Goal: Register for event/course: Sign up to attend an event or enroll in a course

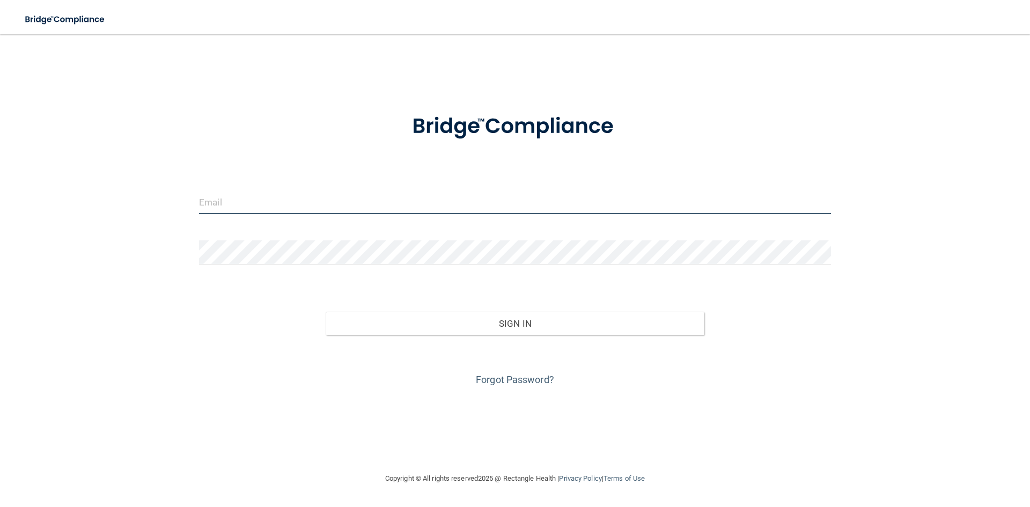
click at [287, 201] on input "email" at bounding box center [515, 202] width 632 height 24
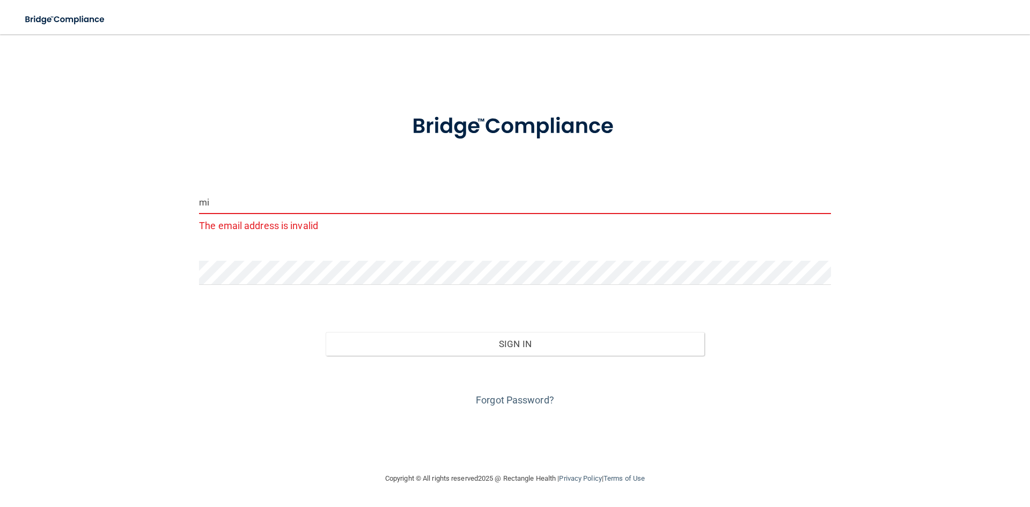
type input "[EMAIL_ADDRESS][DOMAIN_NAME]"
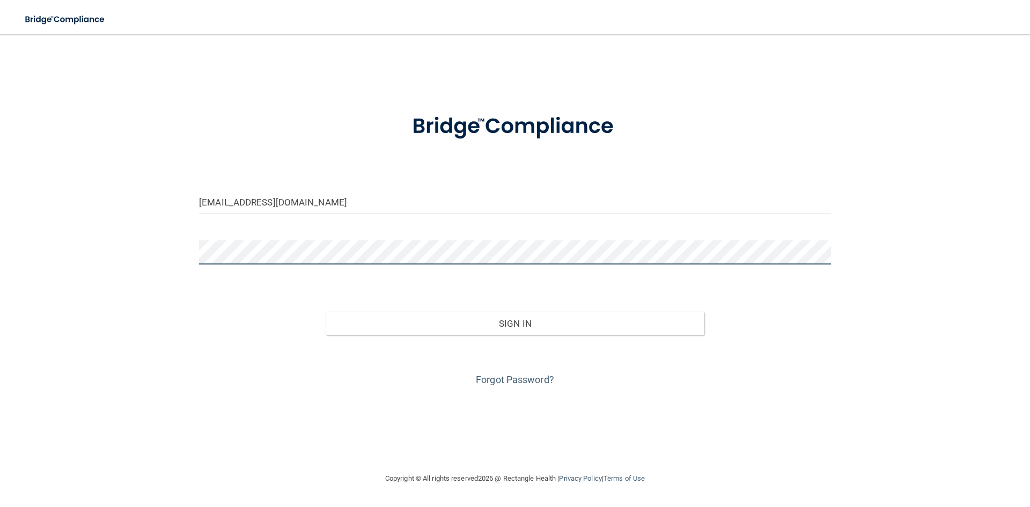
click at [326, 312] on button "Sign In" at bounding box center [515, 324] width 379 height 24
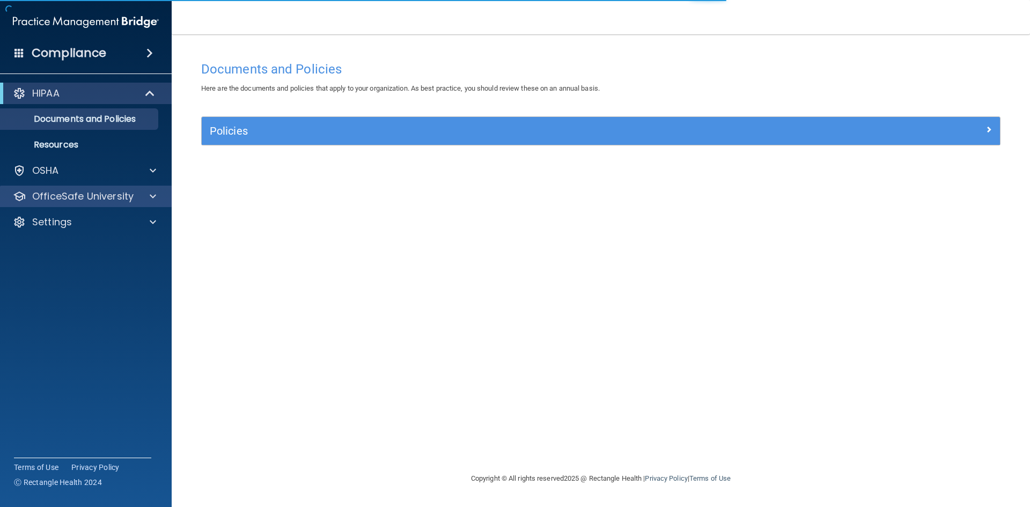
click at [89, 203] on div "OfficeSafe University" at bounding box center [86, 196] width 172 height 21
click at [137, 195] on div "OfficeSafe University" at bounding box center [71, 196] width 133 height 13
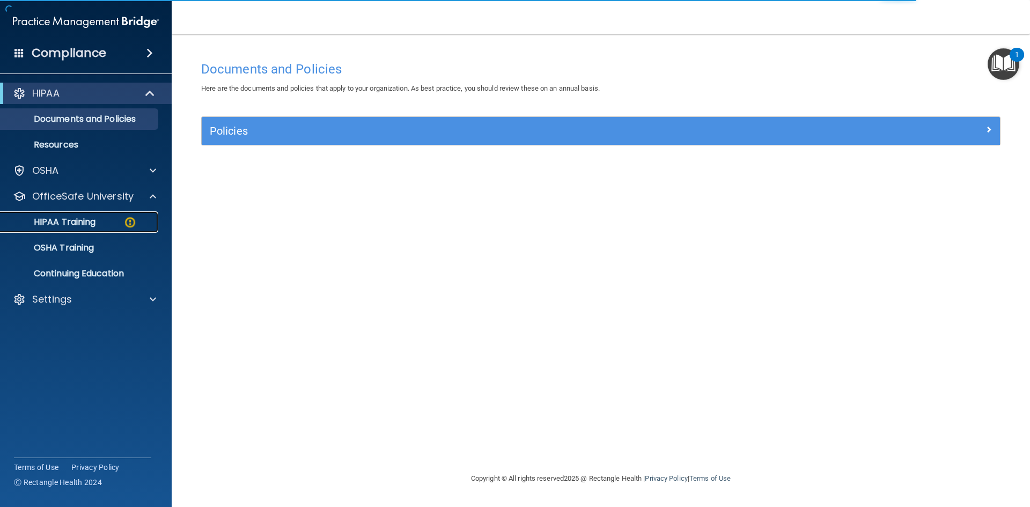
click at [125, 225] on img at bounding box center [129, 222] width 13 height 13
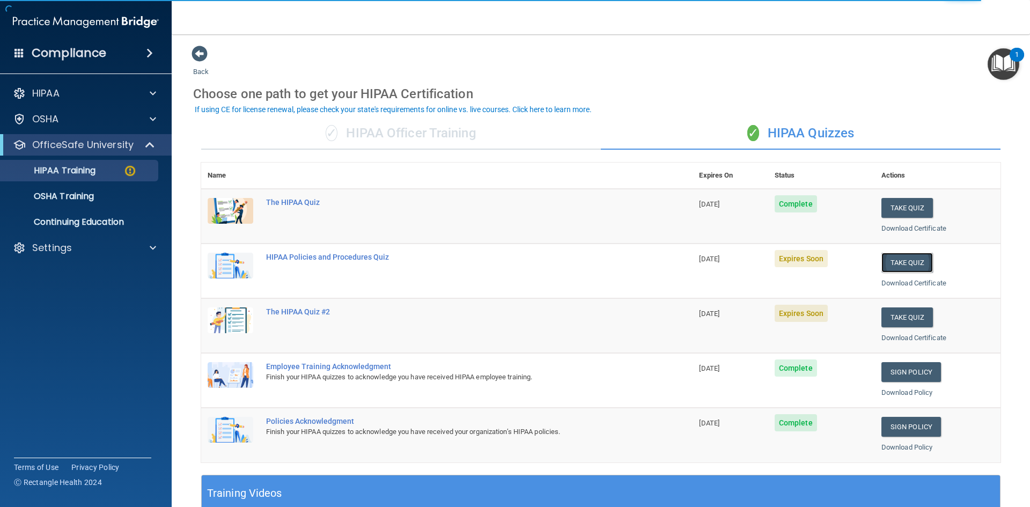
click at [895, 262] on button "Take Quiz" at bounding box center [908, 263] width 52 height 20
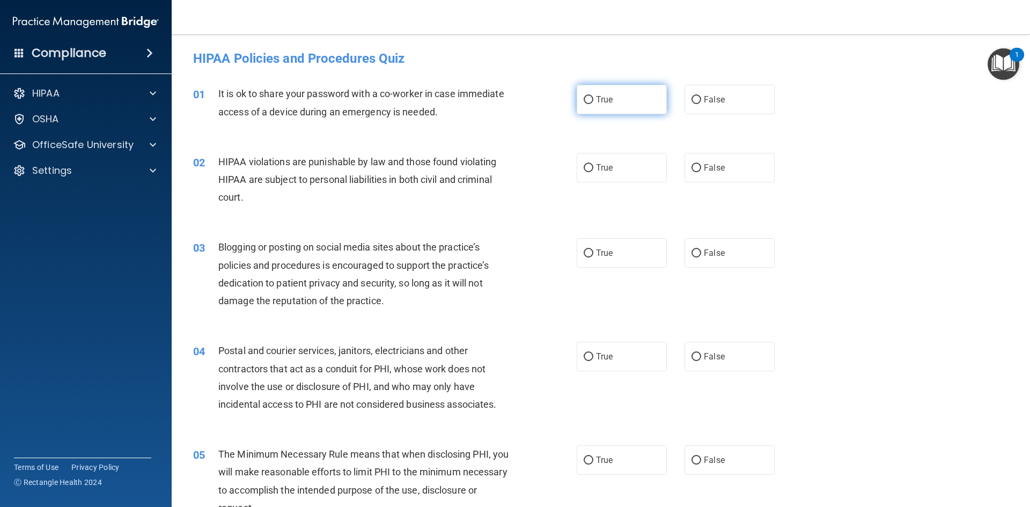
click at [586, 101] on input "True" at bounding box center [589, 100] width 10 height 8
radio input "true"
click at [694, 98] on input "False" at bounding box center [697, 100] width 10 height 8
radio input "true"
radio input "false"
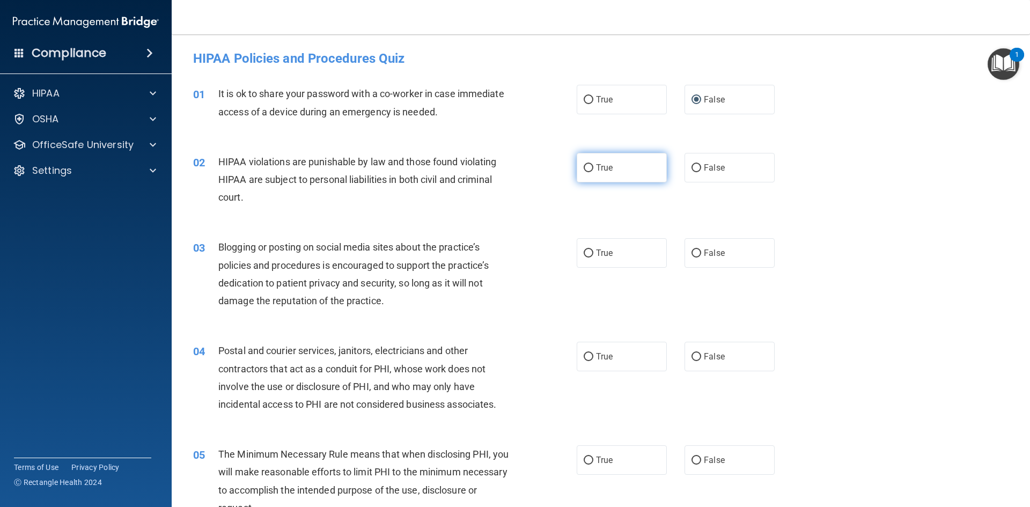
click at [584, 166] on input "True" at bounding box center [589, 168] width 10 height 8
radio input "true"
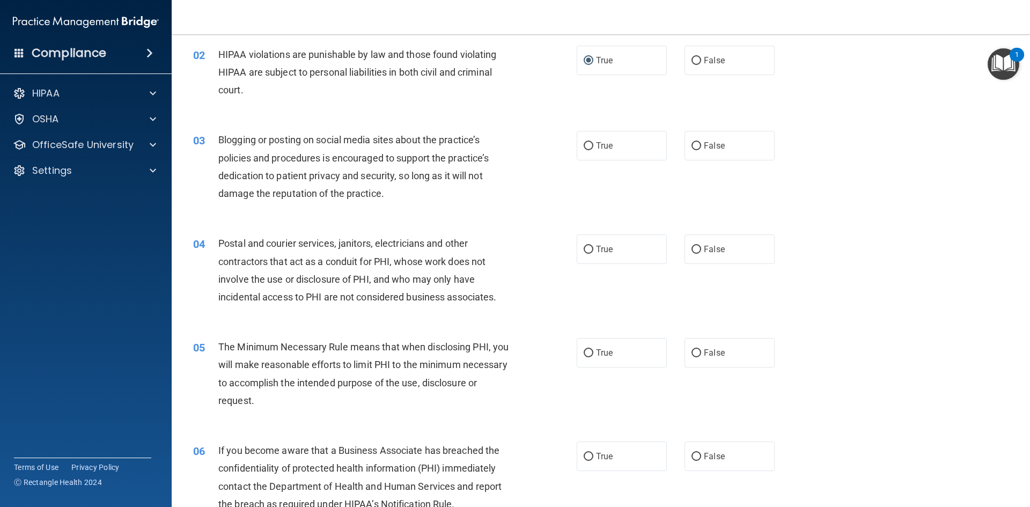
scroll to position [161, 0]
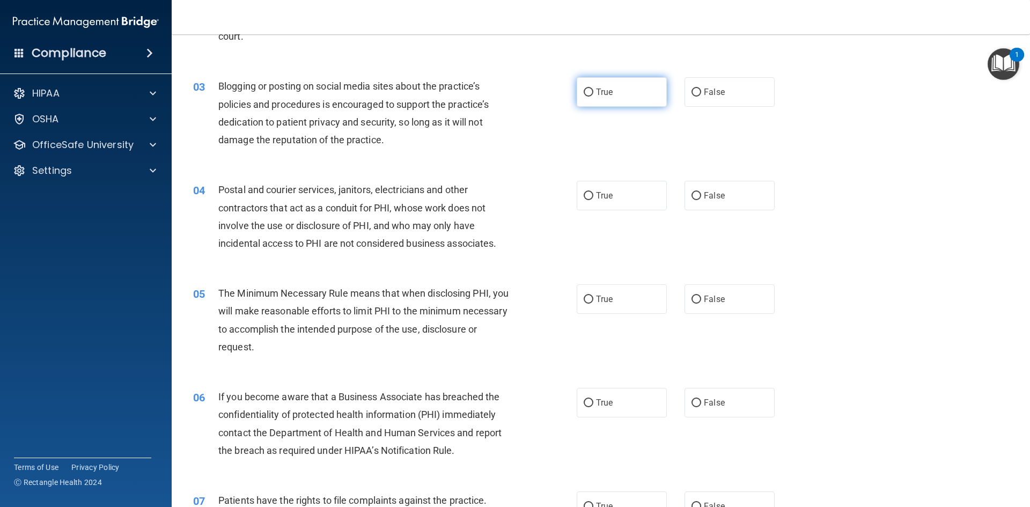
click at [589, 92] on input "True" at bounding box center [589, 93] width 10 height 8
radio input "true"
click at [695, 195] on input "False" at bounding box center [697, 196] width 10 height 8
radio input "true"
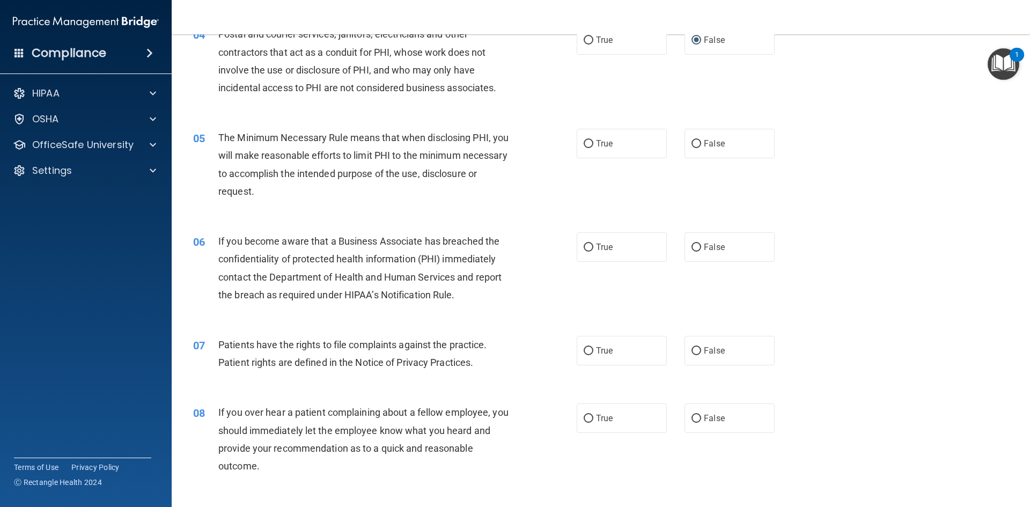
scroll to position [322, 0]
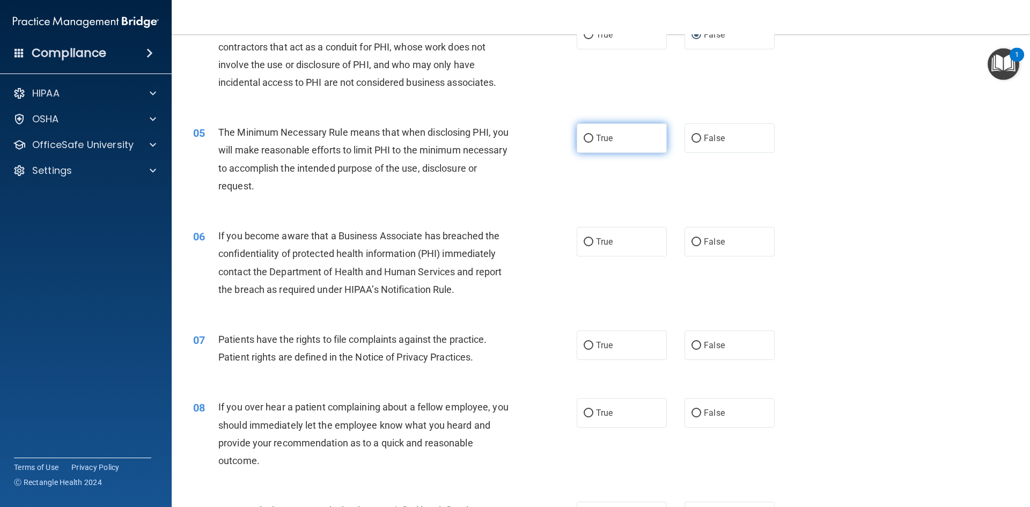
click at [585, 136] on input "True" at bounding box center [589, 139] width 10 height 8
radio input "true"
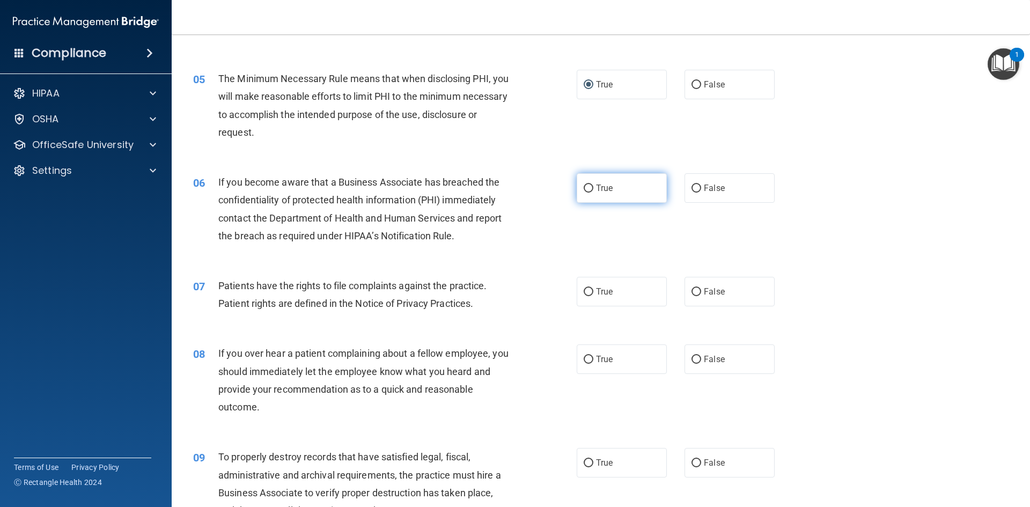
click at [586, 189] on input "True" at bounding box center [589, 189] width 10 height 8
radio input "true"
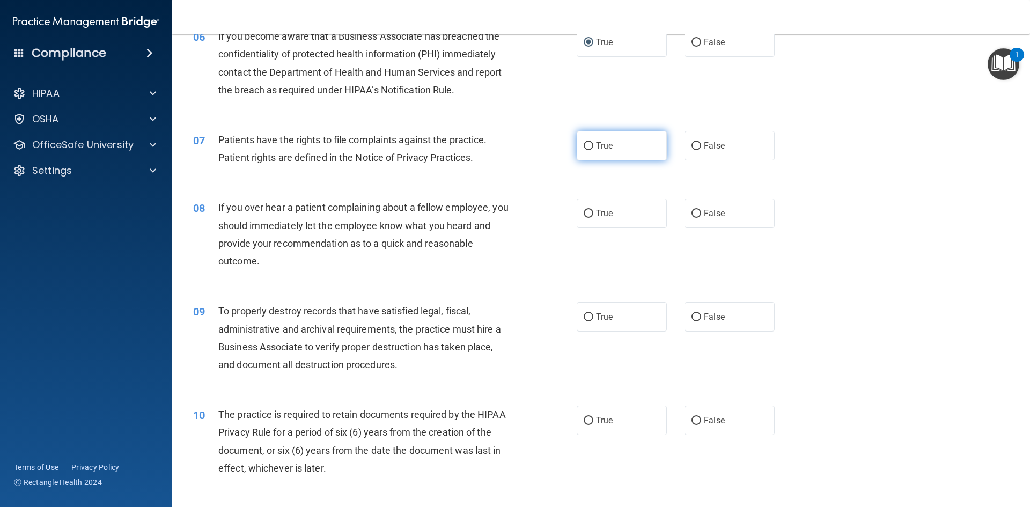
scroll to position [537, 0]
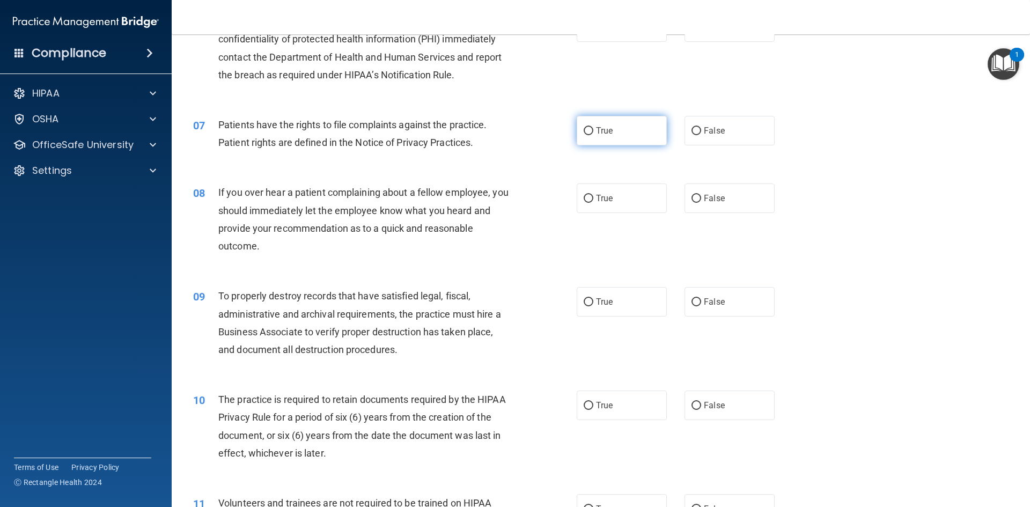
click at [584, 130] on input "True" at bounding box center [589, 131] width 10 height 8
radio input "true"
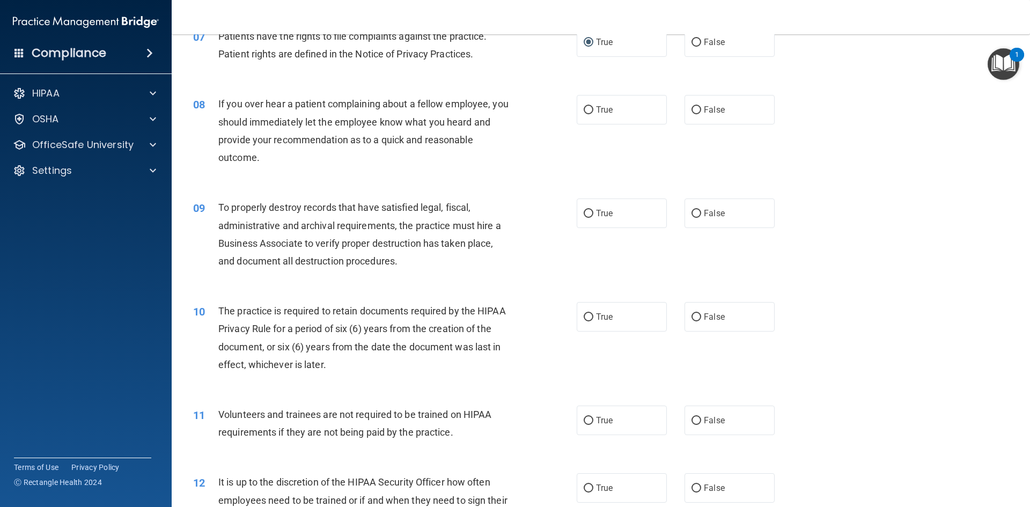
scroll to position [644, 0]
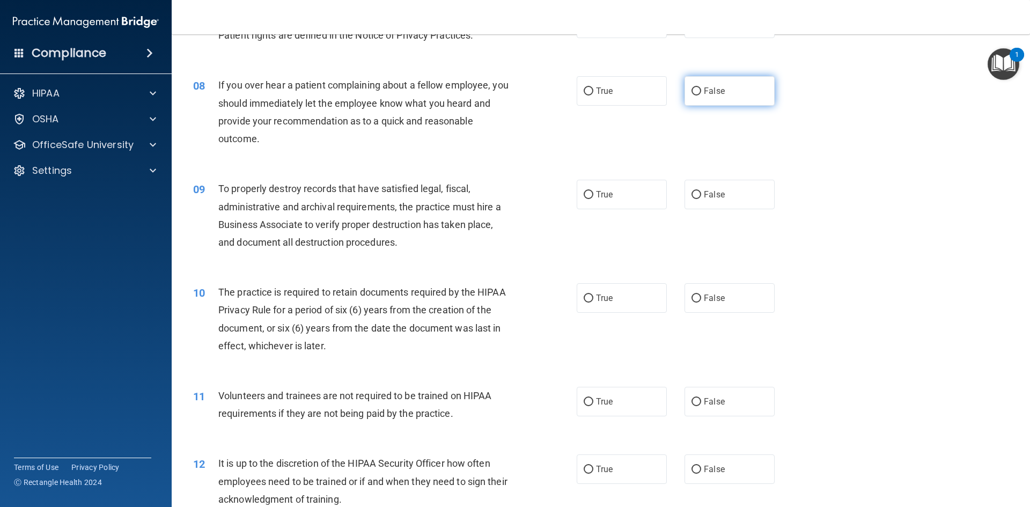
click at [692, 90] on input "False" at bounding box center [697, 91] width 10 height 8
radio input "true"
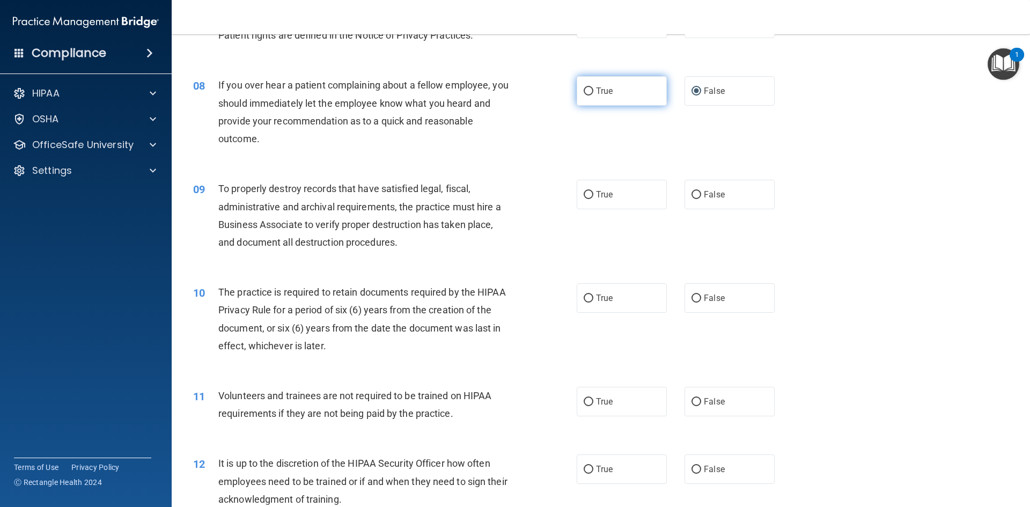
click at [584, 88] on input "True" at bounding box center [589, 91] width 10 height 8
radio input "true"
radio input "false"
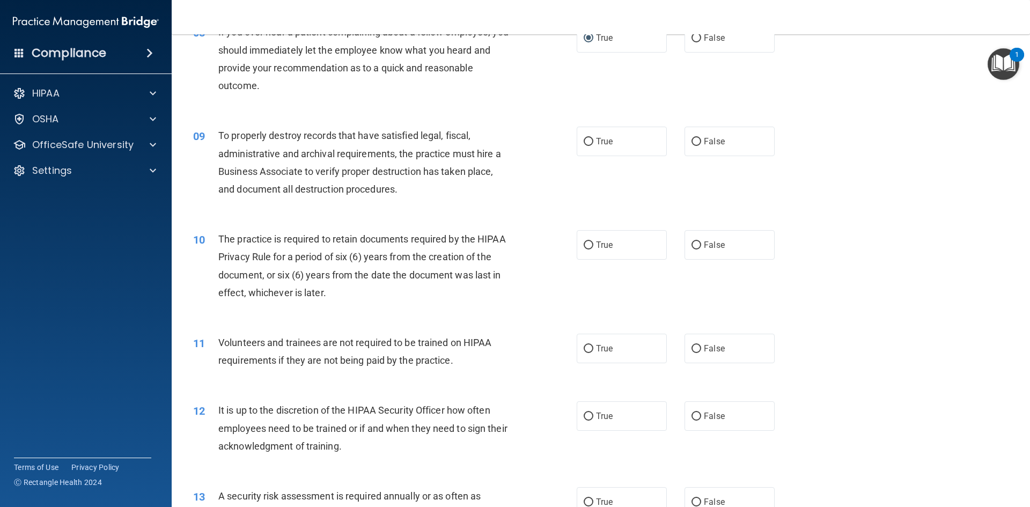
scroll to position [698, 0]
click at [584, 141] on input "True" at bounding box center [589, 141] width 10 height 8
radio input "true"
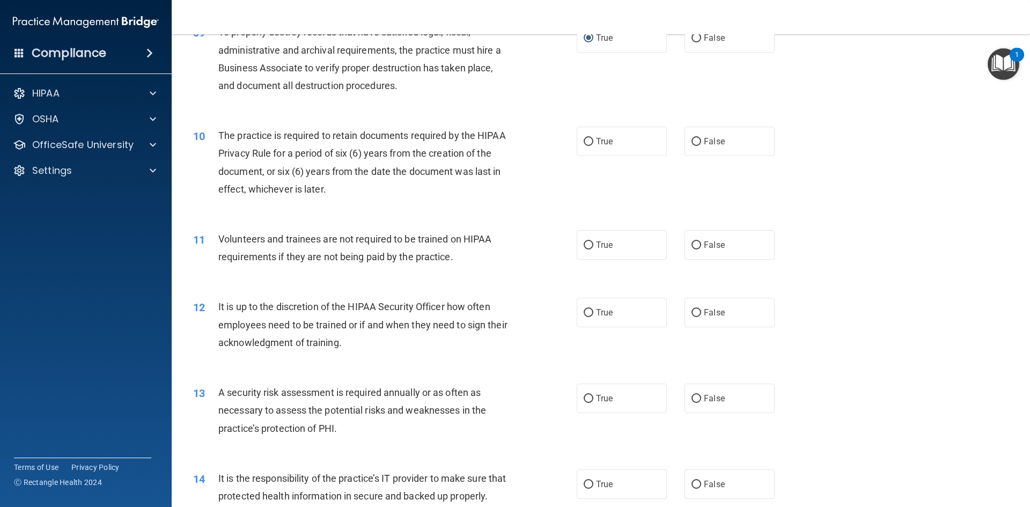
scroll to position [805, 0]
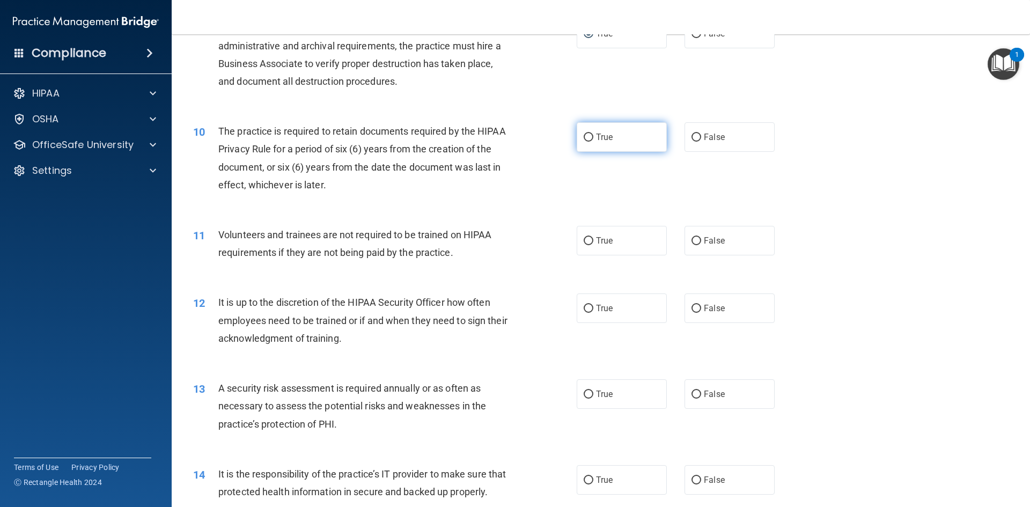
click at [585, 136] on input "True" at bounding box center [589, 138] width 10 height 8
radio input "true"
click at [692, 240] on input "False" at bounding box center [697, 241] width 10 height 8
radio input "true"
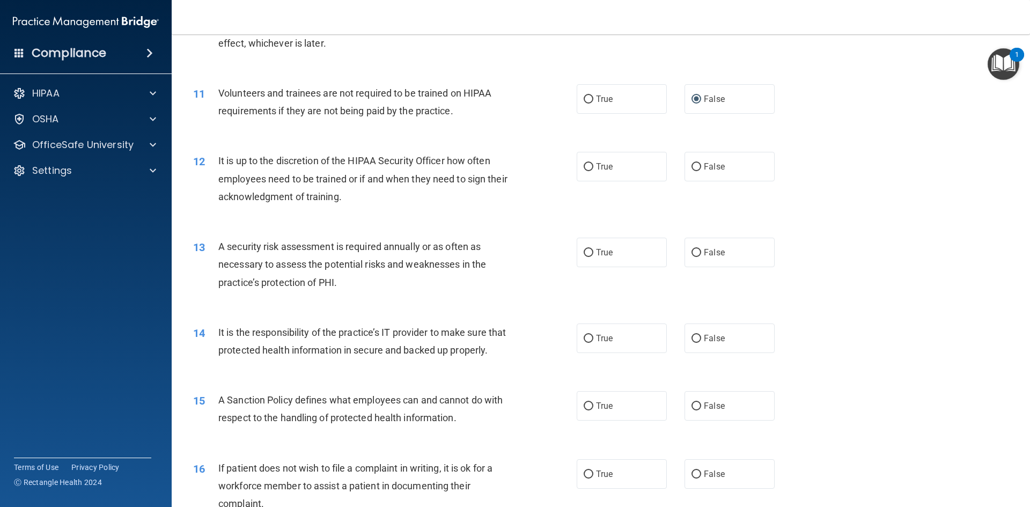
scroll to position [966, 0]
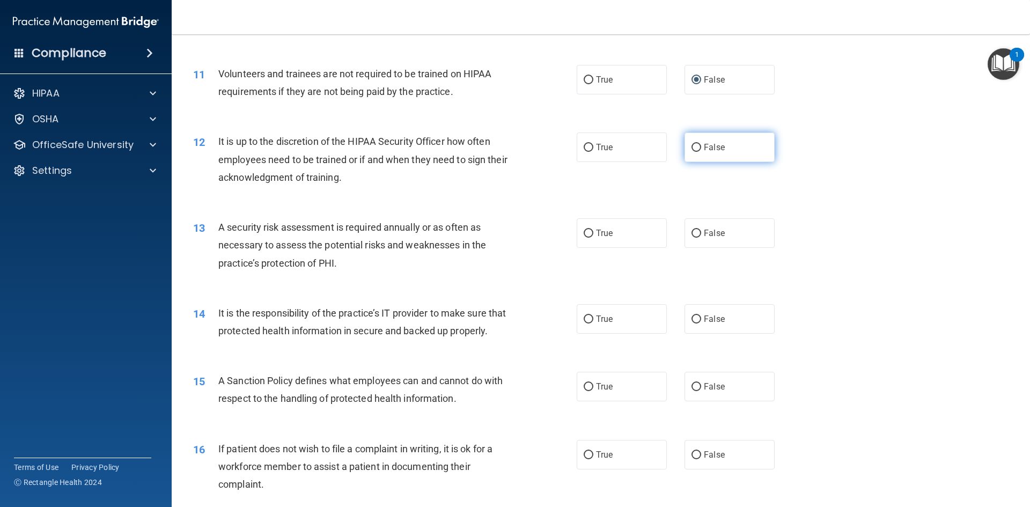
click at [692, 145] on input "False" at bounding box center [697, 148] width 10 height 8
radio input "true"
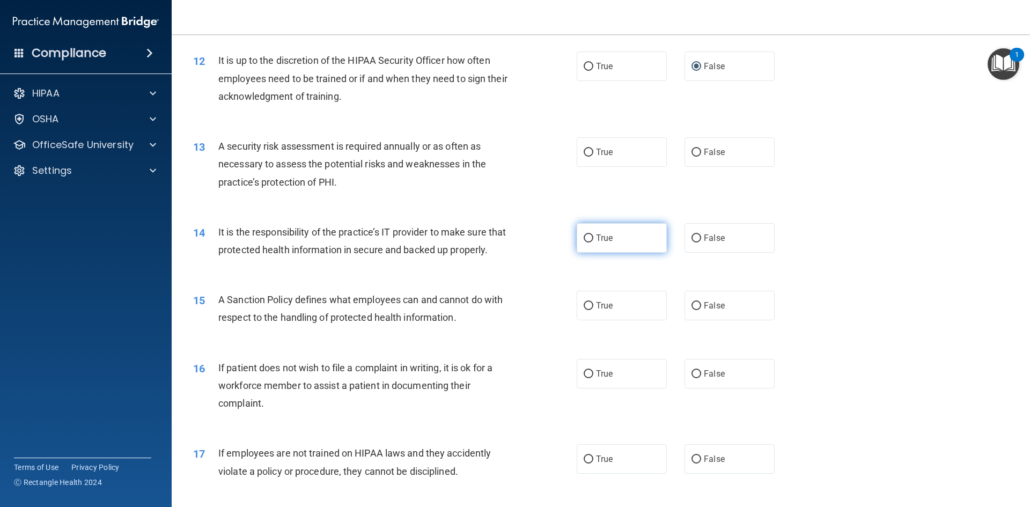
scroll to position [1073, 0]
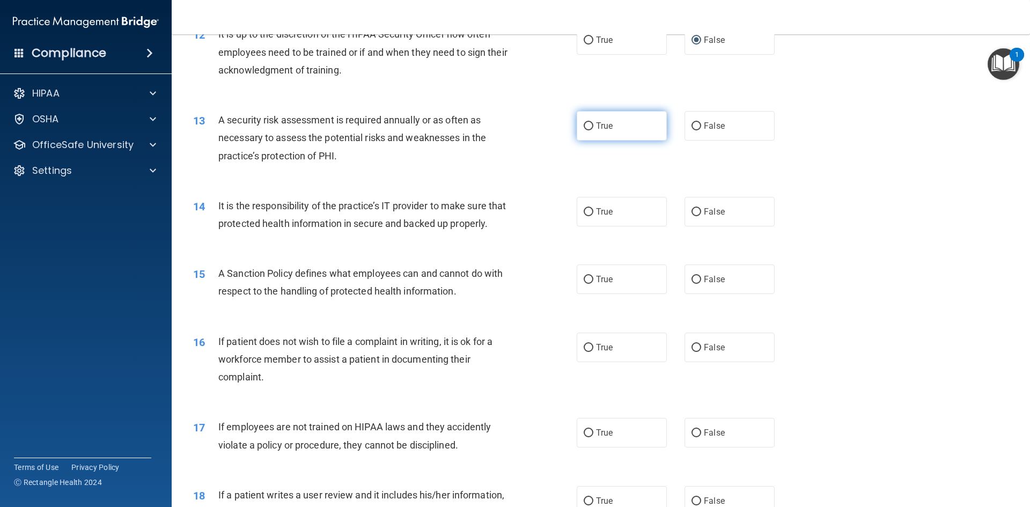
click at [584, 126] on input "True" at bounding box center [589, 126] width 10 height 8
radio input "true"
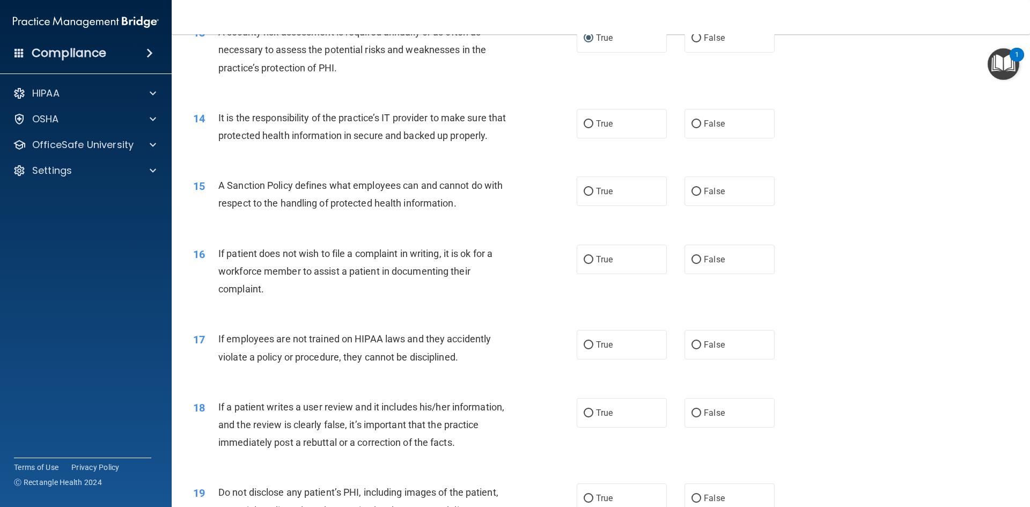
scroll to position [1180, 0]
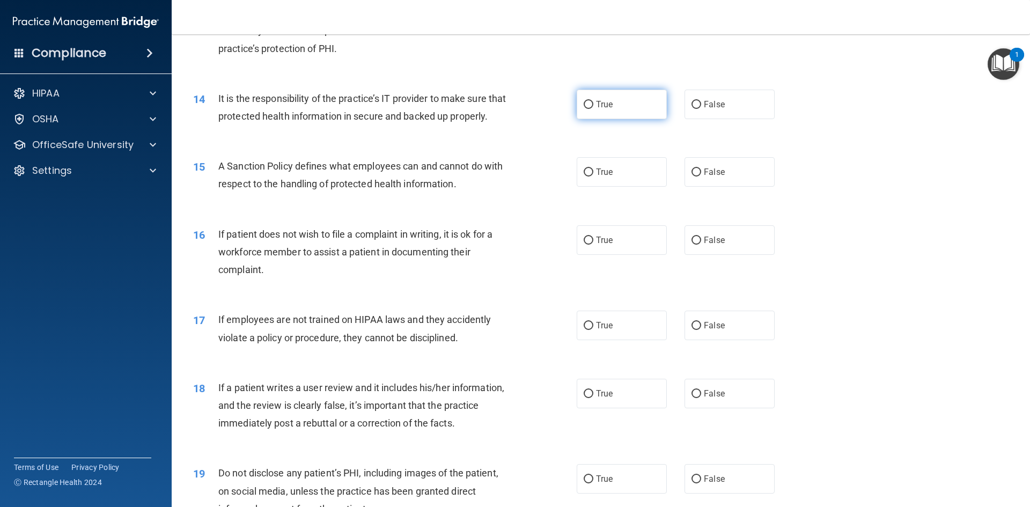
click at [584, 103] on input "True" at bounding box center [589, 105] width 10 height 8
radio input "true"
click at [693, 104] on input "False" at bounding box center [697, 105] width 10 height 8
radio input "true"
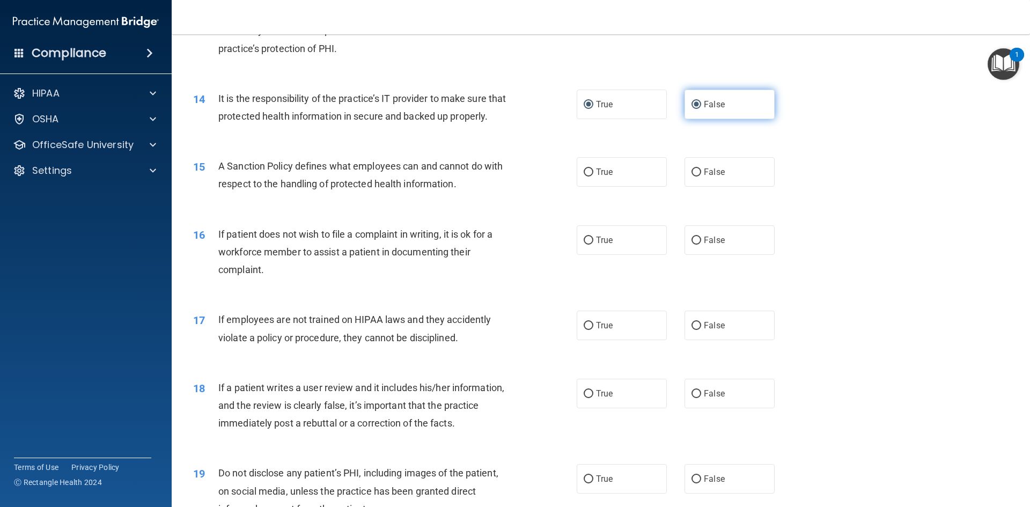
radio input "false"
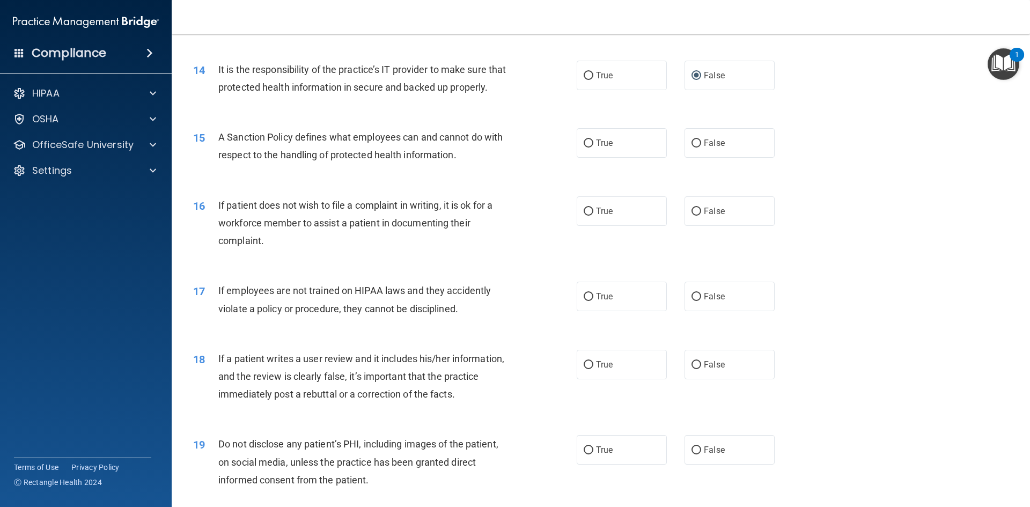
scroll to position [1234, 0]
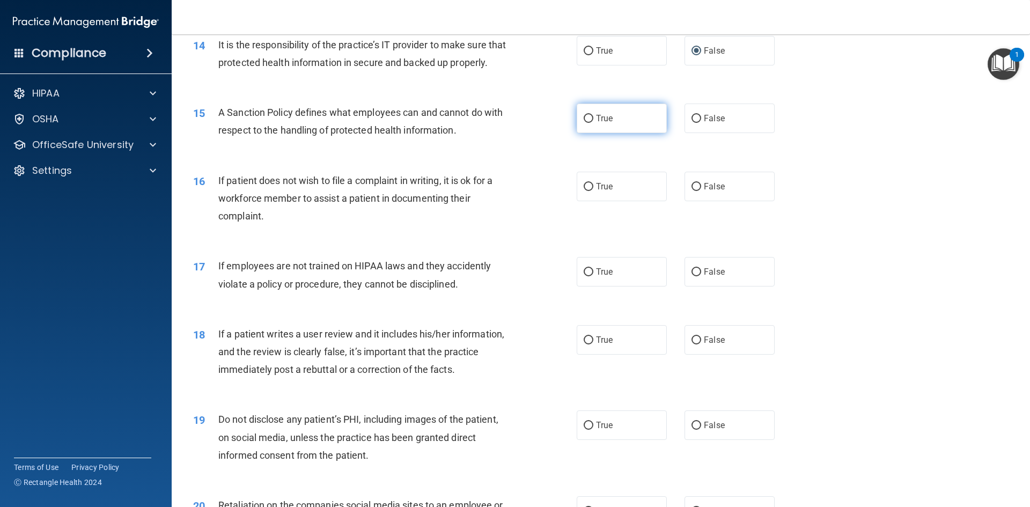
click at [589, 123] on input "True" at bounding box center [589, 119] width 10 height 8
radio input "true"
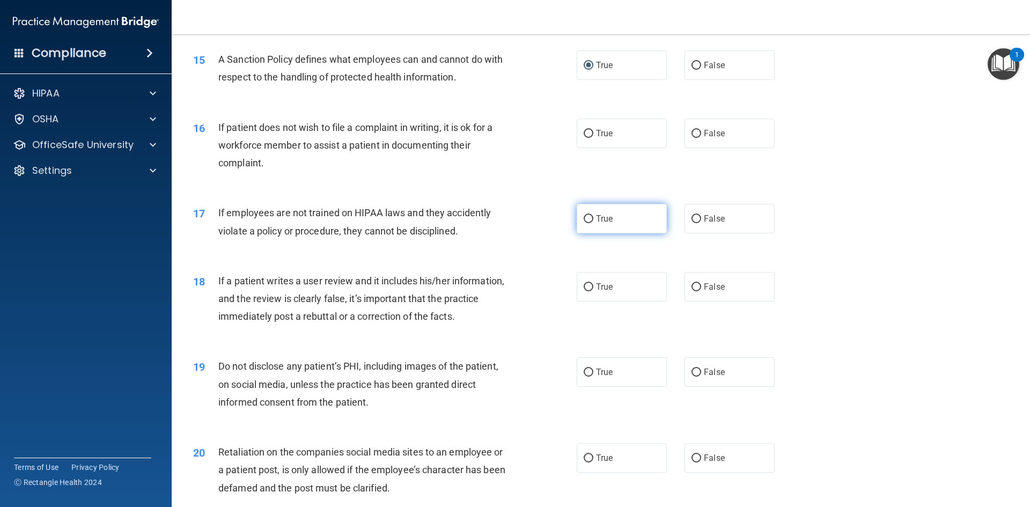
scroll to position [1341, 0]
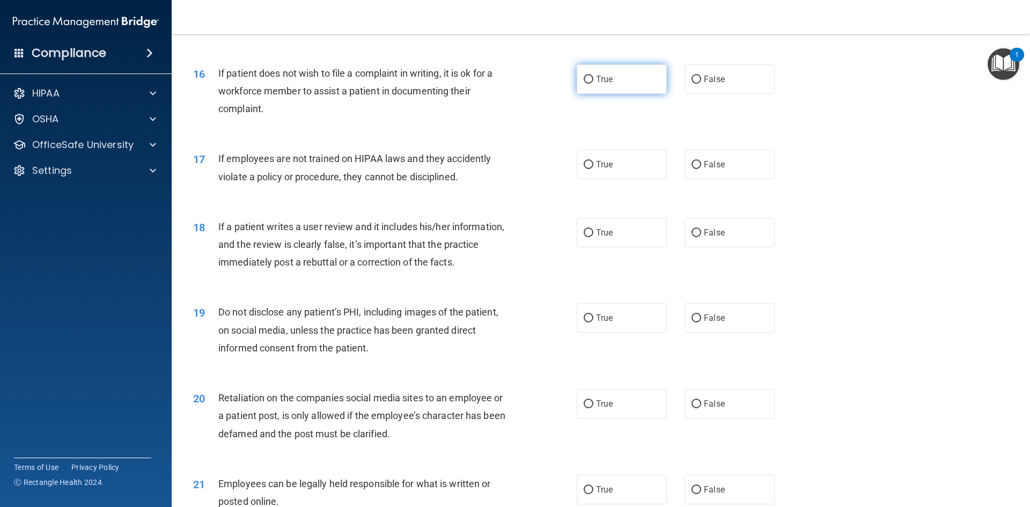
click at [584, 84] on input "True" at bounding box center [589, 80] width 10 height 8
radio input "true"
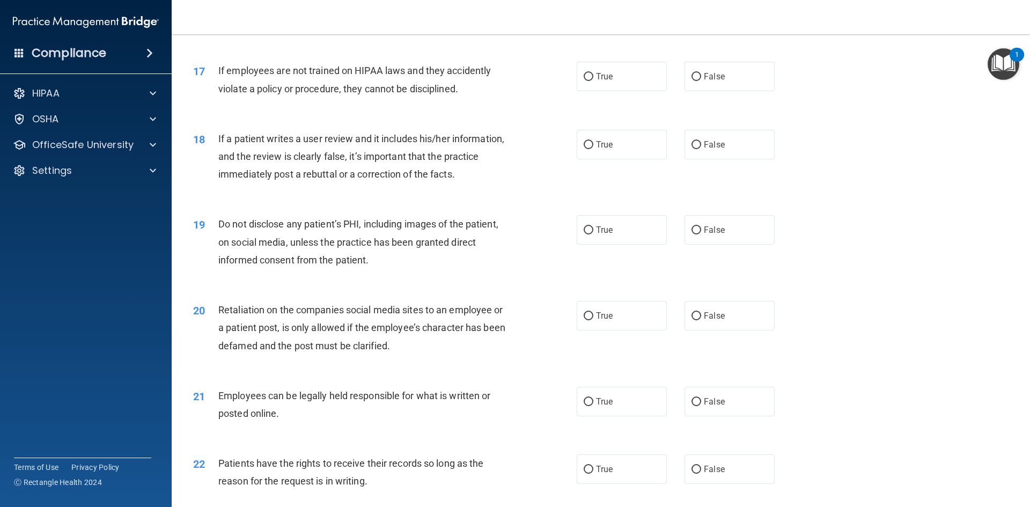
scroll to position [1449, 0]
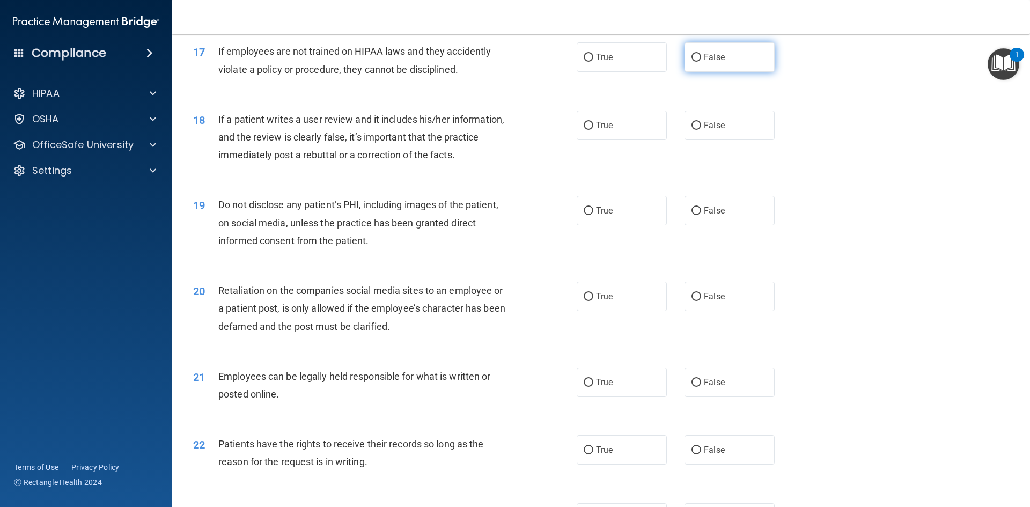
click at [692, 62] on input "False" at bounding box center [697, 58] width 10 height 8
radio input "true"
click at [692, 130] on input "False" at bounding box center [697, 126] width 10 height 8
radio input "true"
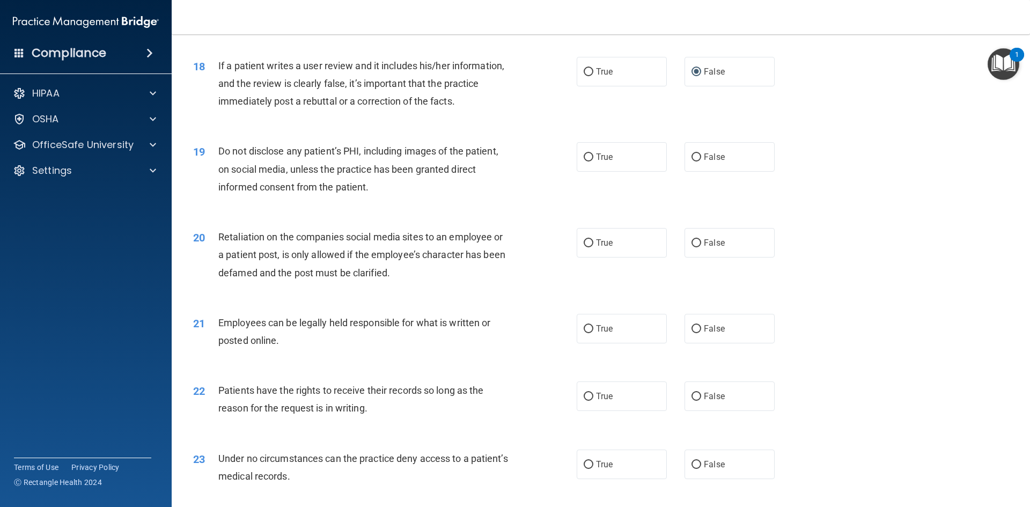
scroll to position [1556, 0]
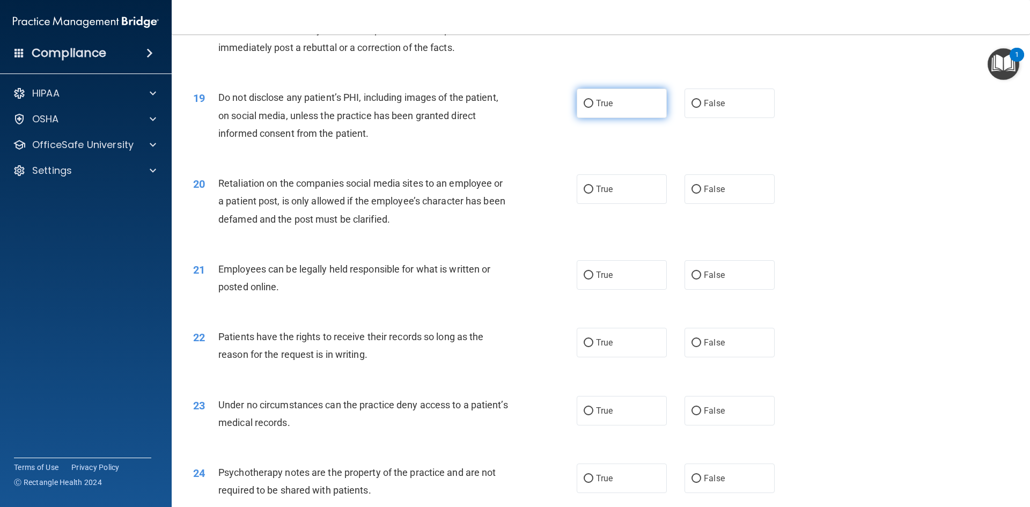
click at [585, 108] on input "True" at bounding box center [589, 104] width 10 height 8
radio input "true"
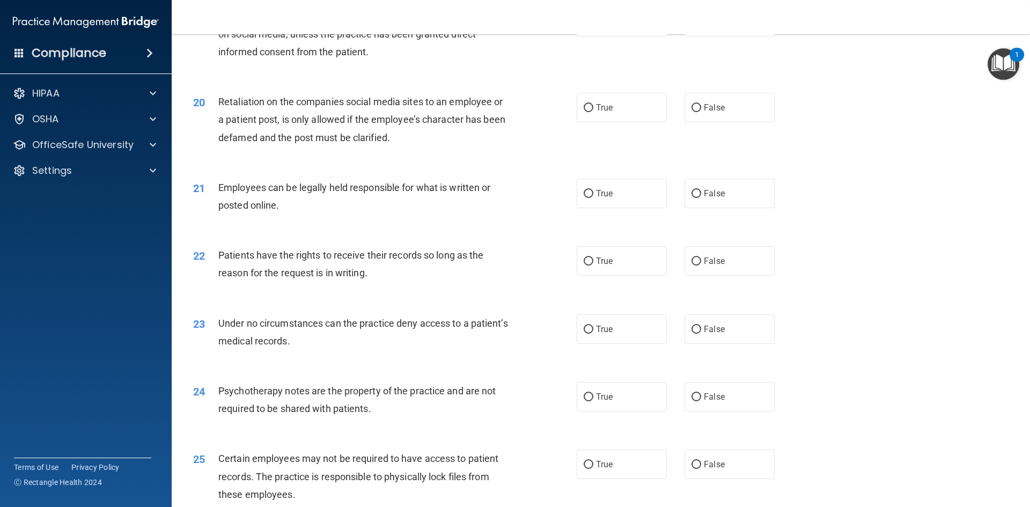
scroll to position [1663, 0]
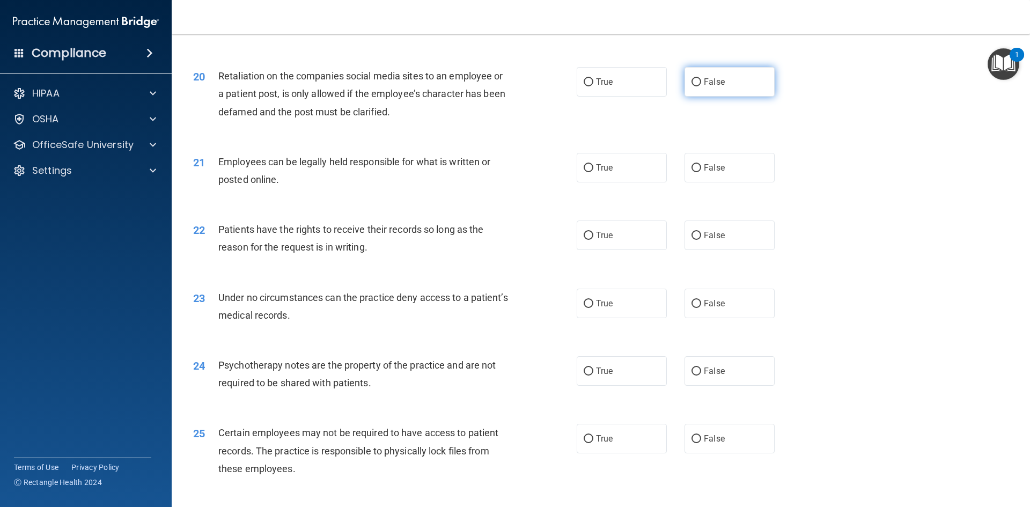
click at [692, 86] on input "False" at bounding box center [697, 82] width 10 height 8
radio input "true"
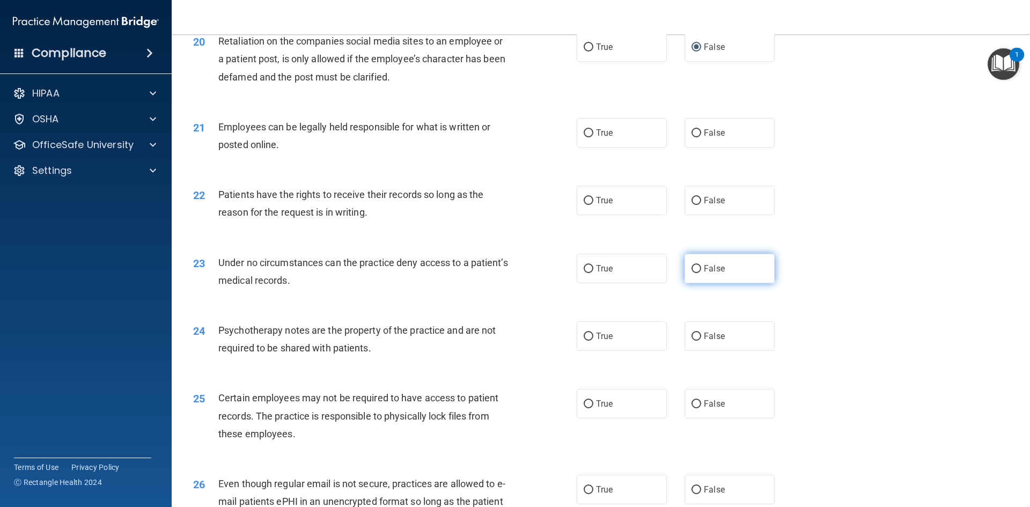
scroll to position [1717, 0]
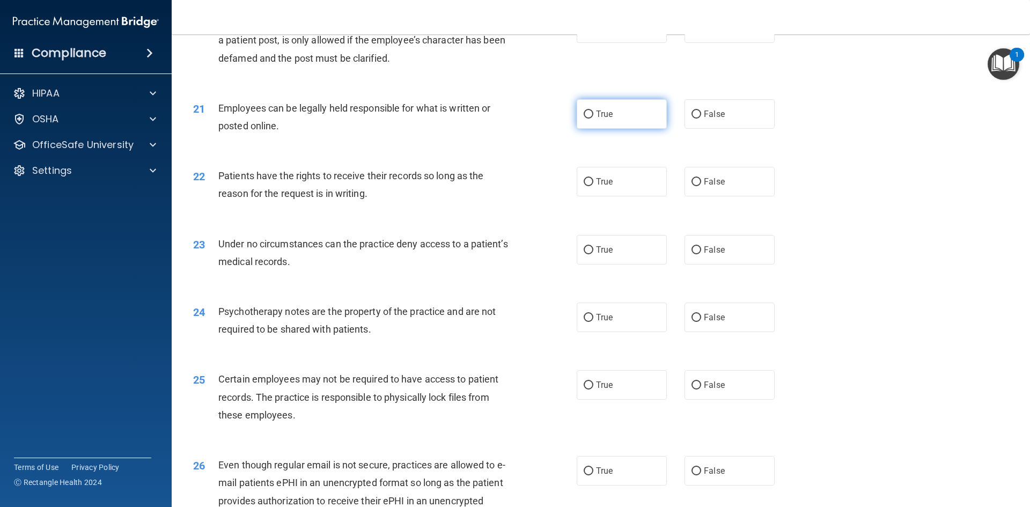
click at [591, 129] on label "True" at bounding box center [622, 114] width 90 height 30
click at [591, 119] on input "True" at bounding box center [589, 115] width 10 height 8
radio input "true"
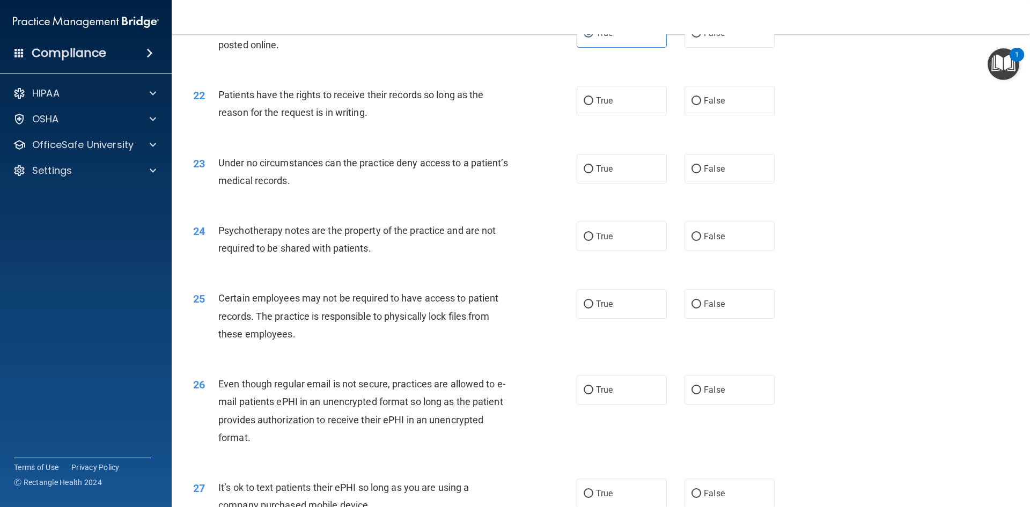
scroll to position [1824, 0]
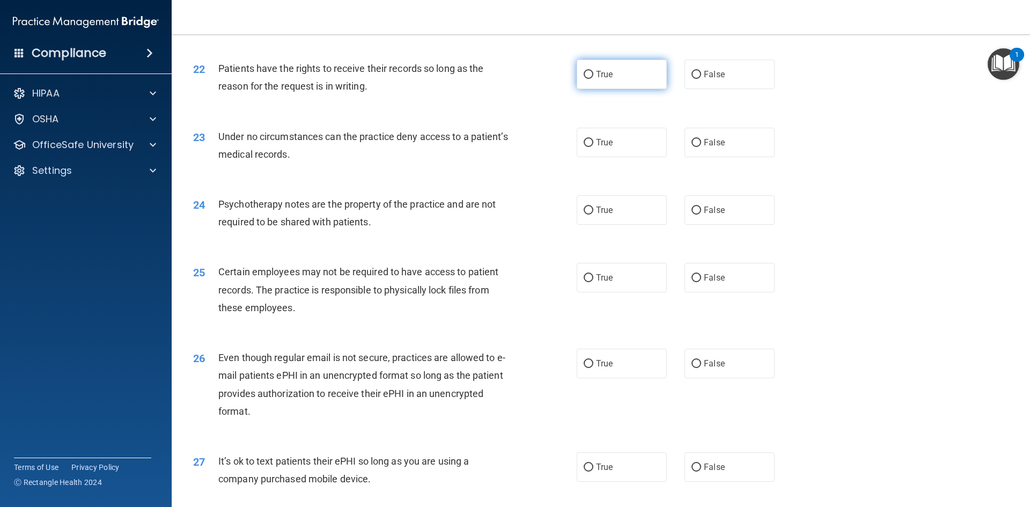
click at [585, 79] on input "True" at bounding box center [589, 75] width 10 height 8
radio input "true"
click at [589, 147] on input "True" at bounding box center [589, 143] width 10 height 8
radio input "true"
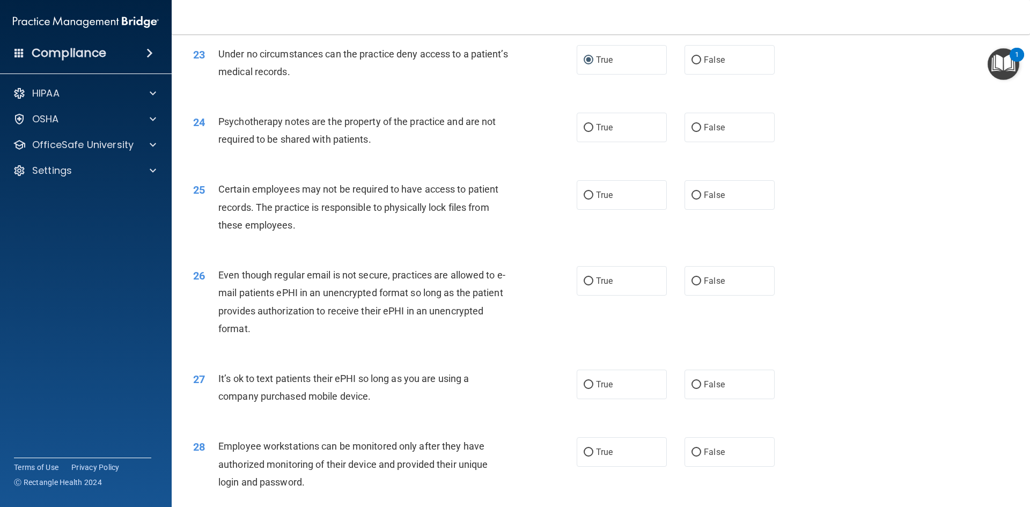
scroll to position [1932, 0]
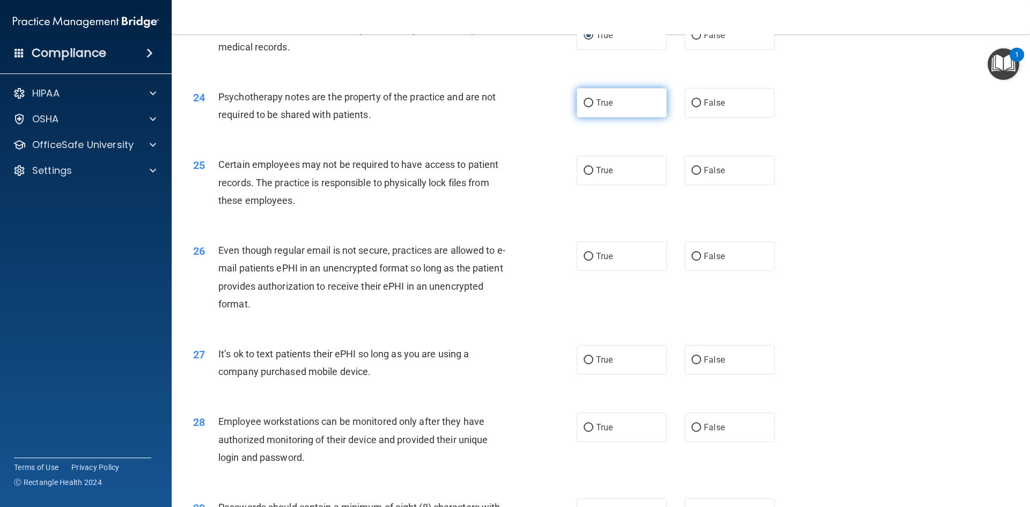
click at [584, 107] on input "True" at bounding box center [589, 103] width 10 height 8
radio input "true"
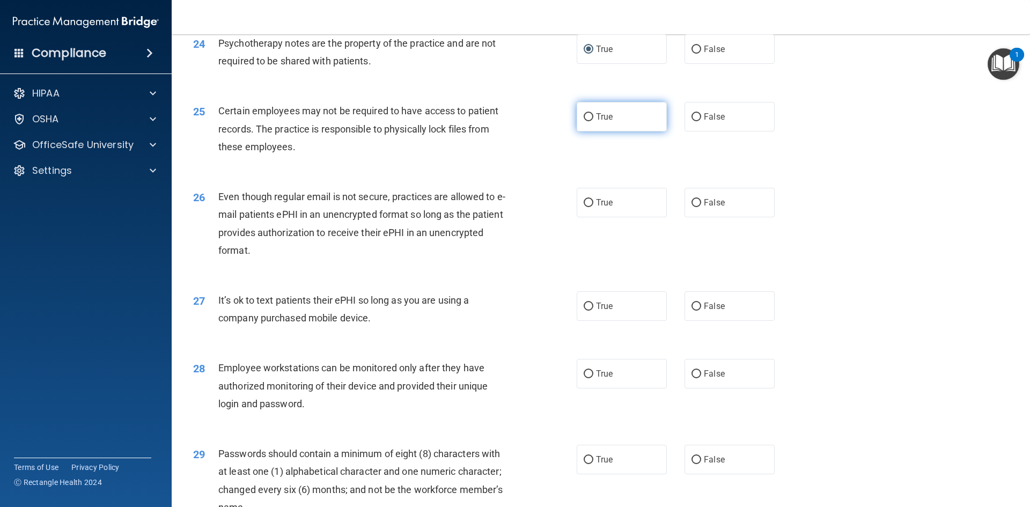
click at [588, 121] on input "True" at bounding box center [589, 117] width 10 height 8
radio input "true"
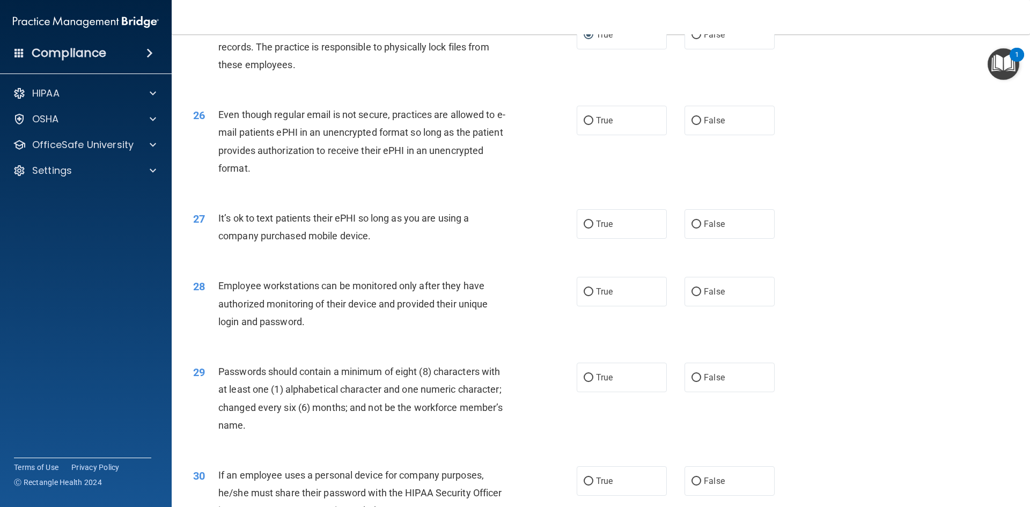
scroll to position [2093, 0]
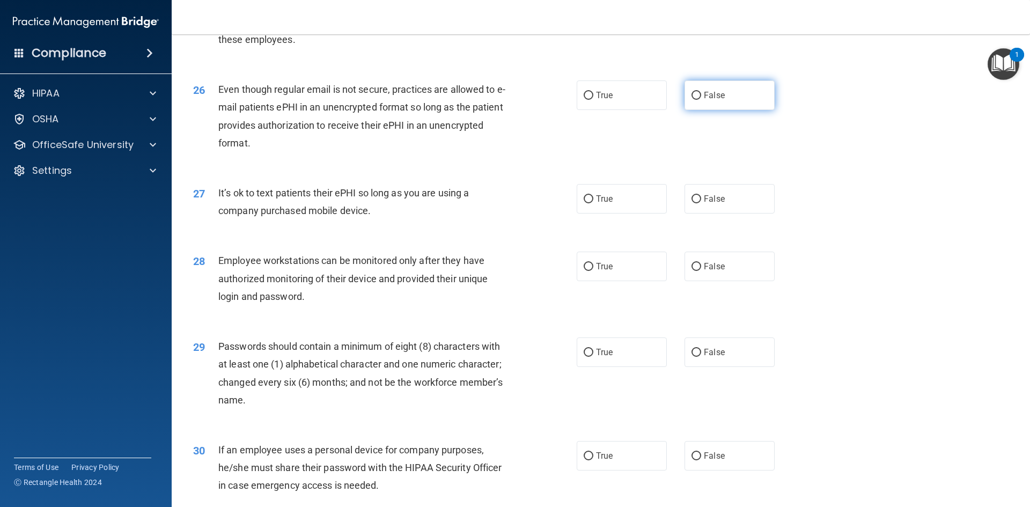
click at [694, 100] on input "False" at bounding box center [697, 96] width 10 height 8
radio input "true"
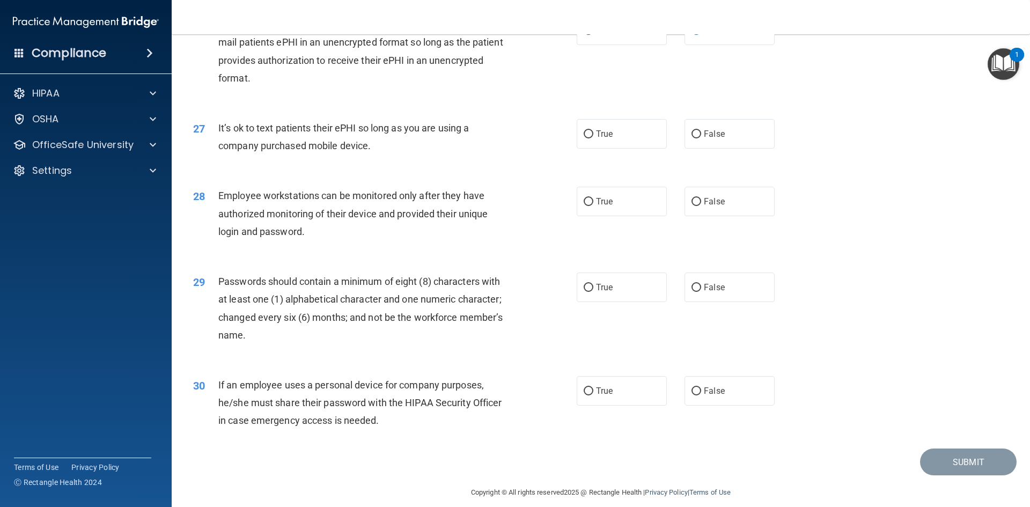
scroll to position [2187, 0]
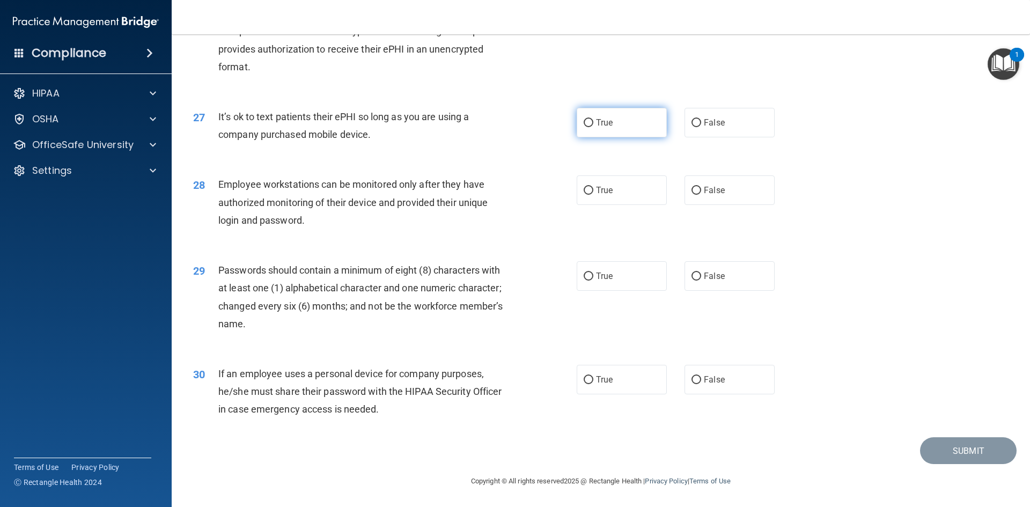
click at [591, 122] on label "True" at bounding box center [622, 123] width 90 height 30
click at [591, 122] on input "True" at bounding box center [589, 123] width 10 height 8
radio input "true"
click at [692, 190] on input "False" at bounding box center [697, 191] width 10 height 8
radio input "true"
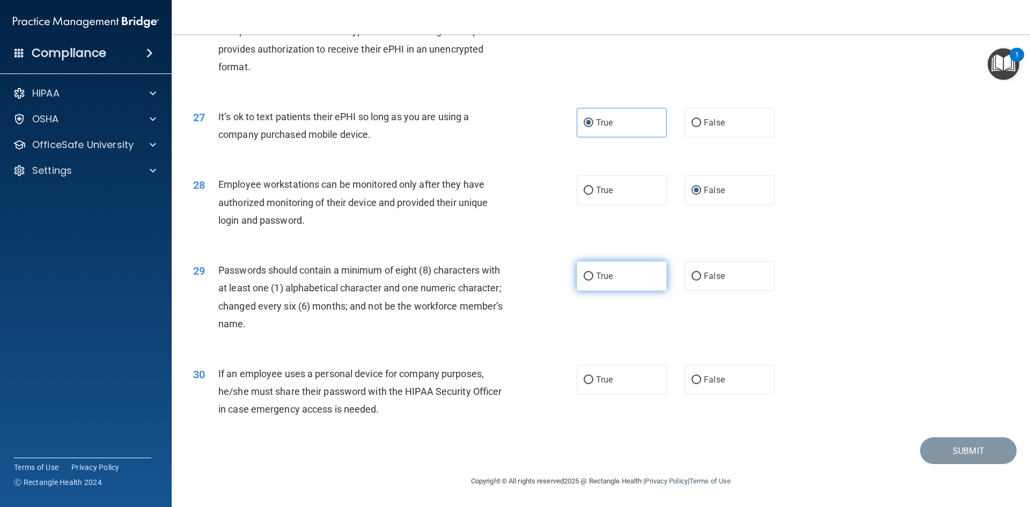
drag, startPoint x: 585, startPoint y: 278, endPoint x: 591, endPoint y: 280, distance: 5.6
click at [585, 278] on input "True" at bounding box center [589, 277] width 10 height 8
radio input "true"
click at [586, 378] on input "True" at bounding box center [589, 380] width 10 height 8
radio input "true"
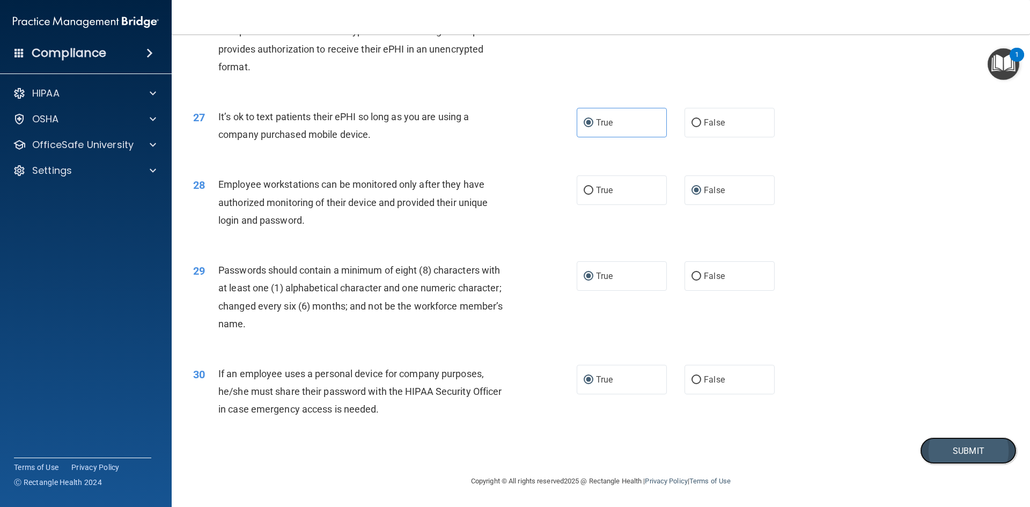
click at [931, 447] on button "Submit" at bounding box center [968, 450] width 97 height 27
click at [957, 456] on button "Submit" at bounding box center [968, 450] width 97 height 27
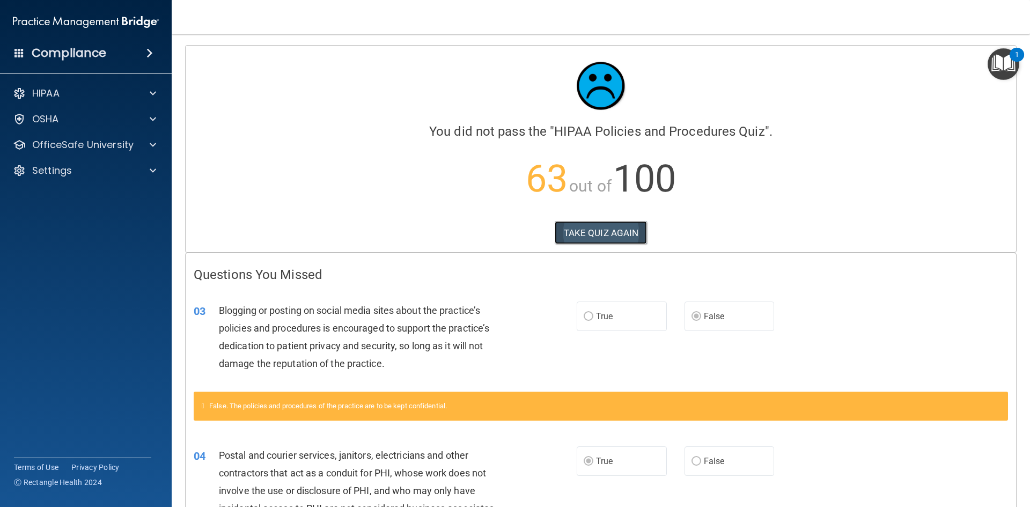
click at [576, 232] on button "TAKE QUIZ AGAIN" at bounding box center [601, 233] width 93 height 24
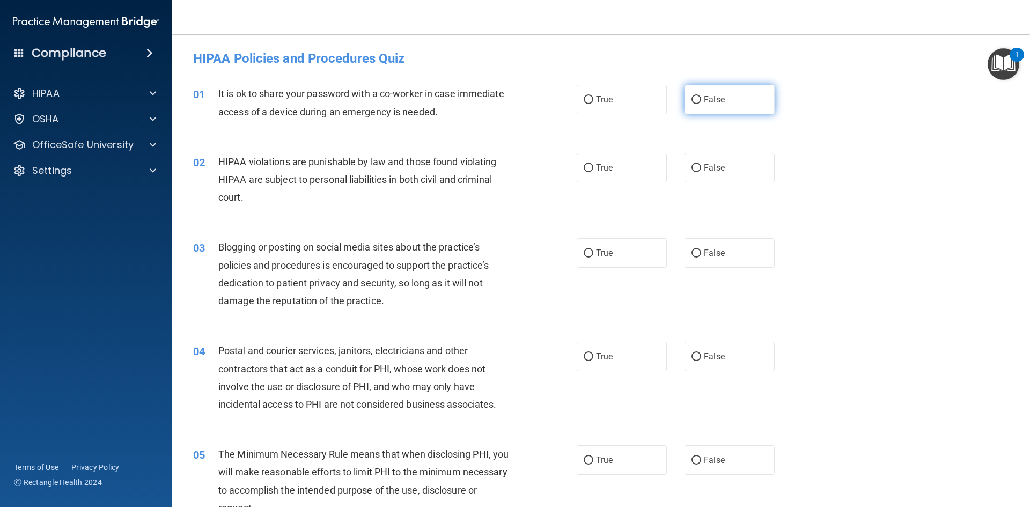
click at [692, 97] on input "False" at bounding box center [697, 100] width 10 height 8
radio input "true"
click at [584, 167] on input "True" at bounding box center [589, 168] width 10 height 8
radio input "true"
click at [692, 255] on input "False" at bounding box center [697, 254] width 10 height 8
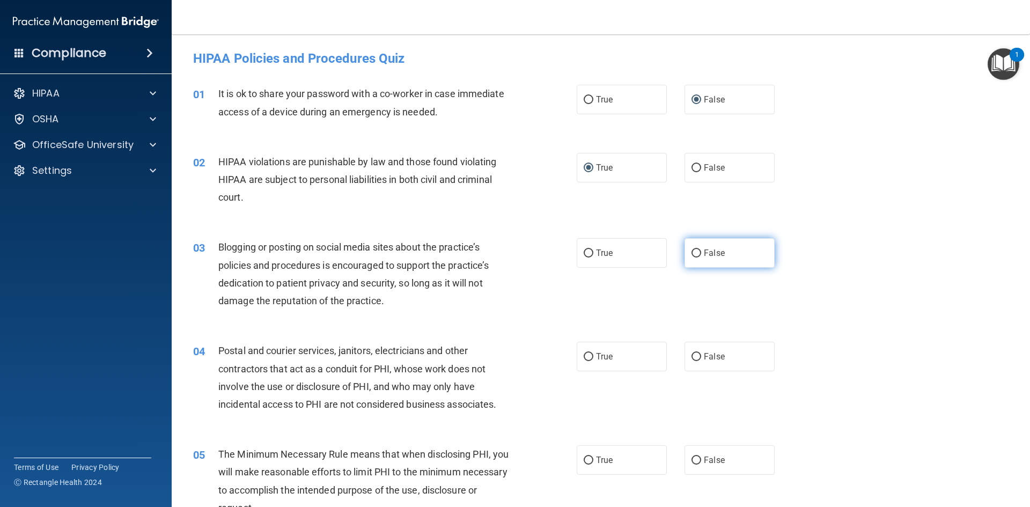
radio input "true"
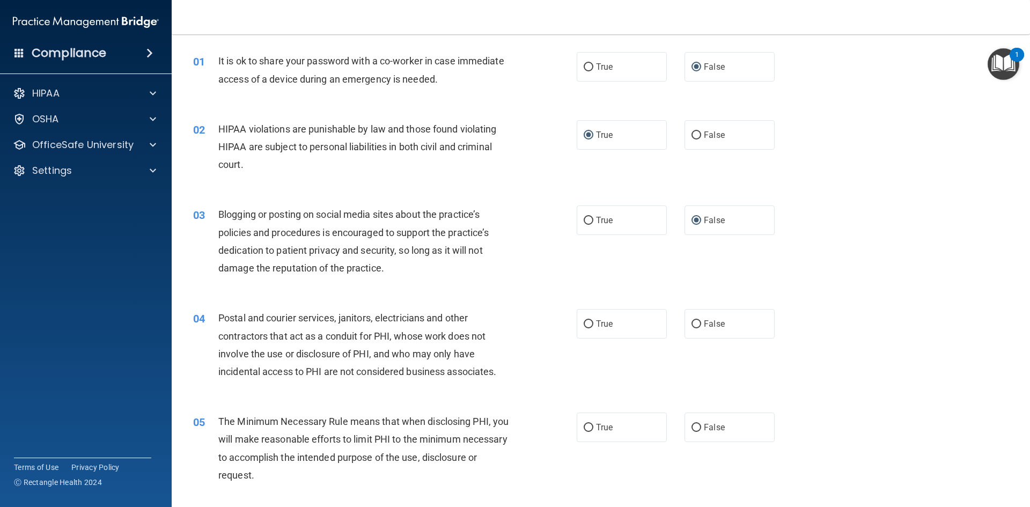
scroll to position [107, 0]
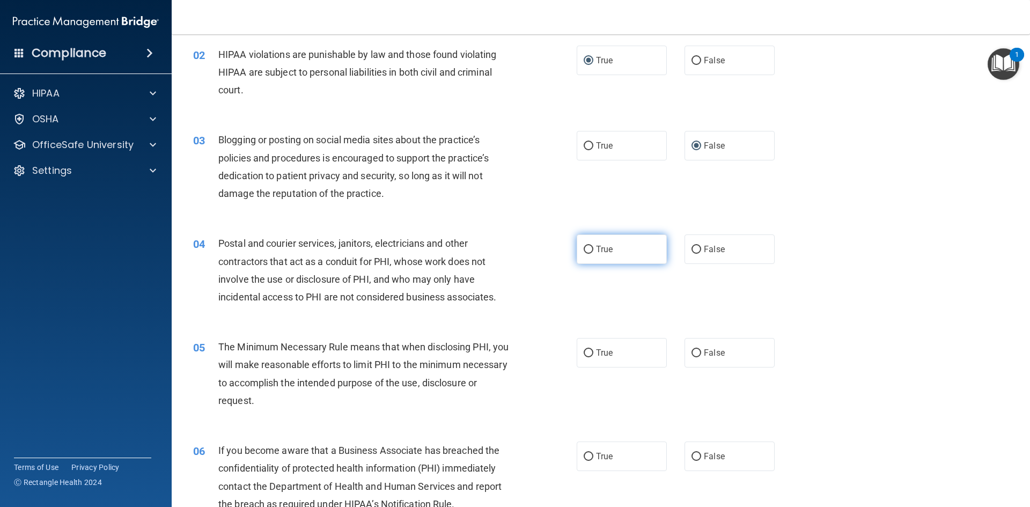
click at [585, 251] on input "True" at bounding box center [589, 250] width 10 height 8
radio input "true"
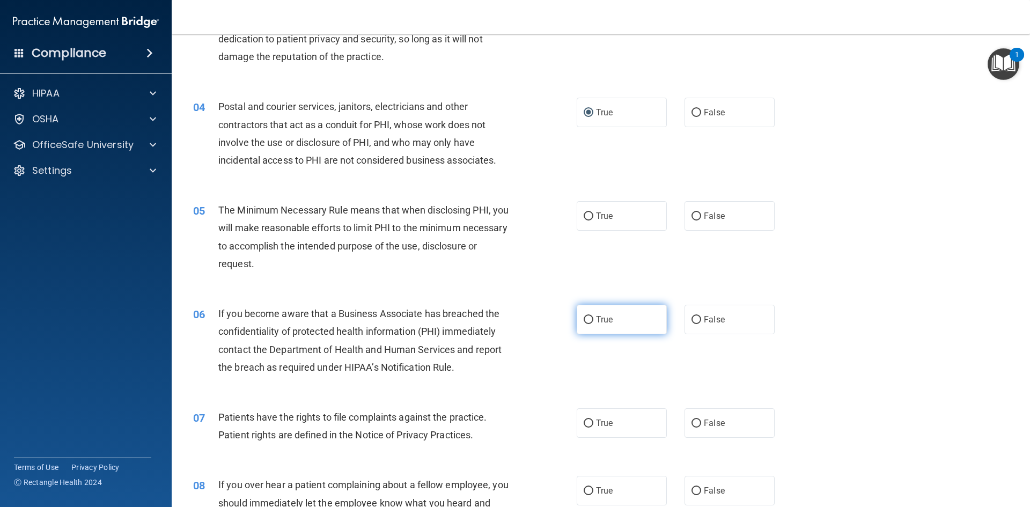
scroll to position [268, 0]
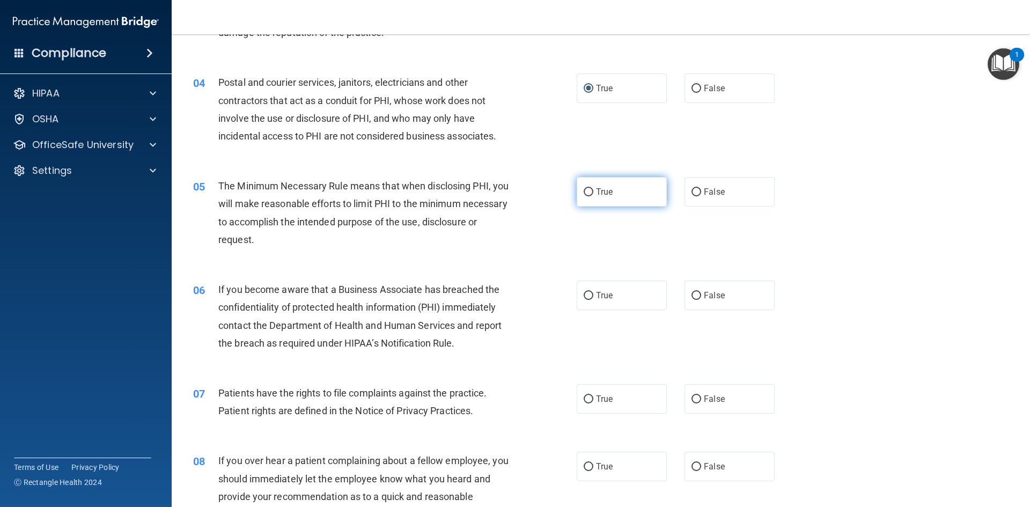
click at [584, 190] on input "True" at bounding box center [589, 192] width 10 height 8
radio input "true"
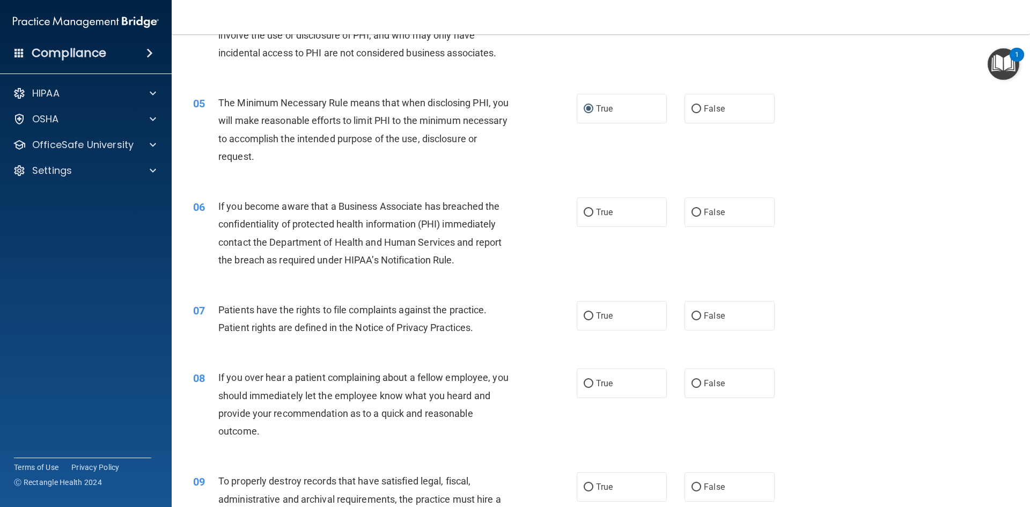
scroll to position [376, 0]
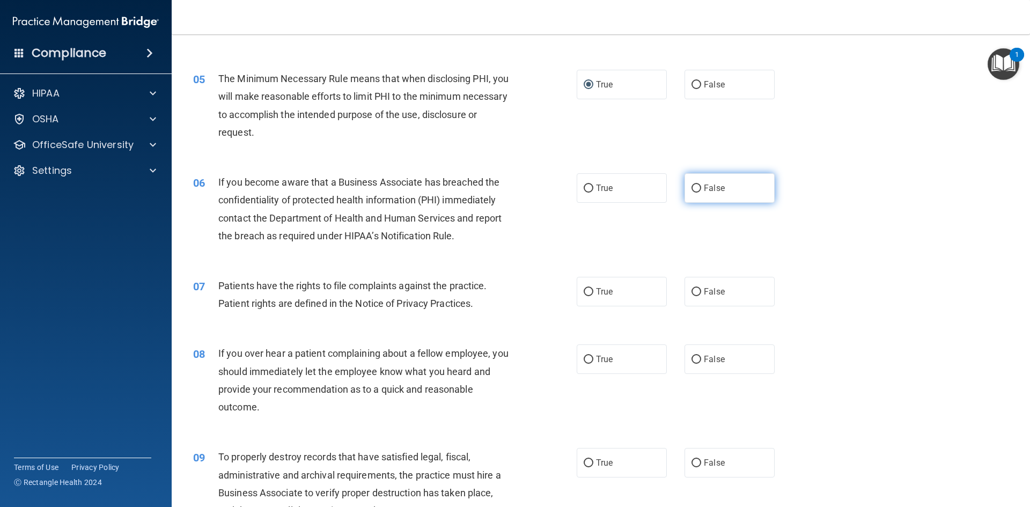
click at [692, 187] on input "False" at bounding box center [697, 189] width 10 height 8
radio input "true"
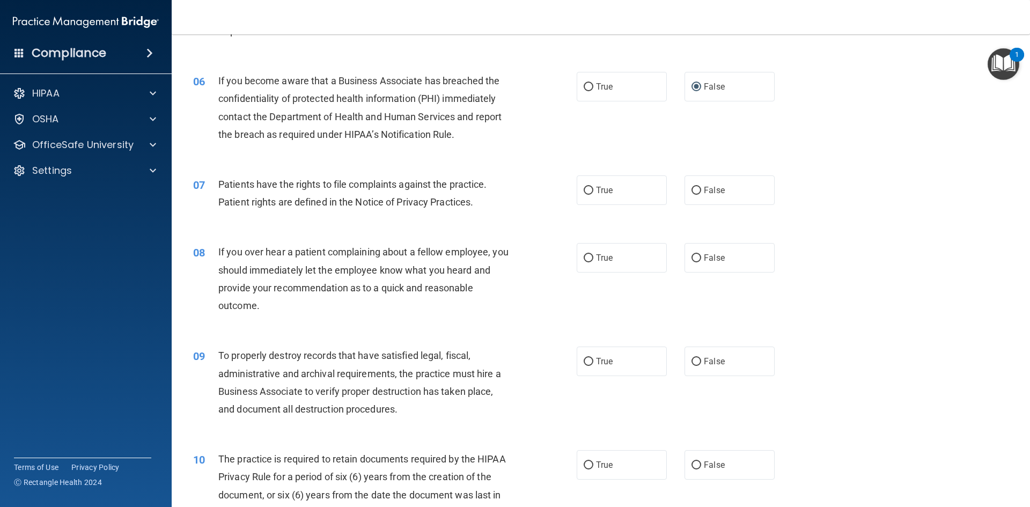
scroll to position [483, 0]
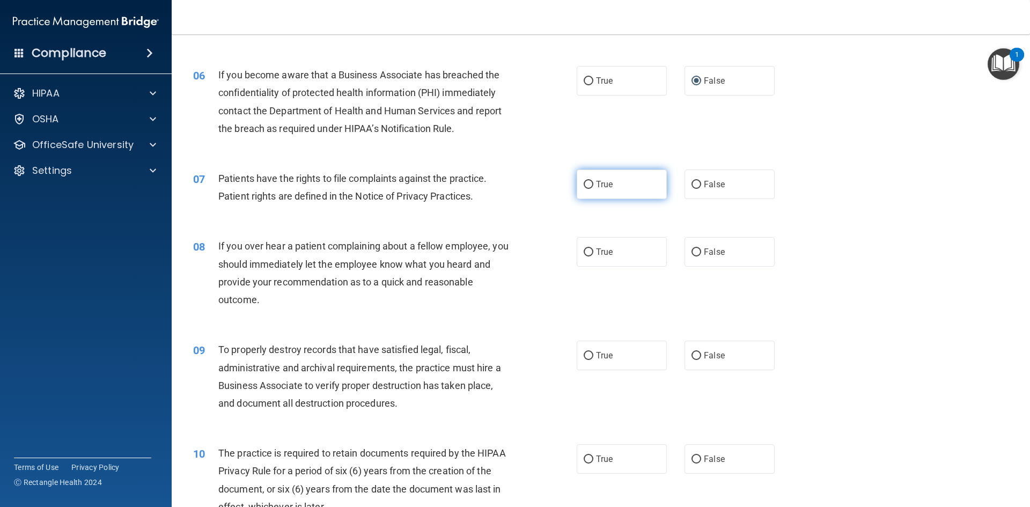
click at [584, 182] on input "True" at bounding box center [589, 185] width 10 height 8
radio input "true"
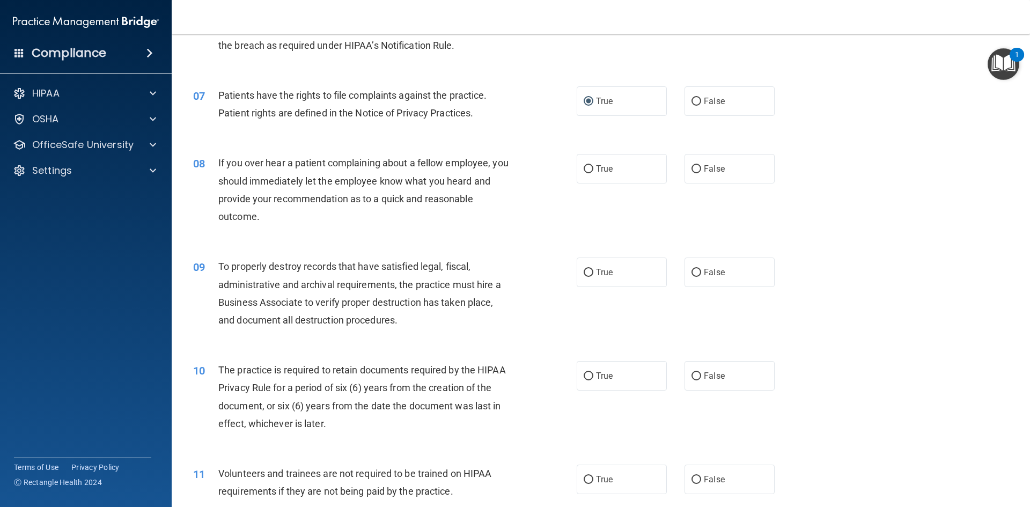
scroll to position [590, 0]
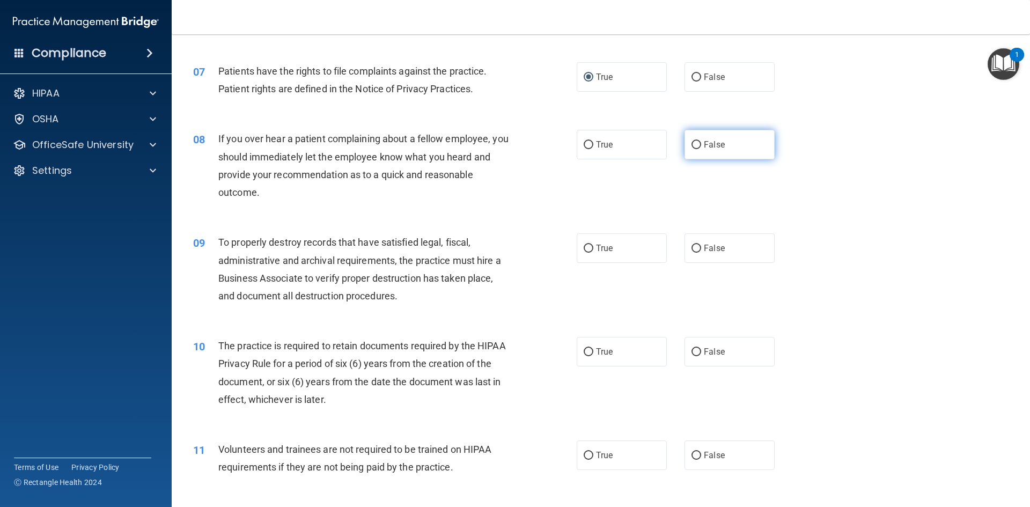
click at [692, 141] on input "False" at bounding box center [697, 145] width 10 height 8
radio input "true"
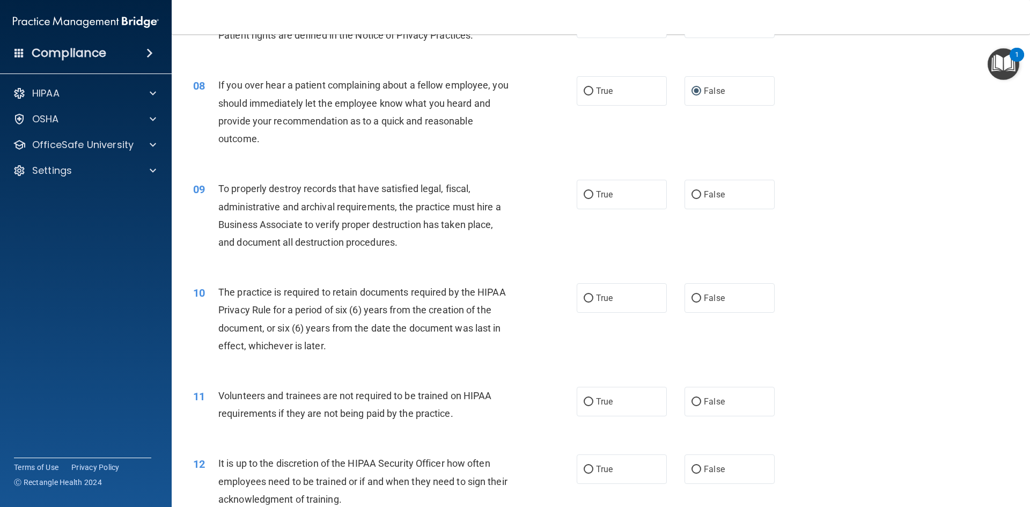
scroll to position [698, 0]
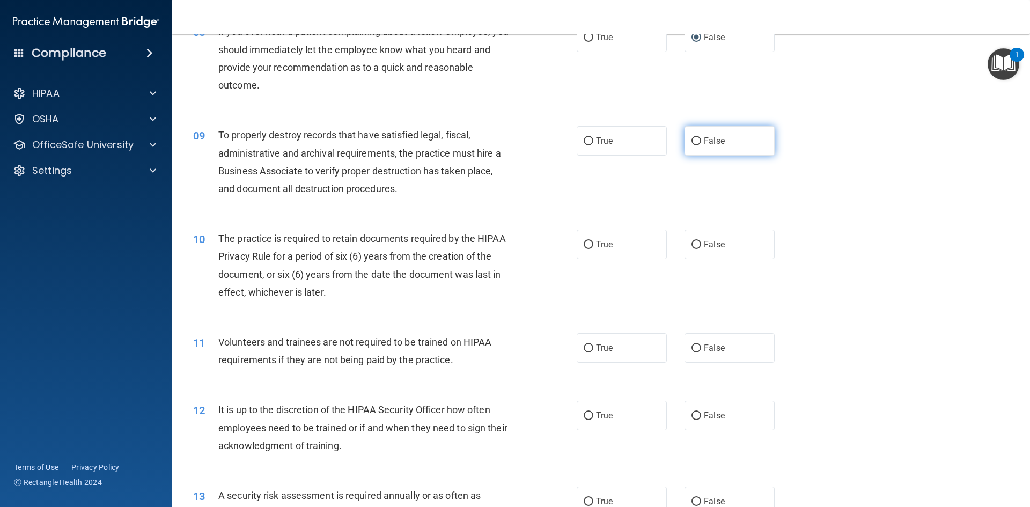
click at [692, 140] on input "False" at bounding box center [697, 141] width 10 height 8
radio input "true"
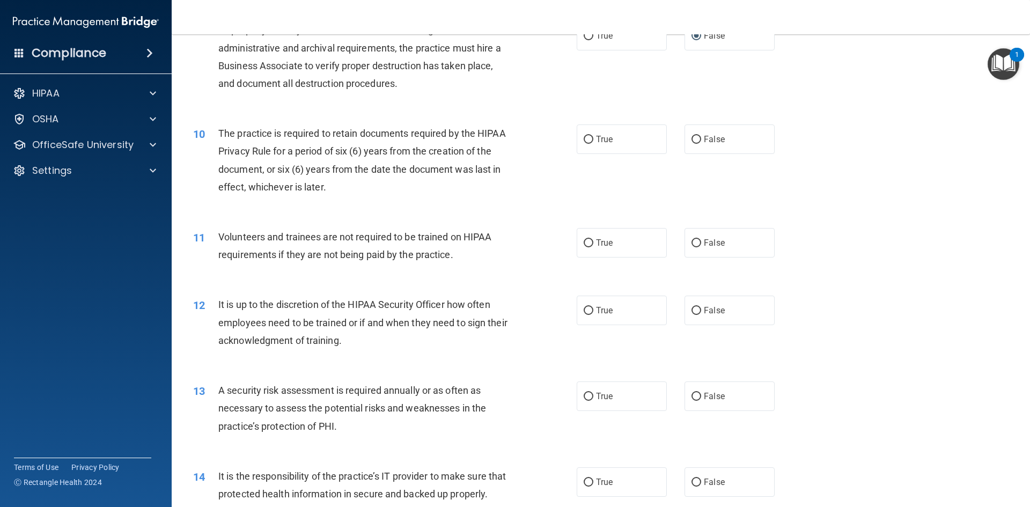
scroll to position [805, 0]
click at [584, 136] on input "True" at bounding box center [589, 138] width 10 height 8
radio input "true"
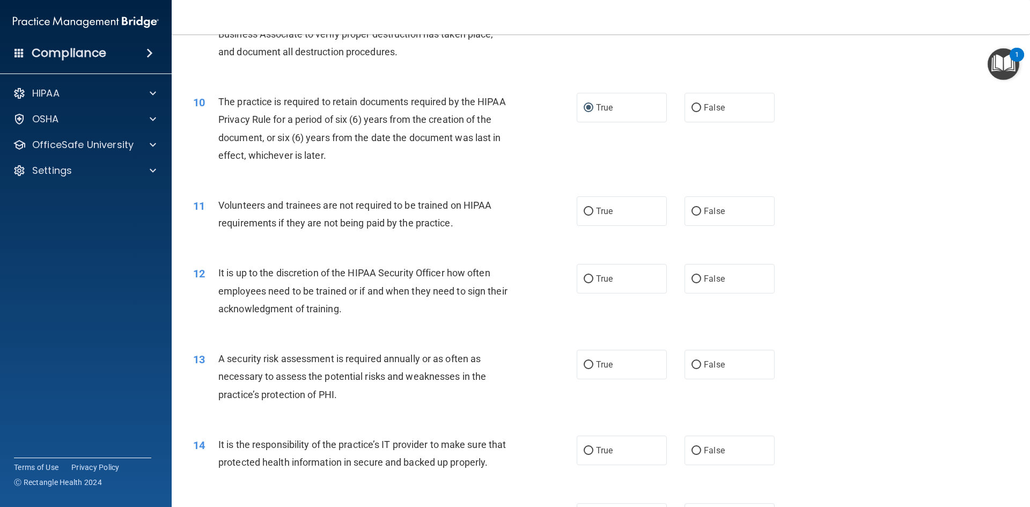
scroll to position [859, 0]
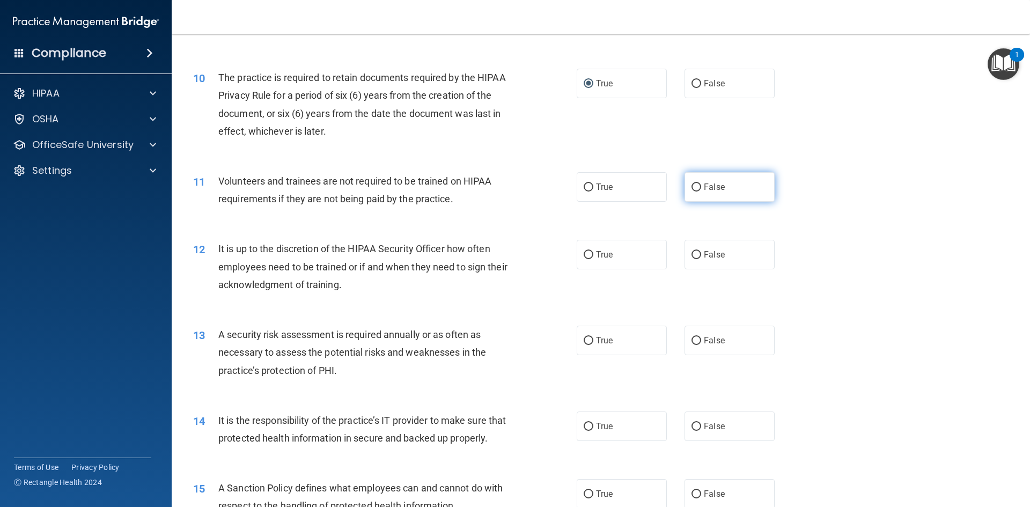
click at [692, 187] on input "False" at bounding box center [697, 188] width 10 height 8
radio input "true"
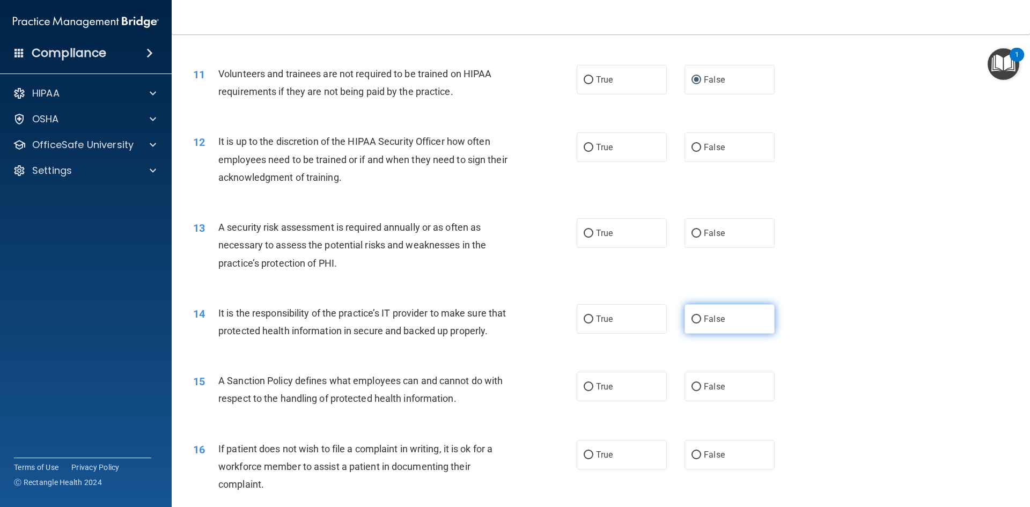
scroll to position [1019, 0]
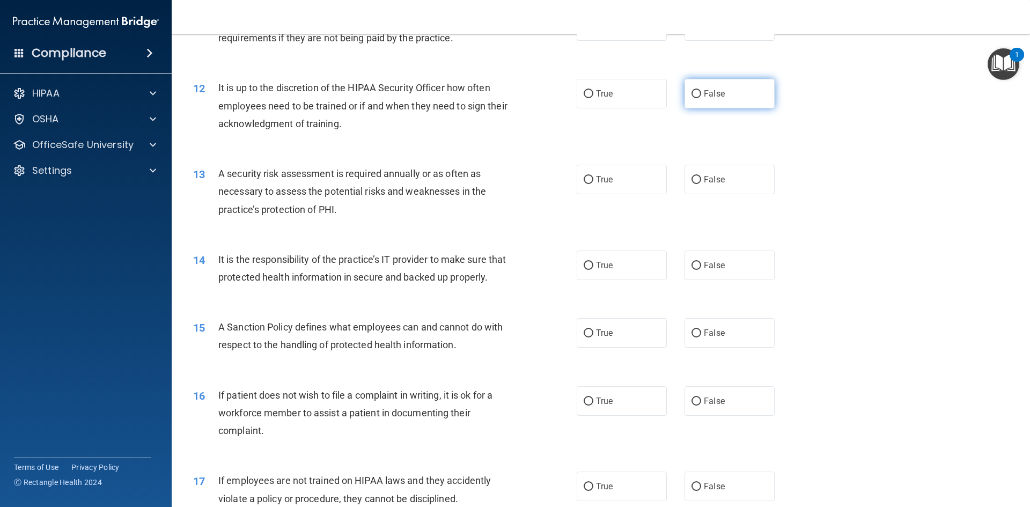
click at [693, 93] on input "False" at bounding box center [697, 94] width 10 height 8
radio input "true"
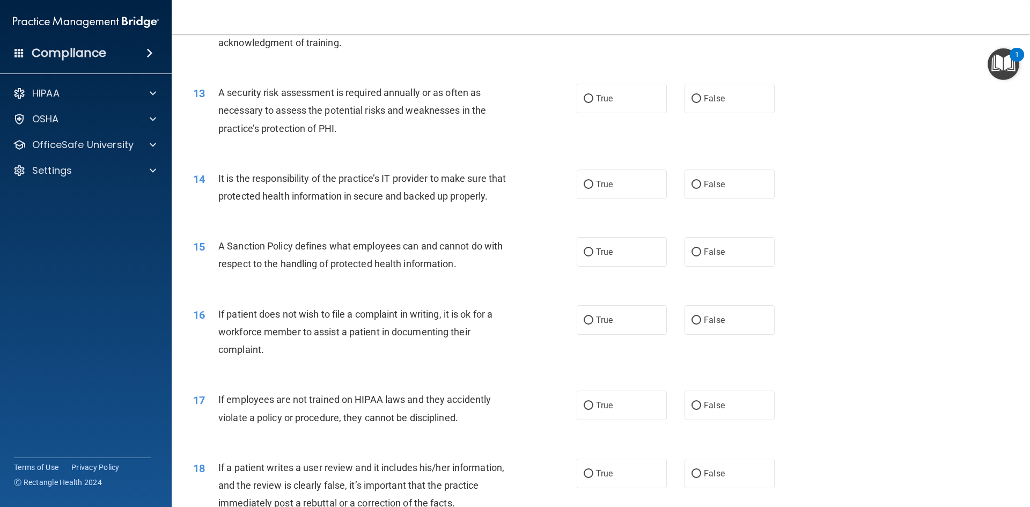
scroll to position [1127, 0]
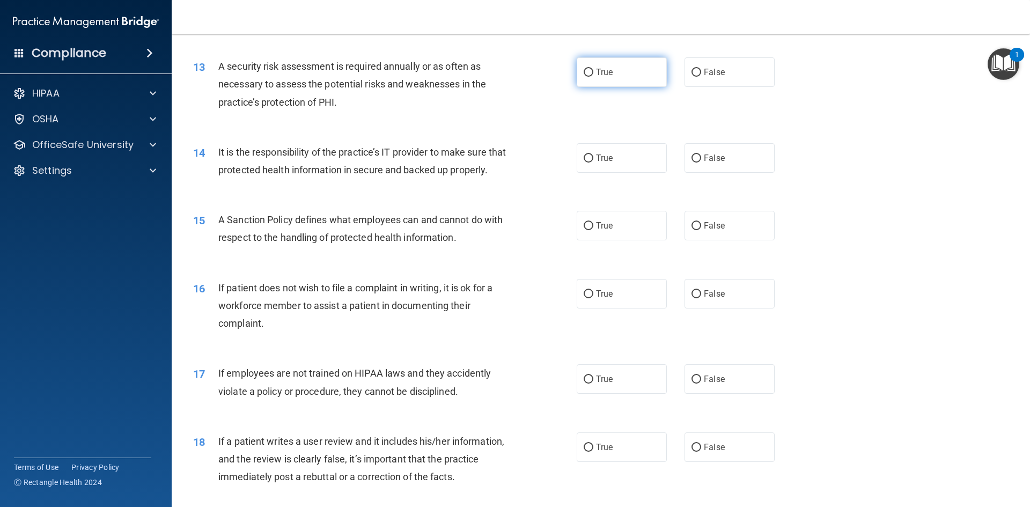
click at [586, 69] on input "True" at bounding box center [589, 73] width 10 height 8
radio input "true"
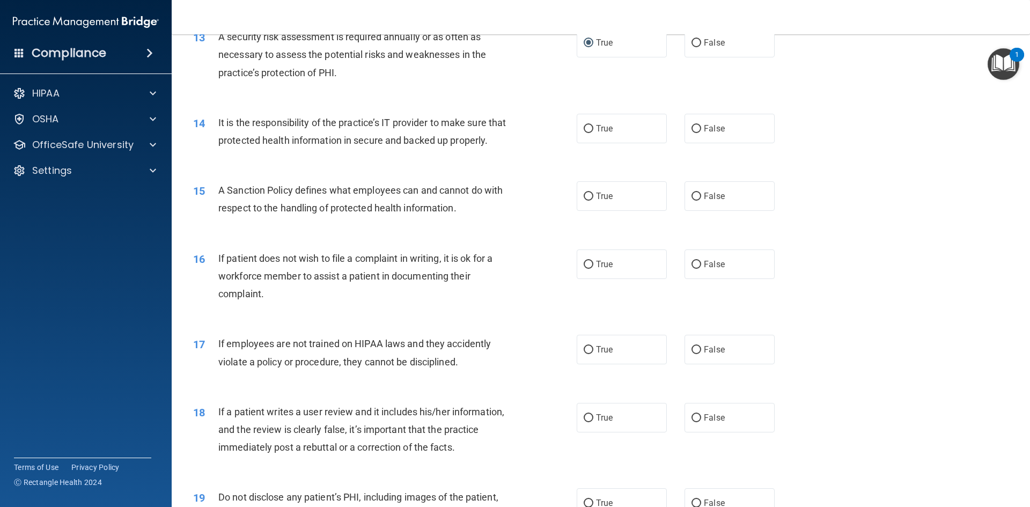
scroll to position [1180, 0]
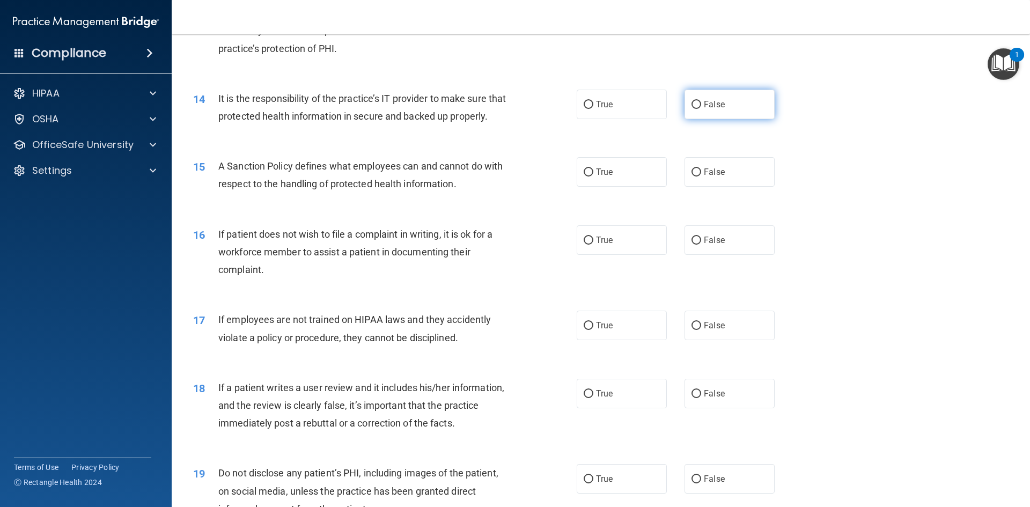
click at [692, 104] on input "False" at bounding box center [697, 105] width 10 height 8
radio input "true"
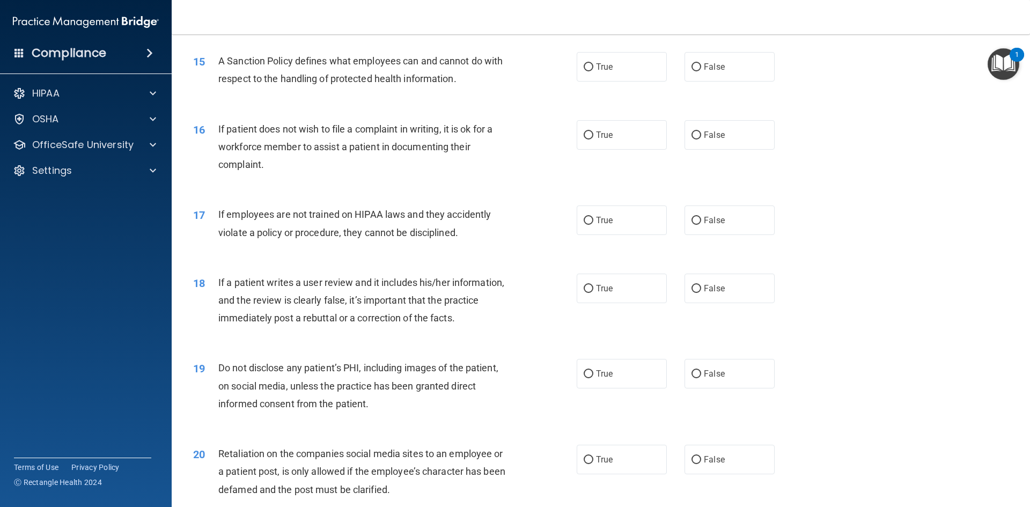
scroll to position [1288, 0]
click at [692, 69] on input "False" at bounding box center [697, 65] width 10 height 8
radio input "true"
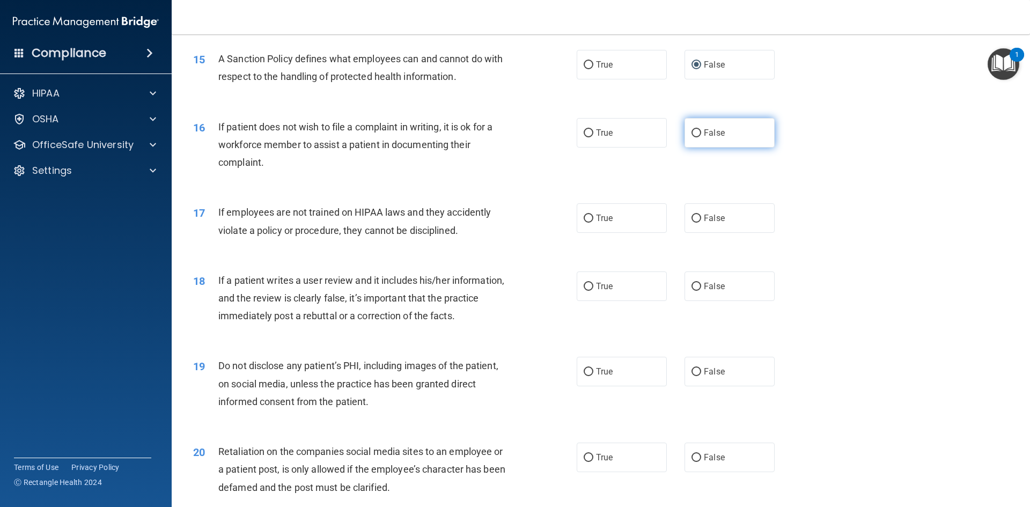
click at [692, 137] on input "False" at bounding box center [697, 133] width 10 height 8
radio input "true"
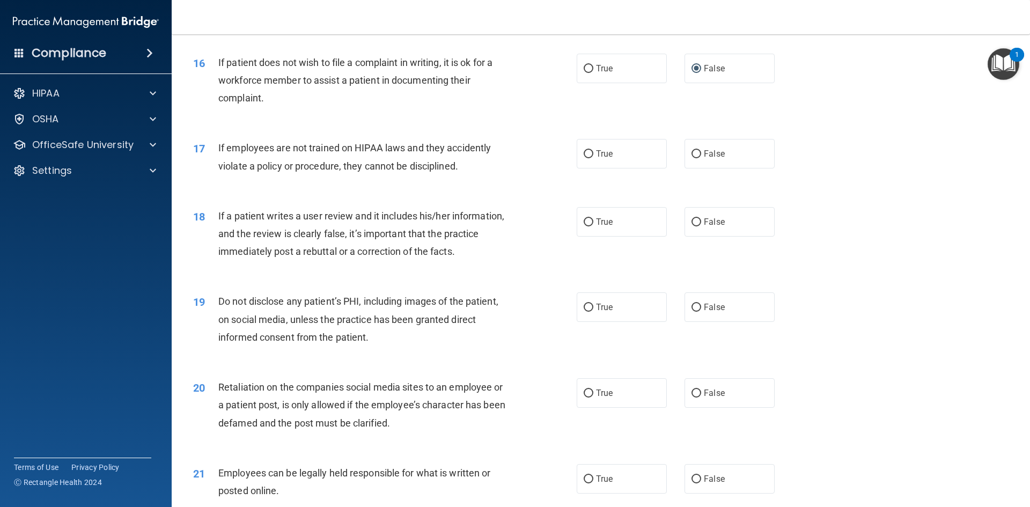
scroll to position [1395, 0]
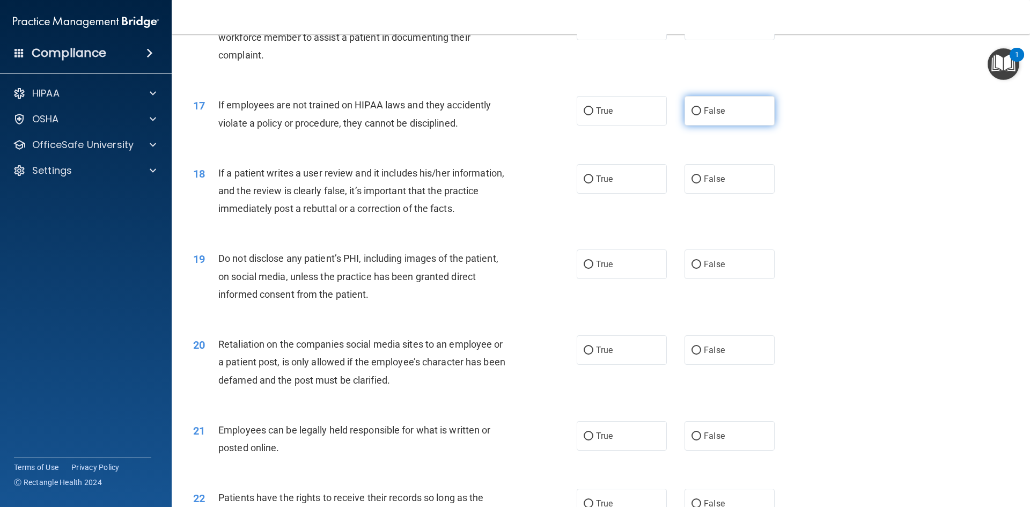
click at [692, 115] on input "False" at bounding box center [697, 111] width 10 height 8
radio input "true"
click at [692, 184] on input "False" at bounding box center [697, 179] width 10 height 8
radio input "true"
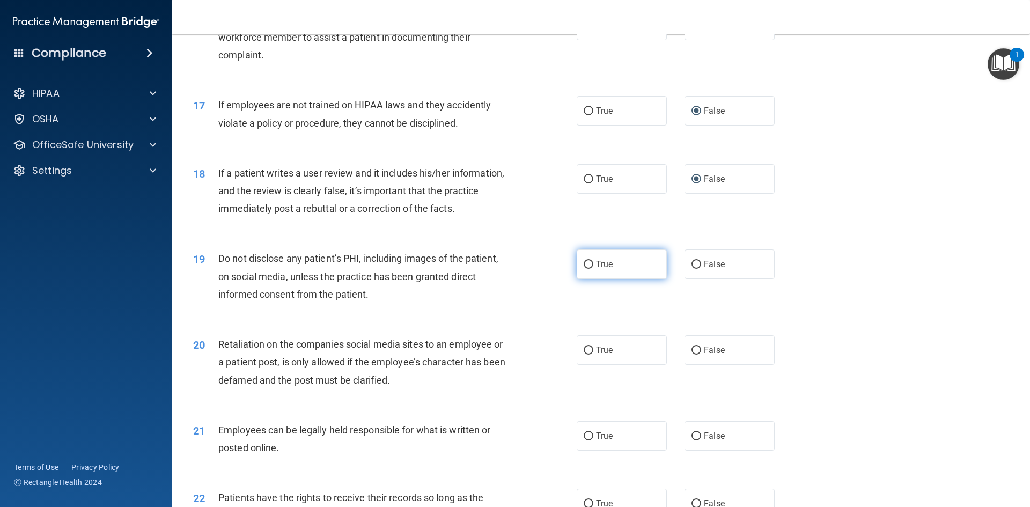
click at [587, 269] on input "True" at bounding box center [589, 265] width 10 height 8
radio input "true"
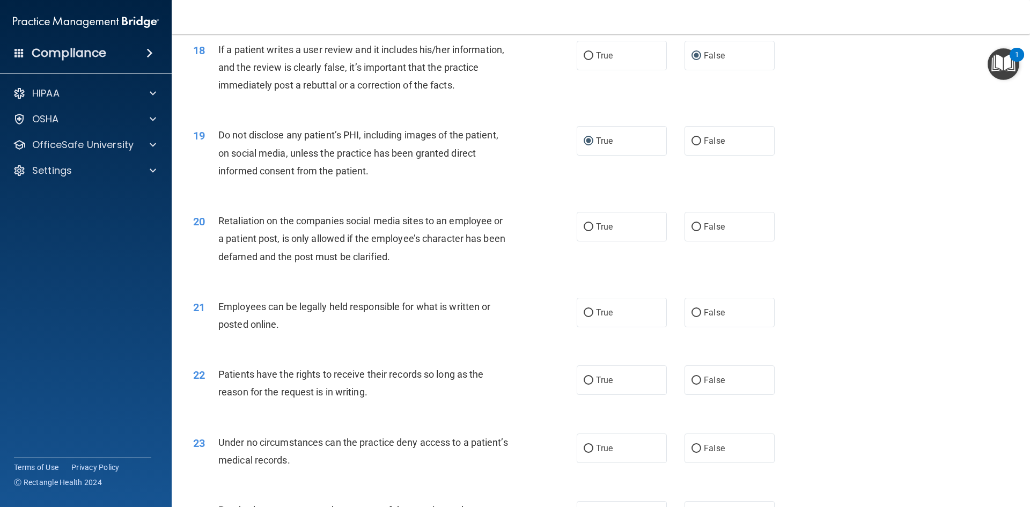
scroll to position [1556, 0]
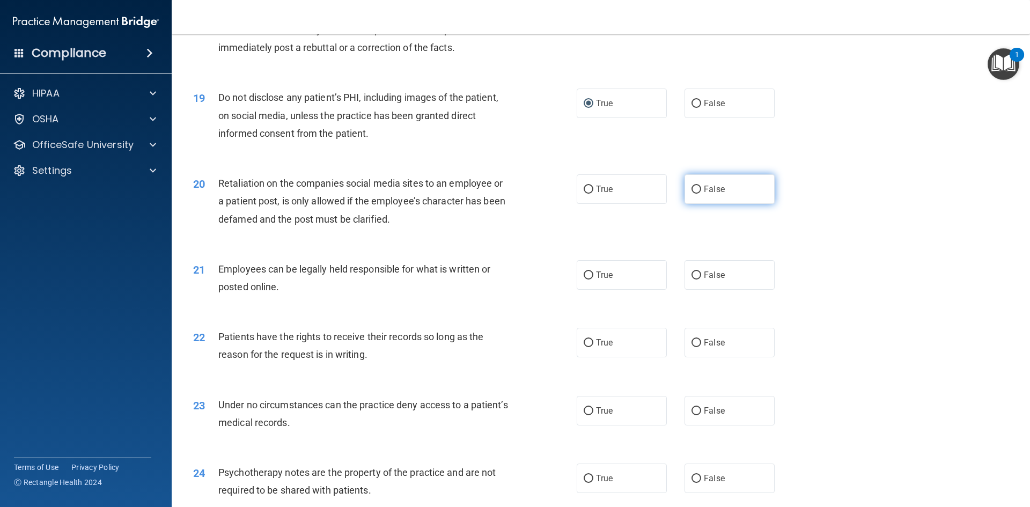
click at [693, 194] on input "False" at bounding box center [697, 190] width 10 height 8
radio input "true"
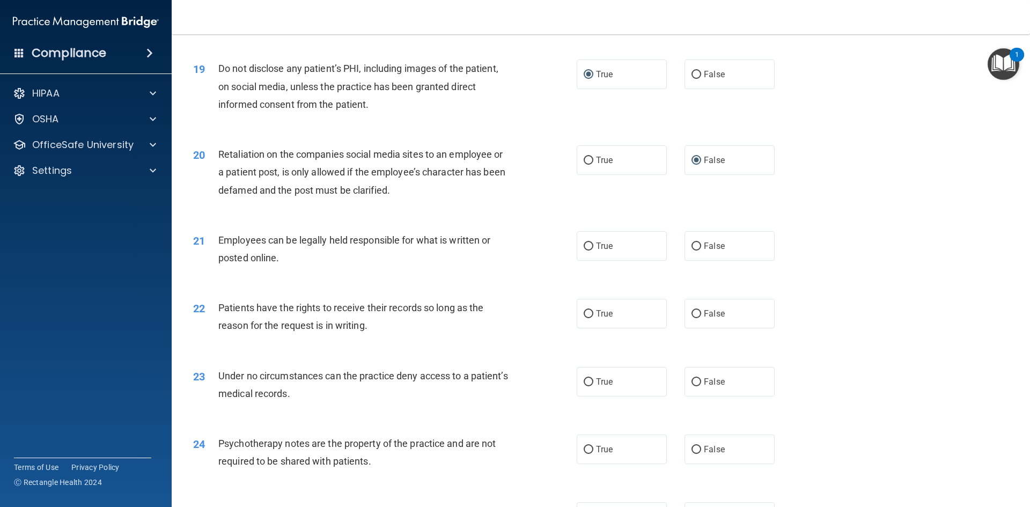
scroll to position [1610, 0]
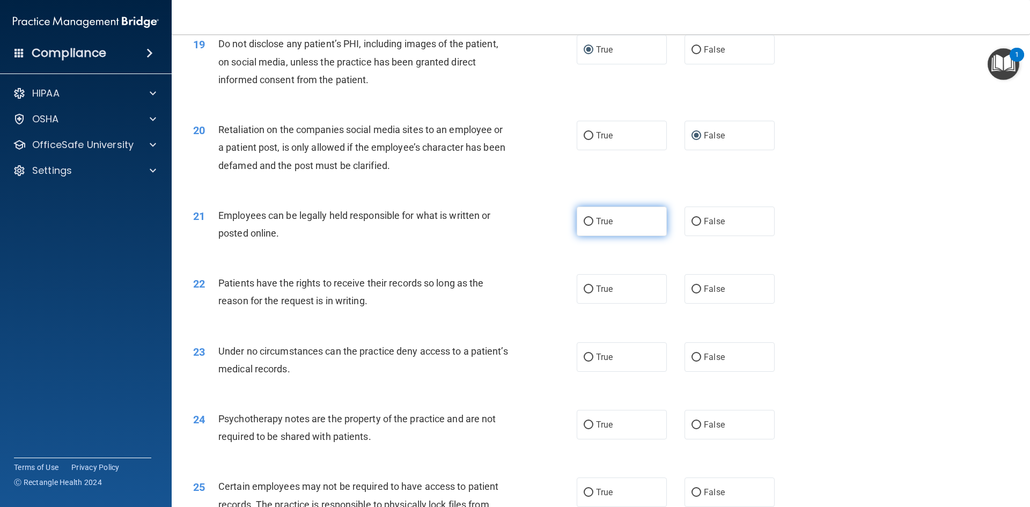
click at [584, 226] on input "True" at bounding box center [589, 222] width 10 height 8
radio input "true"
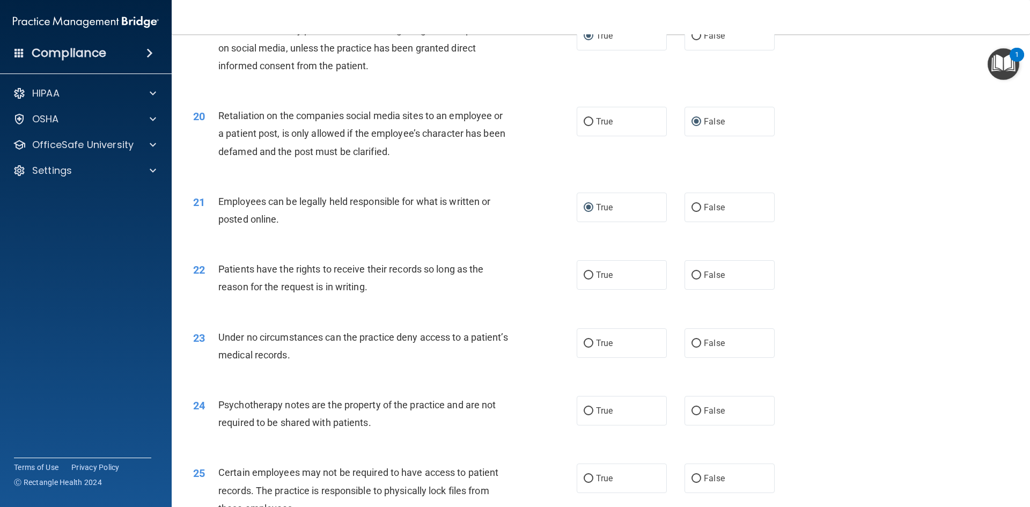
scroll to position [1663, 0]
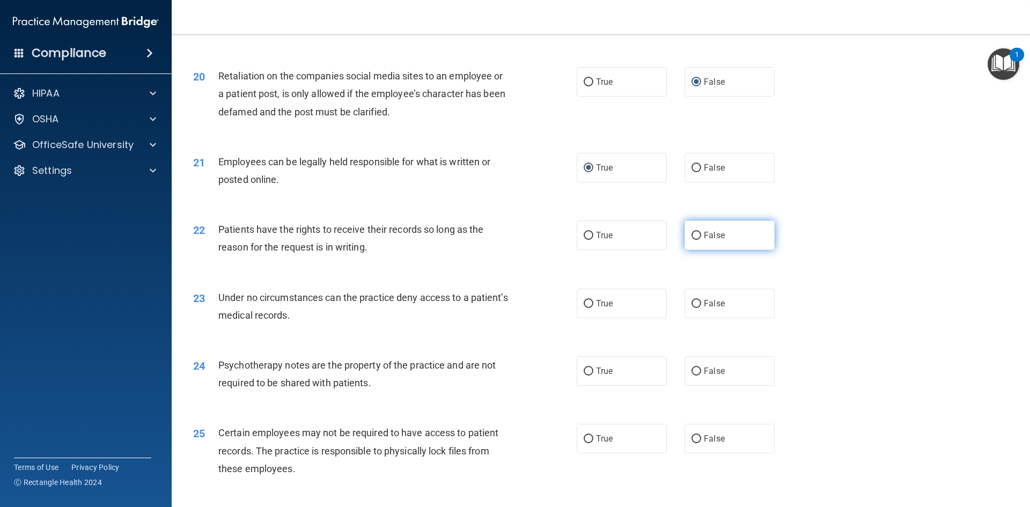
click at [692, 240] on input "False" at bounding box center [697, 236] width 10 height 8
radio input "true"
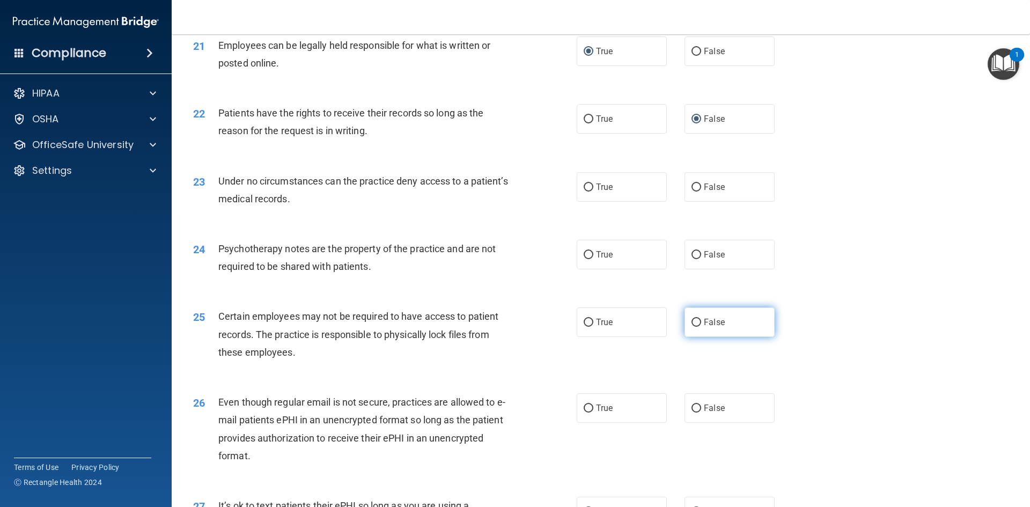
scroll to position [1824, 0]
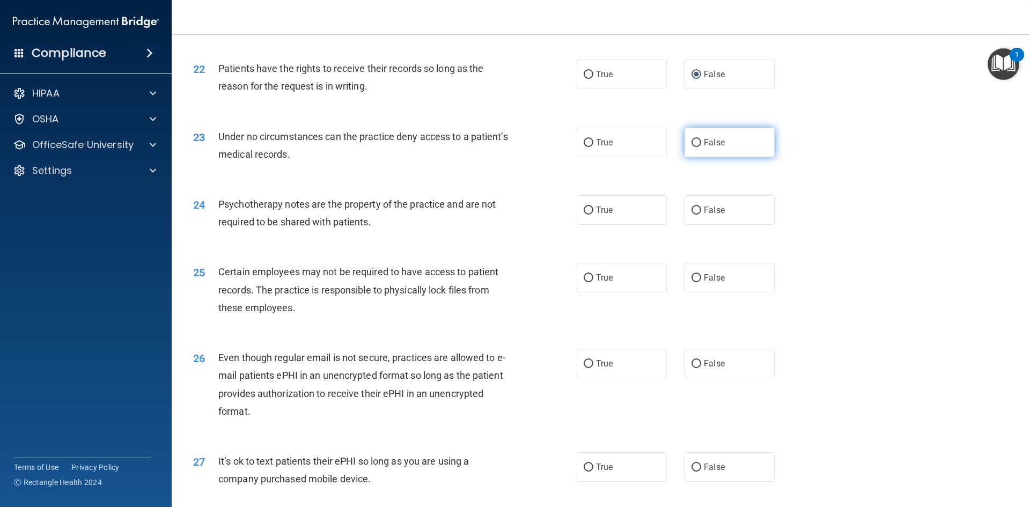
click at [692, 147] on input "False" at bounding box center [697, 143] width 10 height 8
radio input "true"
click at [692, 215] on input "False" at bounding box center [697, 211] width 10 height 8
radio input "true"
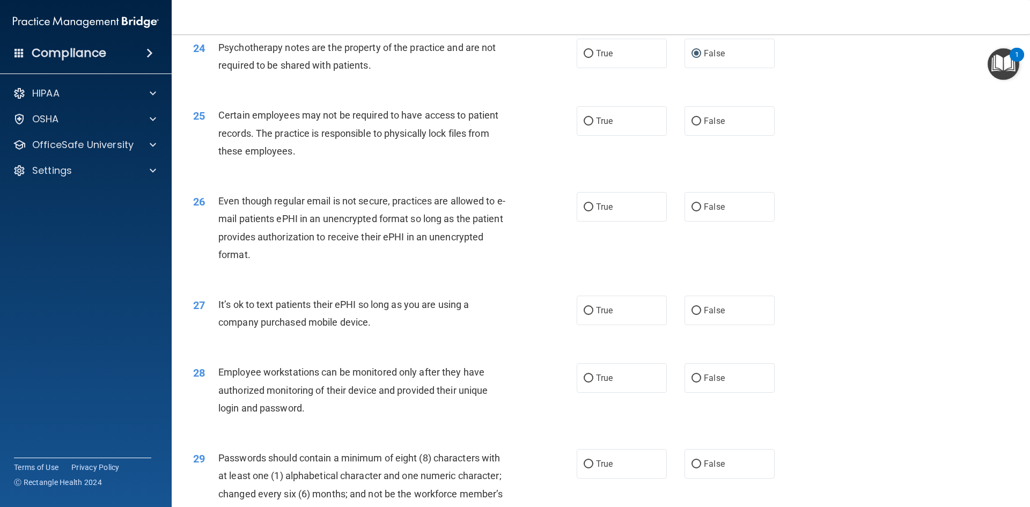
scroll to position [1985, 0]
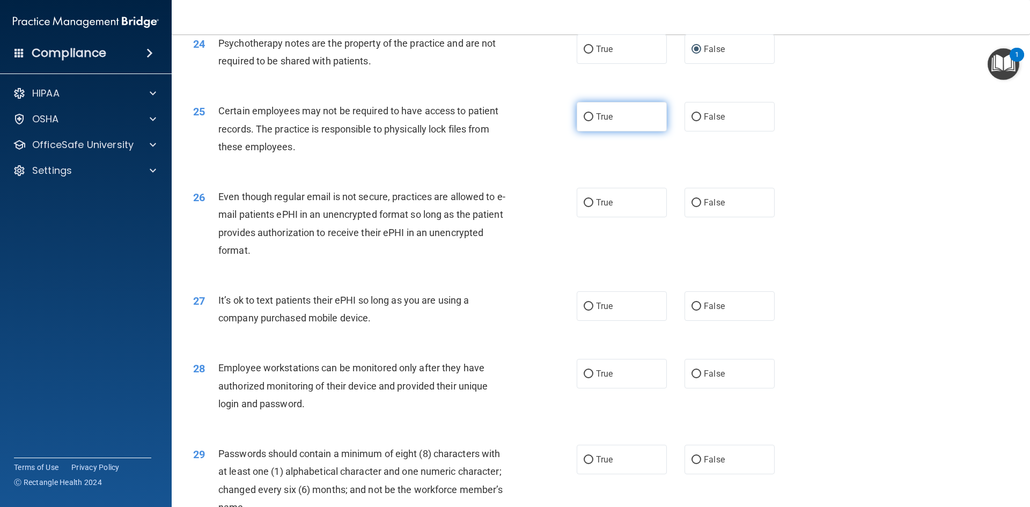
click at [586, 121] on input "True" at bounding box center [589, 117] width 10 height 8
radio input "true"
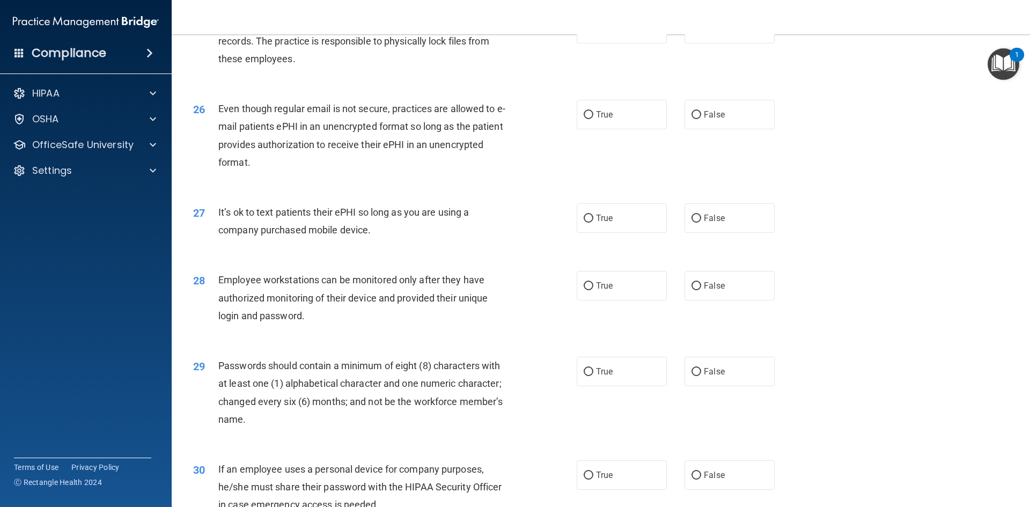
scroll to position [2093, 0]
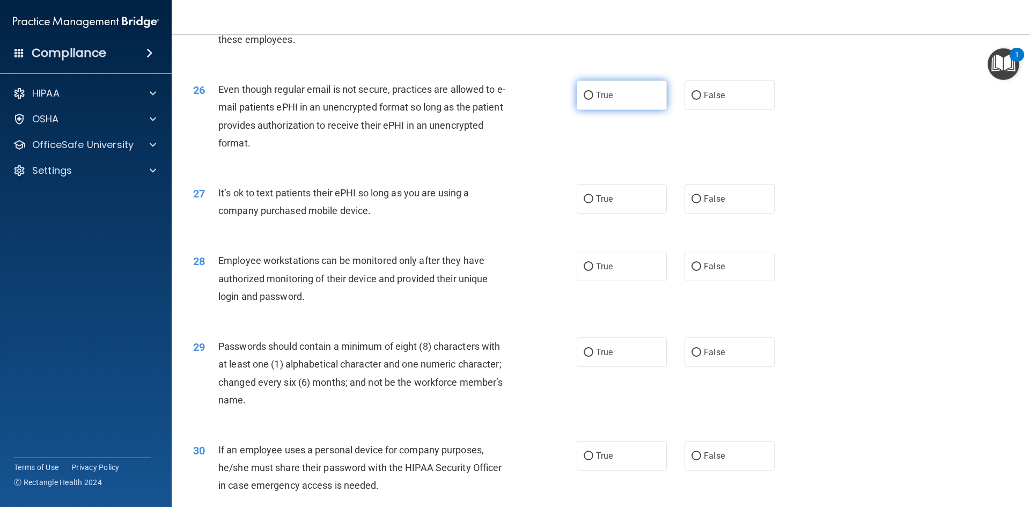
click at [586, 100] on input "True" at bounding box center [589, 96] width 10 height 8
radio input "true"
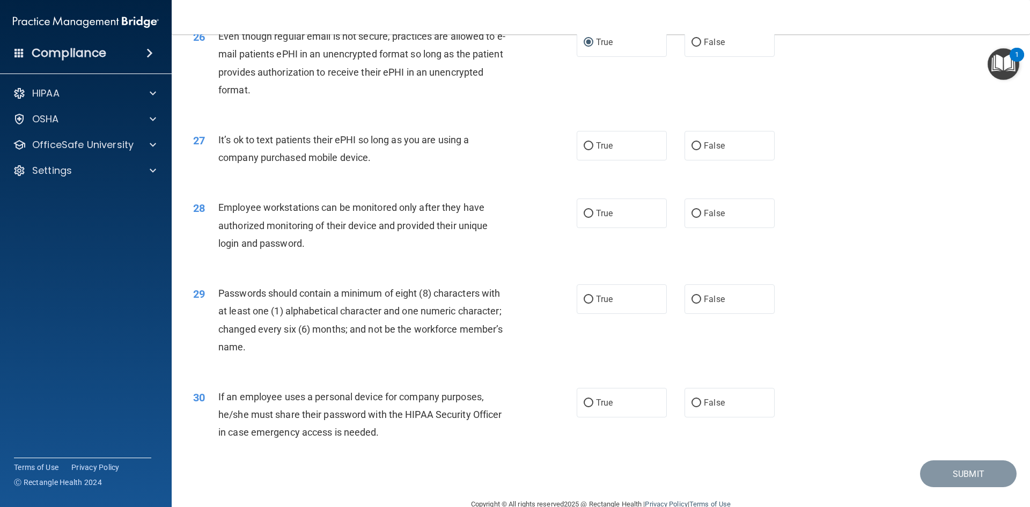
scroll to position [2146, 0]
click at [692, 150] on input "False" at bounding box center [697, 146] width 10 height 8
radio input "true"
click at [692, 217] on input "False" at bounding box center [697, 213] width 10 height 8
radio input "true"
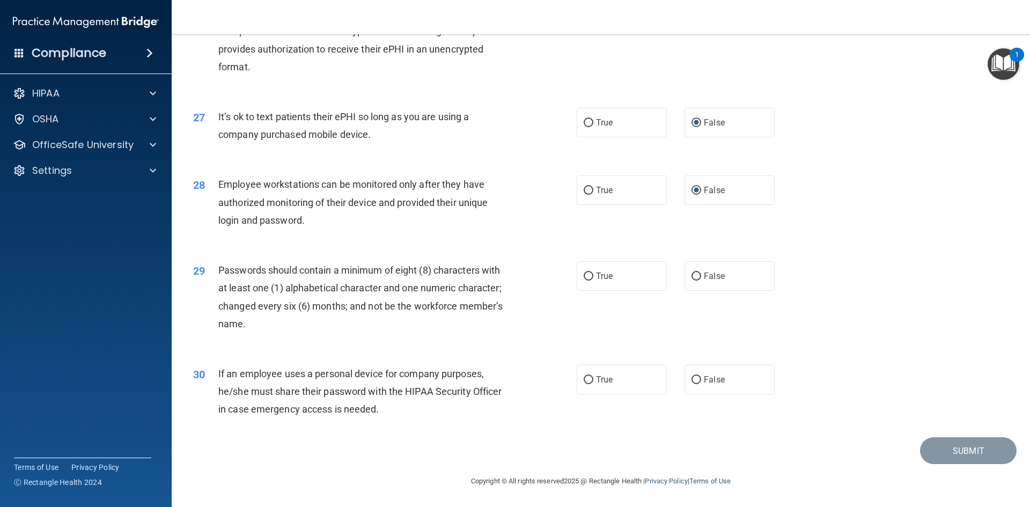
scroll to position [2187, 0]
click at [584, 277] on input "True" at bounding box center [589, 277] width 10 height 8
radio input "true"
click at [692, 379] on input "False" at bounding box center [697, 380] width 10 height 8
radio input "true"
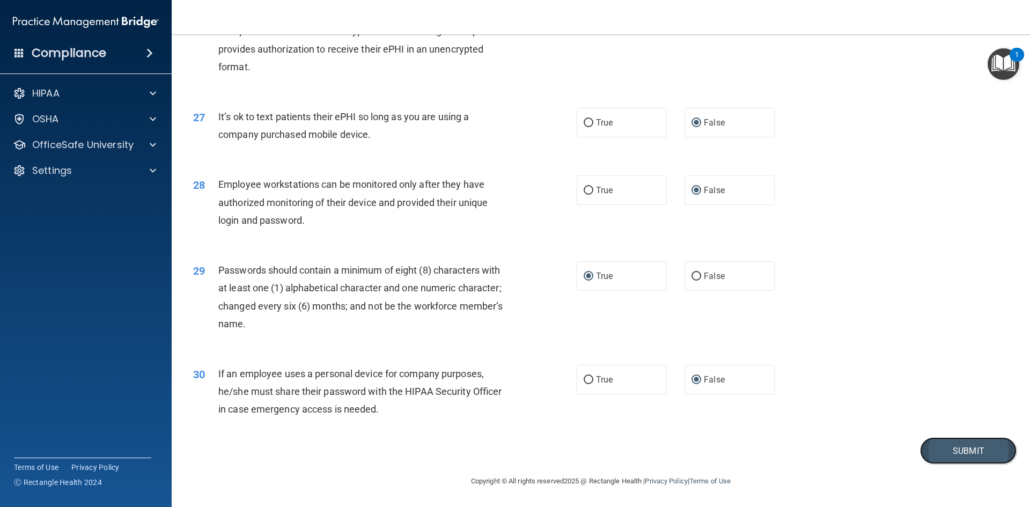
click at [969, 453] on button "Submit" at bounding box center [968, 450] width 97 height 27
click at [946, 454] on button "Submit" at bounding box center [968, 450] width 97 height 27
click at [958, 457] on button "Submit" at bounding box center [968, 450] width 97 height 27
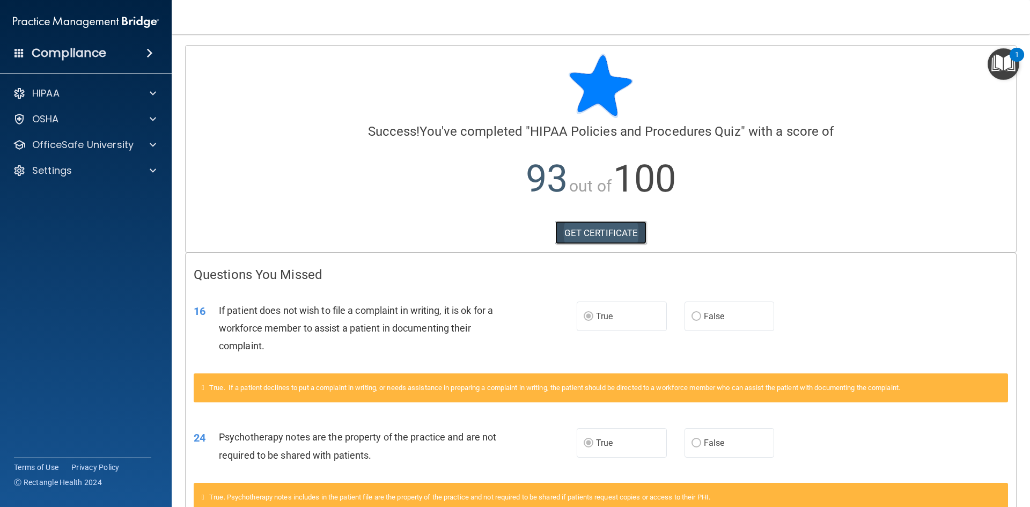
click at [594, 230] on link "GET CERTIFICATE" at bounding box center [601, 233] width 92 height 24
drag, startPoint x: 80, startPoint y: 151, endPoint x: 93, endPoint y: 151, distance: 12.9
click at [80, 151] on p "OfficeSafe University" at bounding box center [82, 144] width 101 height 13
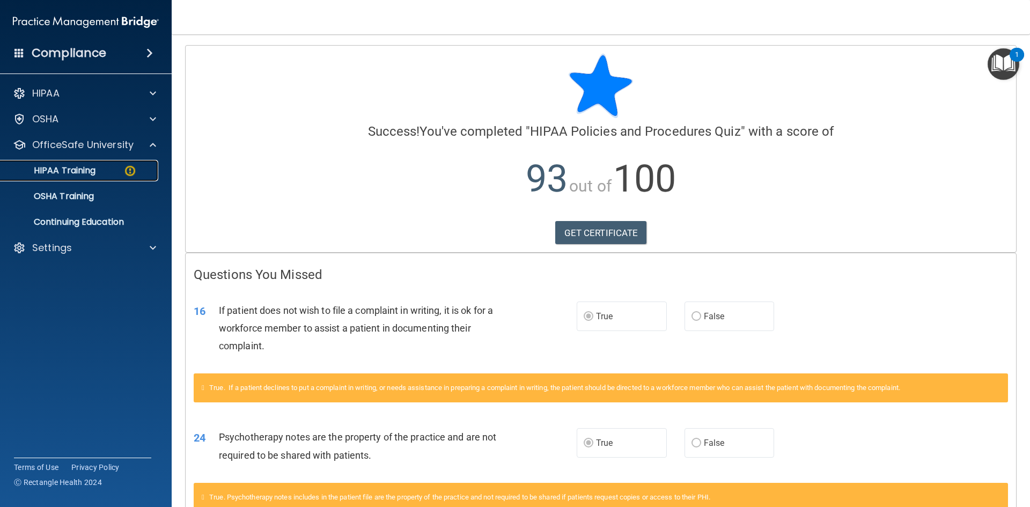
click at [100, 174] on div "HIPAA Training" at bounding box center [80, 170] width 146 height 11
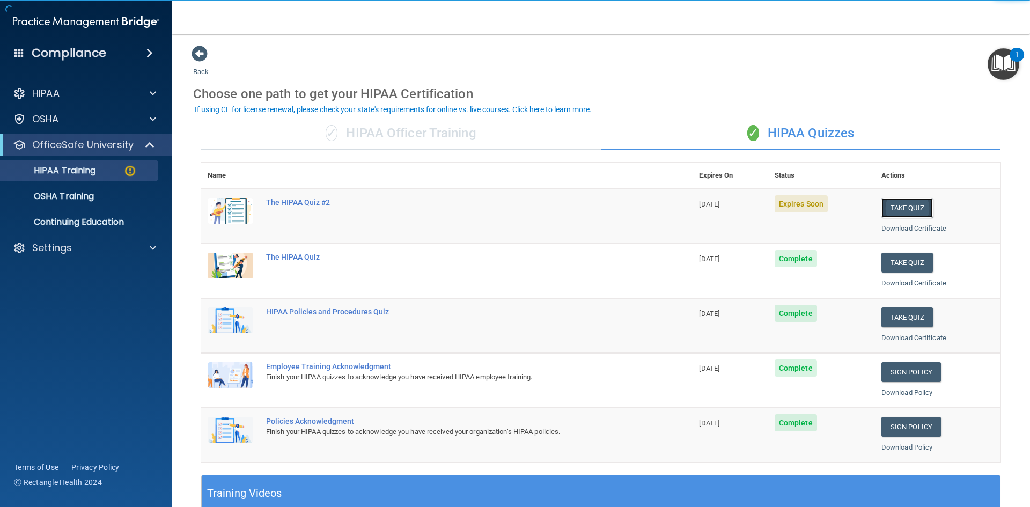
click at [894, 210] on button "Take Quiz" at bounding box center [908, 208] width 52 height 20
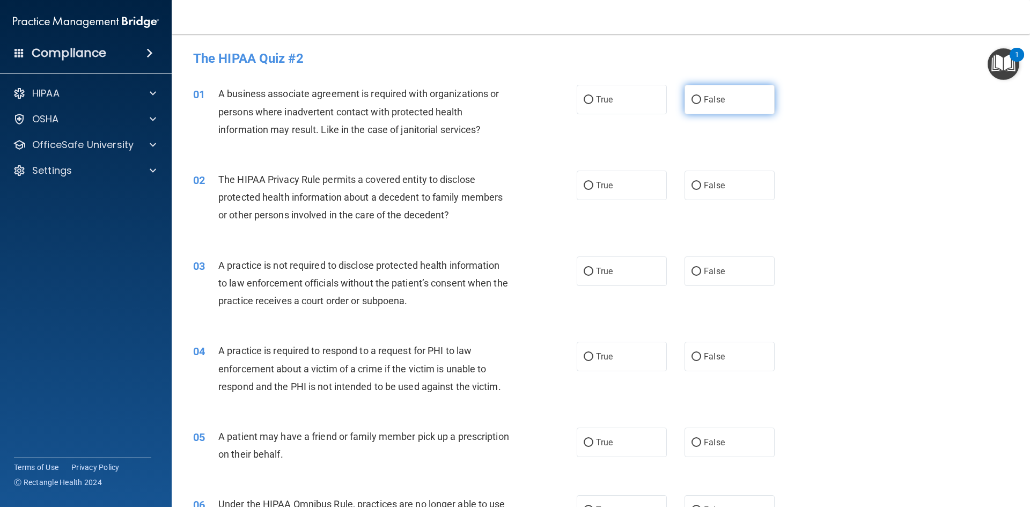
click at [692, 98] on input "False" at bounding box center [697, 100] width 10 height 8
radio input "true"
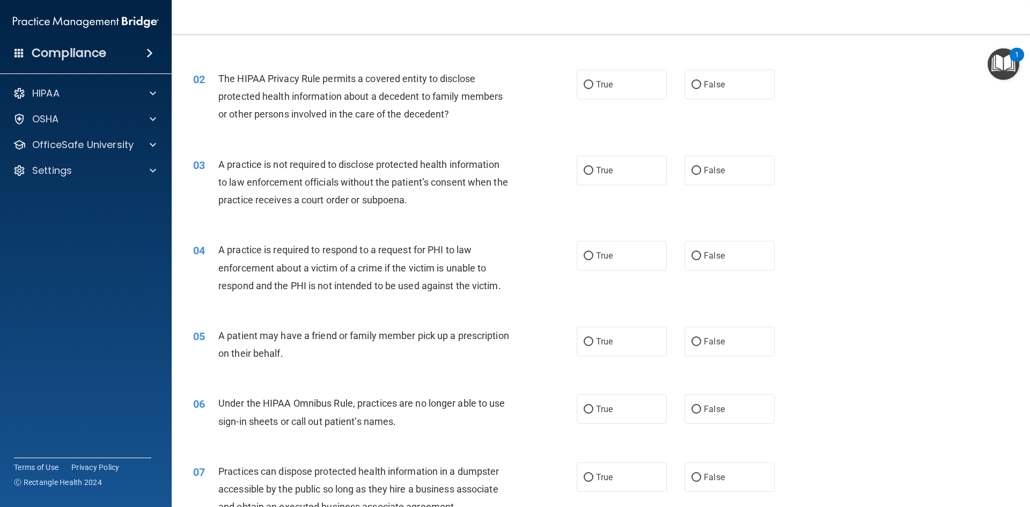
scroll to position [107, 0]
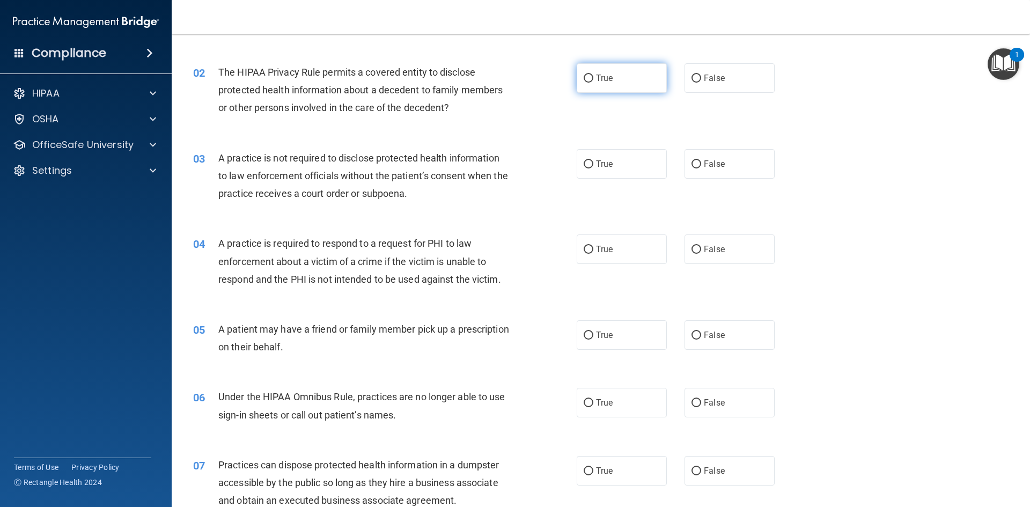
click at [584, 78] on input "True" at bounding box center [589, 79] width 10 height 8
radio input "true"
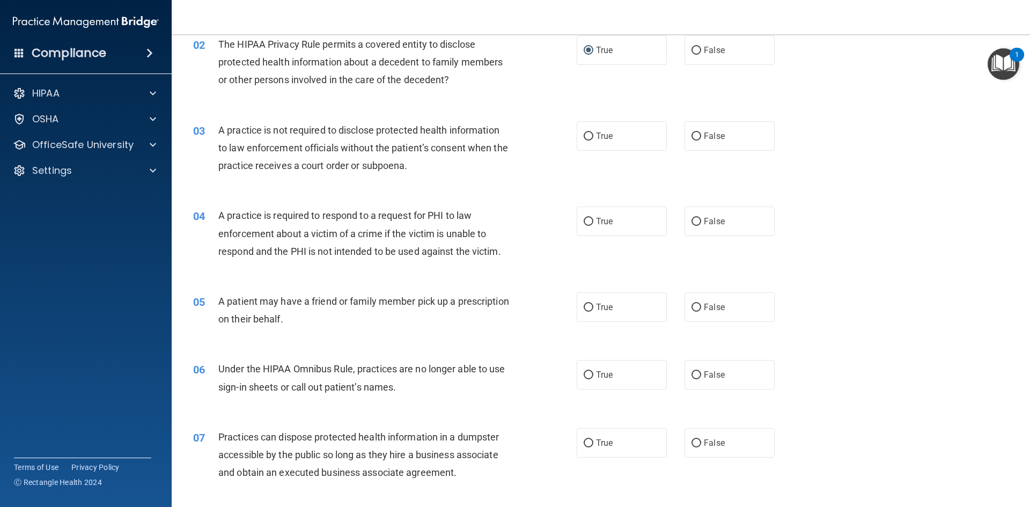
scroll to position [161, 0]
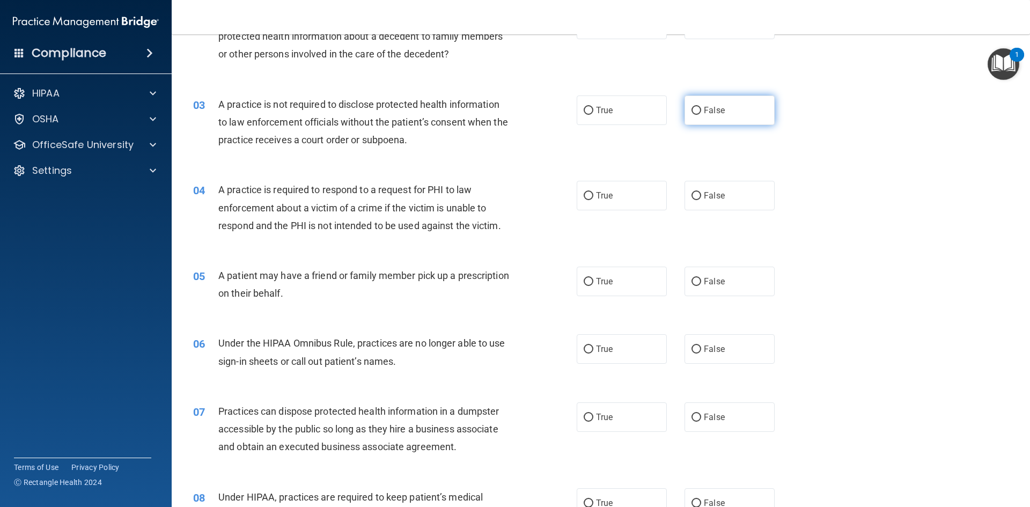
click at [692, 113] on input "False" at bounding box center [697, 111] width 10 height 8
radio input "true"
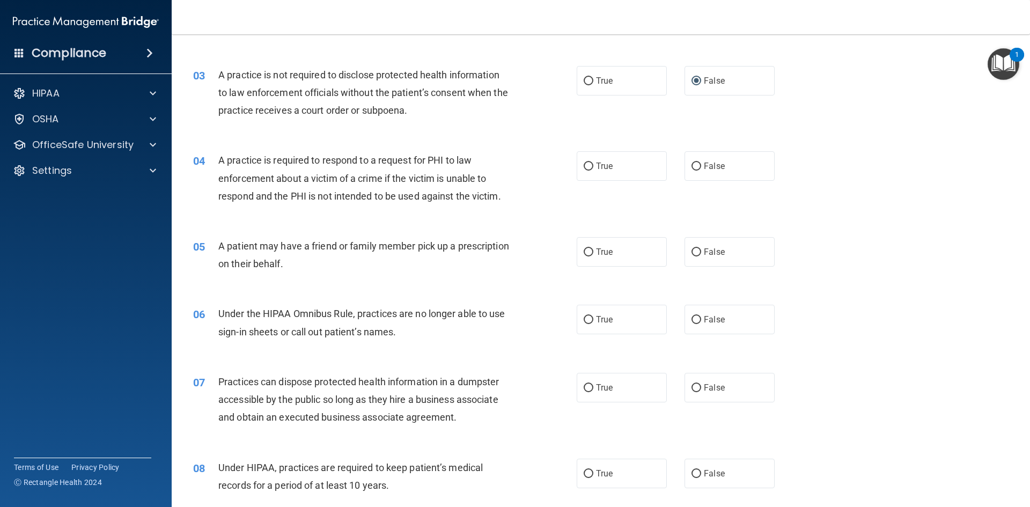
scroll to position [215, 0]
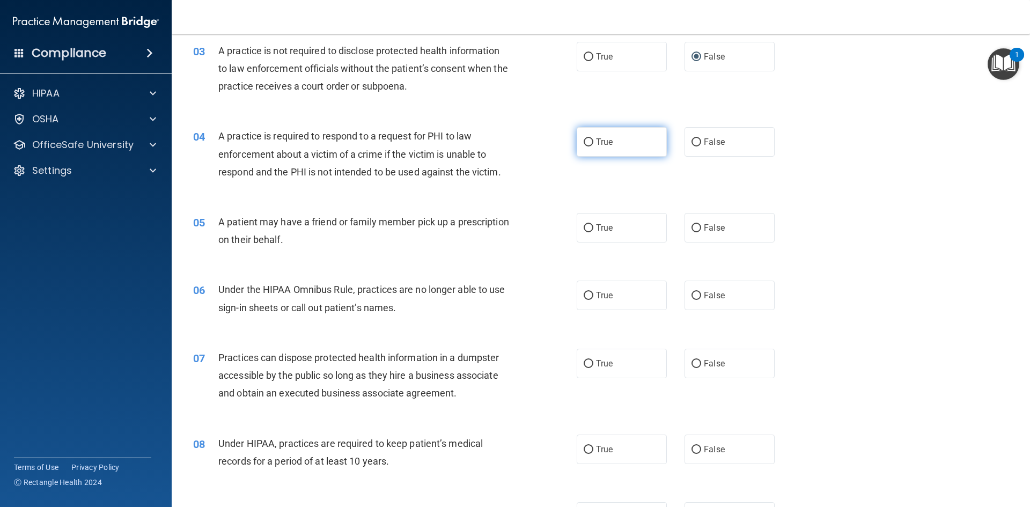
click at [584, 141] on input "True" at bounding box center [589, 142] width 10 height 8
radio input "true"
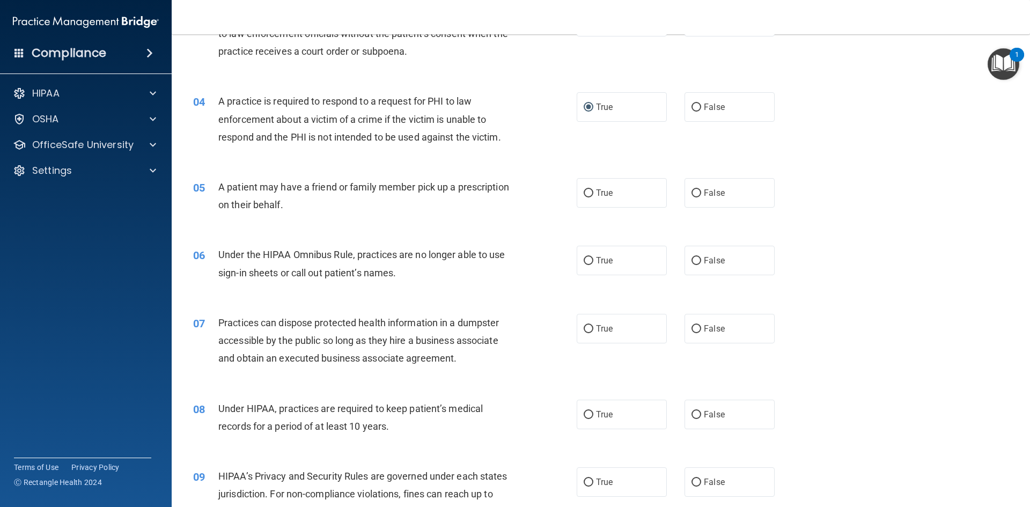
scroll to position [268, 0]
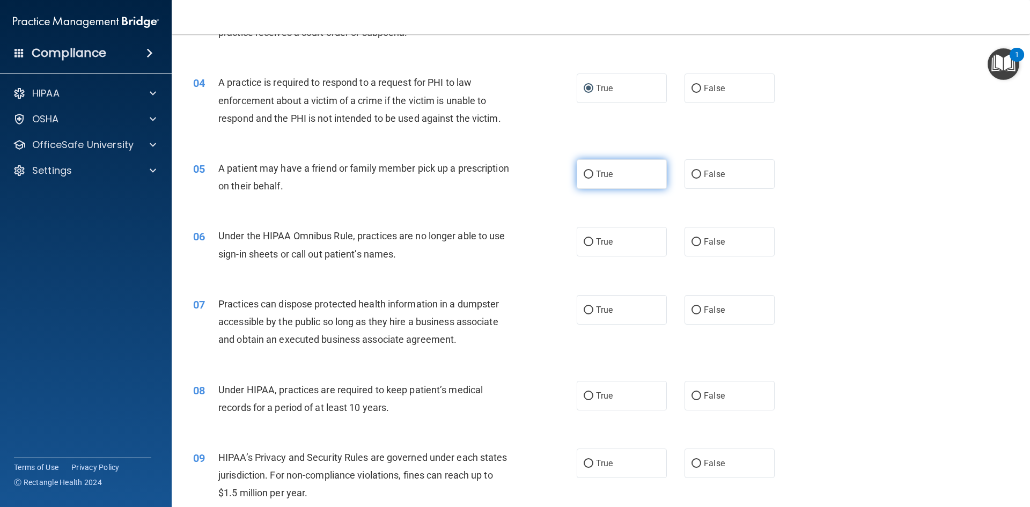
click at [584, 171] on input "True" at bounding box center [589, 175] width 10 height 8
radio input "true"
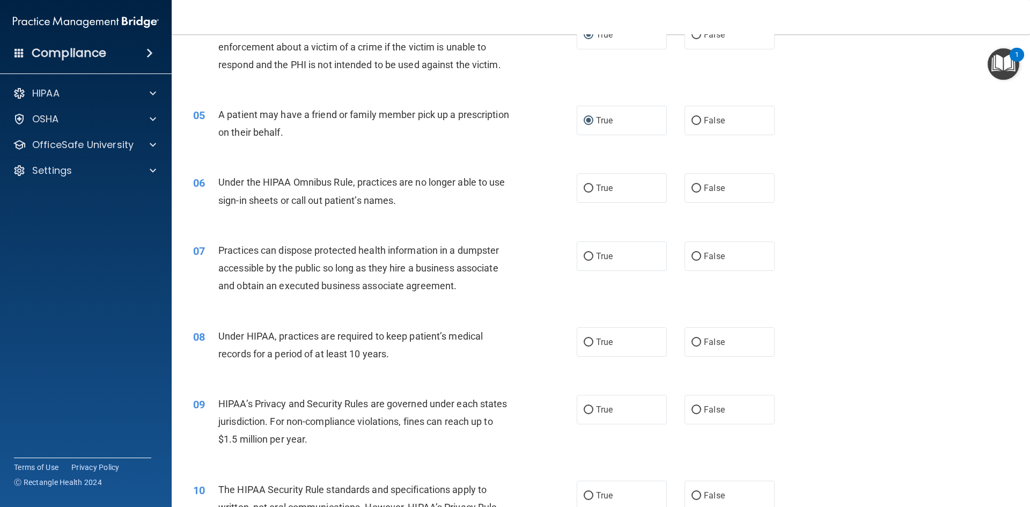
scroll to position [376, 0]
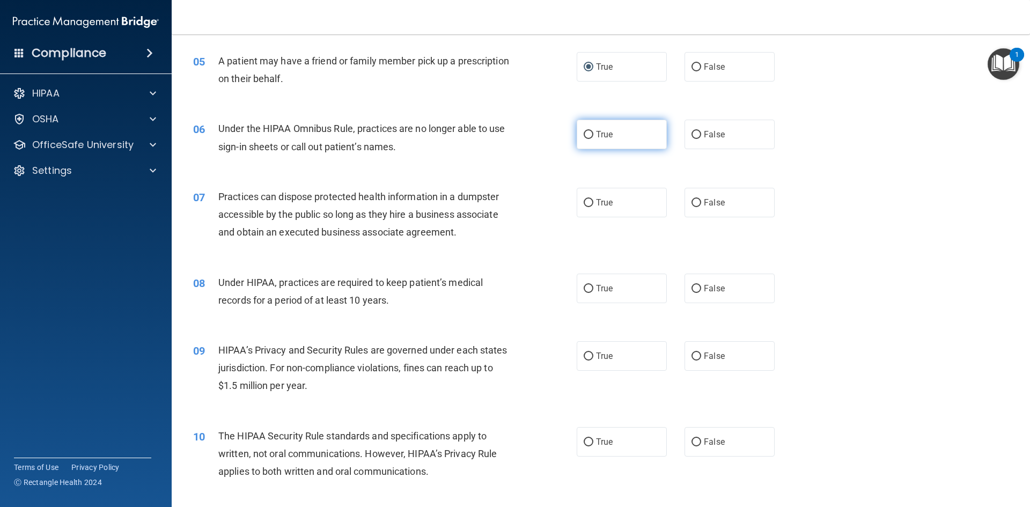
click at [585, 132] on input "True" at bounding box center [589, 135] width 10 height 8
radio input "true"
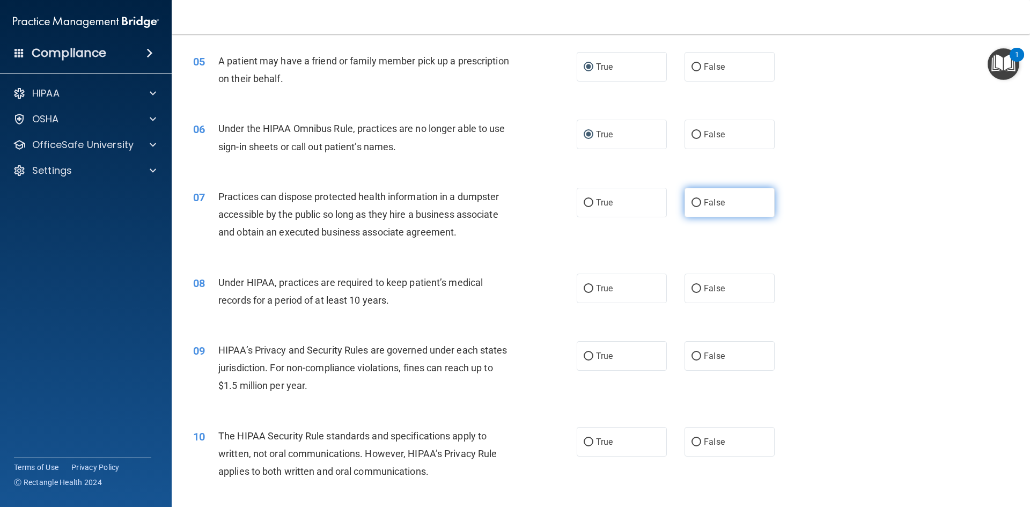
click at [692, 202] on input "False" at bounding box center [697, 203] width 10 height 8
radio input "true"
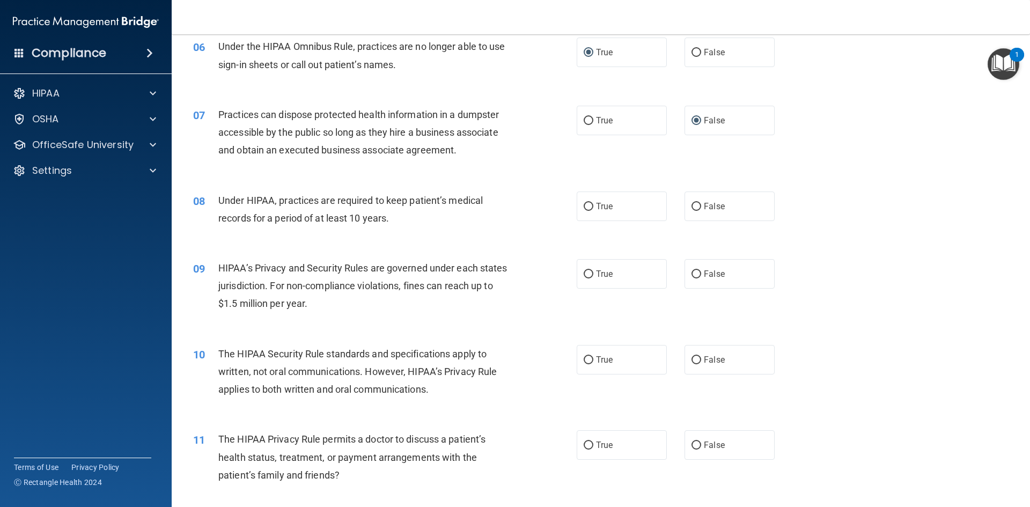
scroll to position [483, 0]
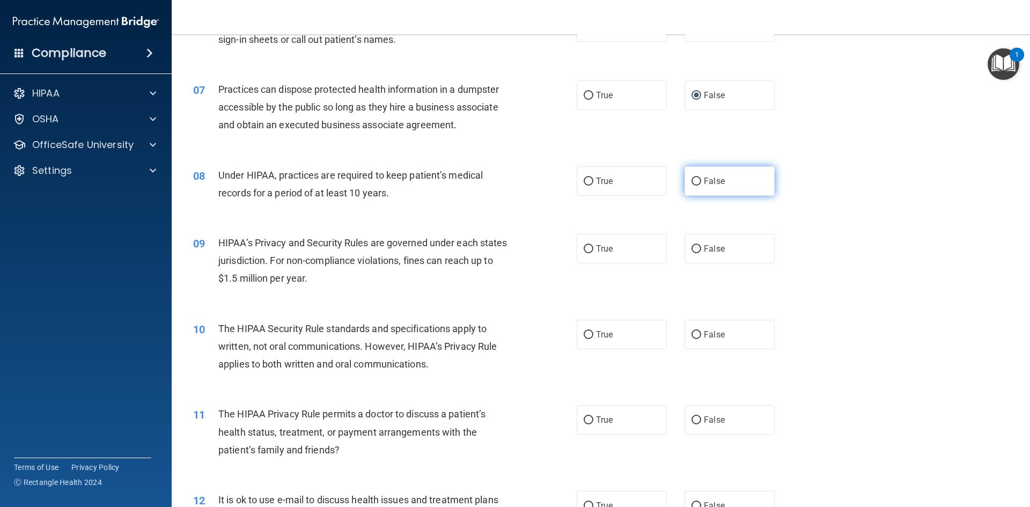
click at [695, 182] on input "False" at bounding box center [697, 182] width 10 height 8
radio input "true"
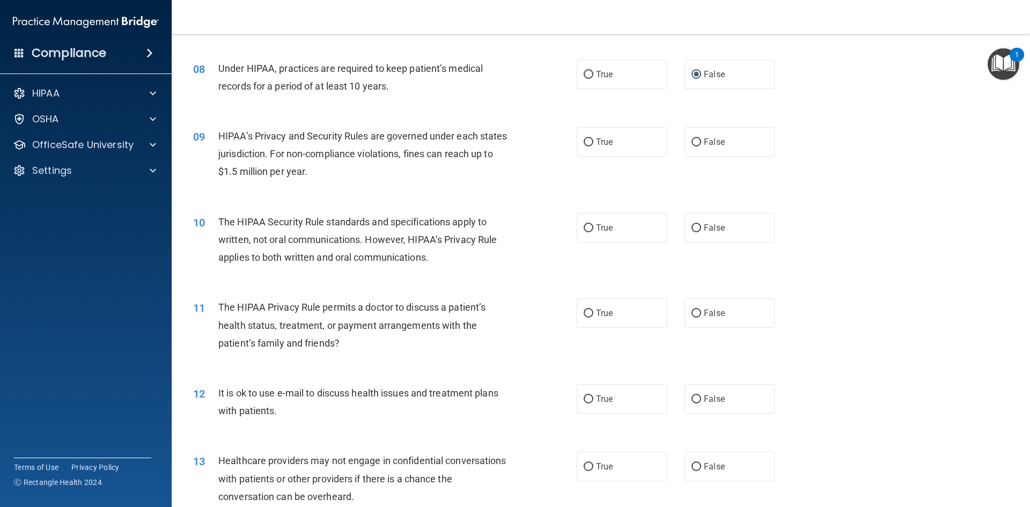
scroll to position [590, 0]
click at [584, 141] on input "True" at bounding box center [589, 142] width 10 height 8
radio input "true"
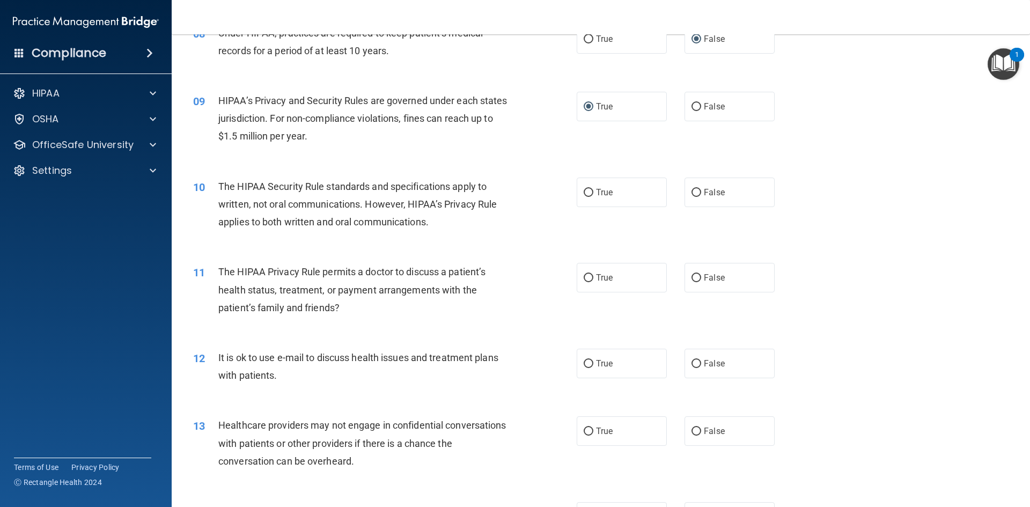
scroll to position [644, 0]
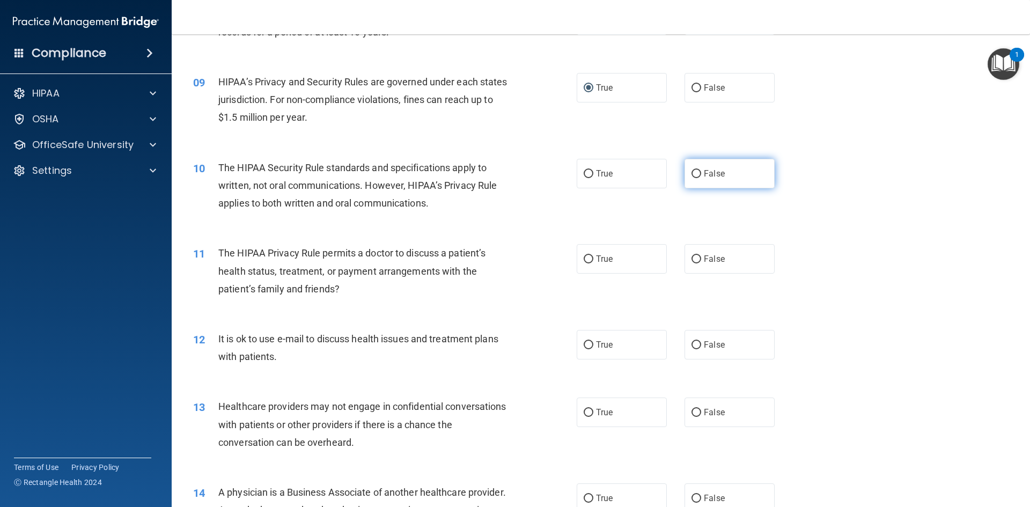
click at [692, 170] on input "False" at bounding box center [697, 174] width 10 height 8
radio input "true"
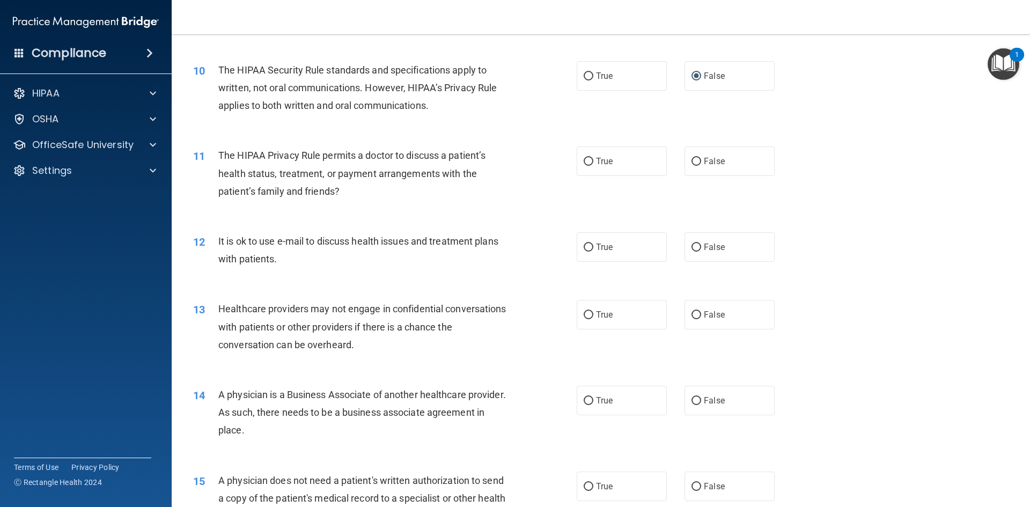
scroll to position [751, 0]
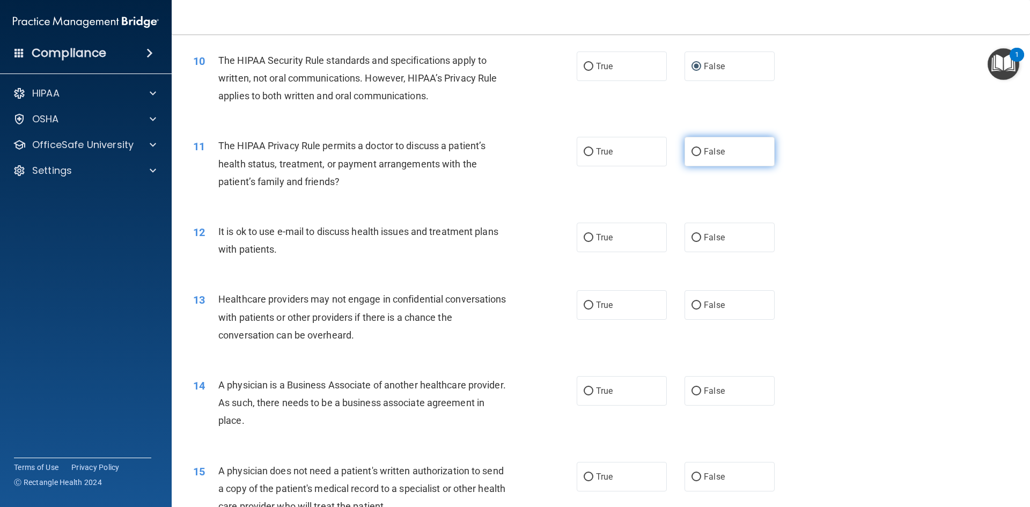
click at [694, 151] on input "False" at bounding box center [697, 152] width 10 height 8
radio input "true"
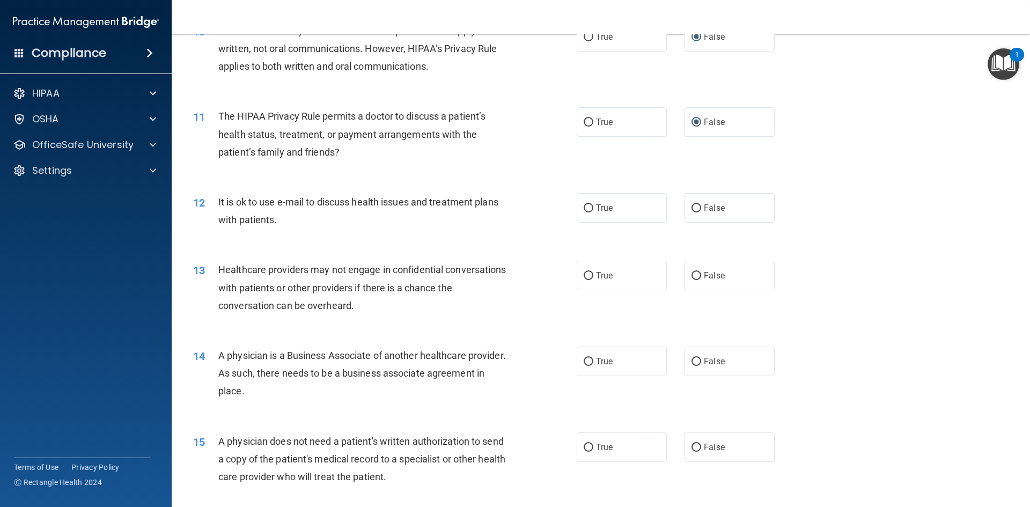
scroll to position [805, 0]
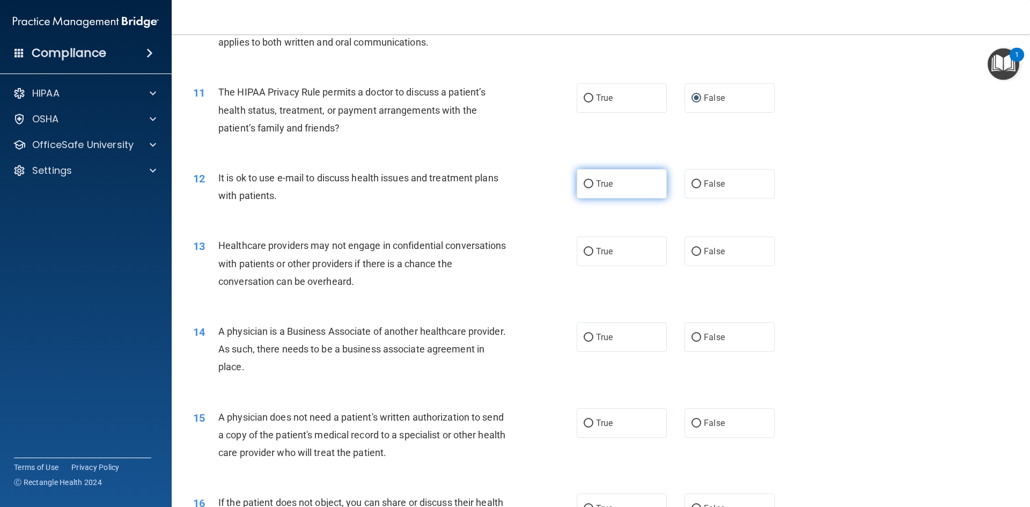
click at [584, 181] on input "True" at bounding box center [589, 184] width 10 height 8
radio input "true"
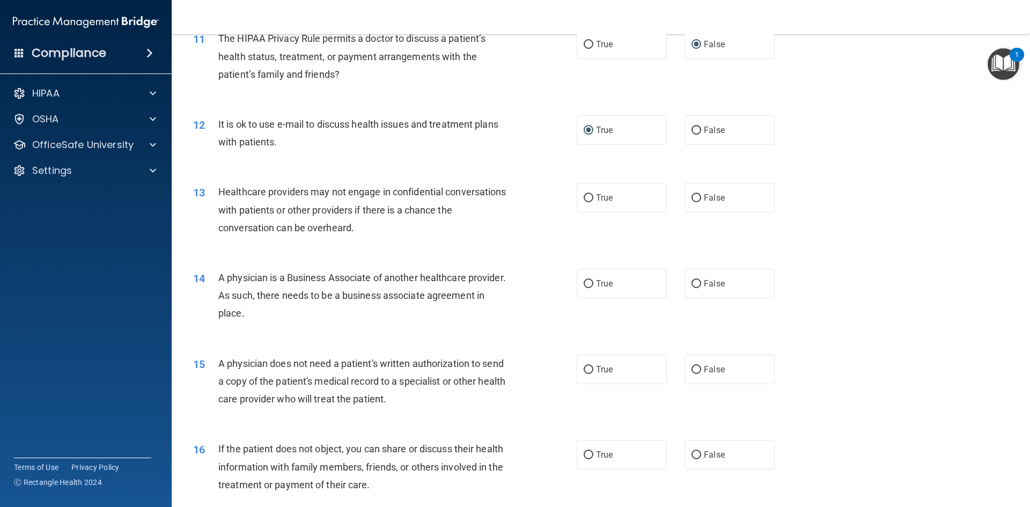
scroll to position [912, 0]
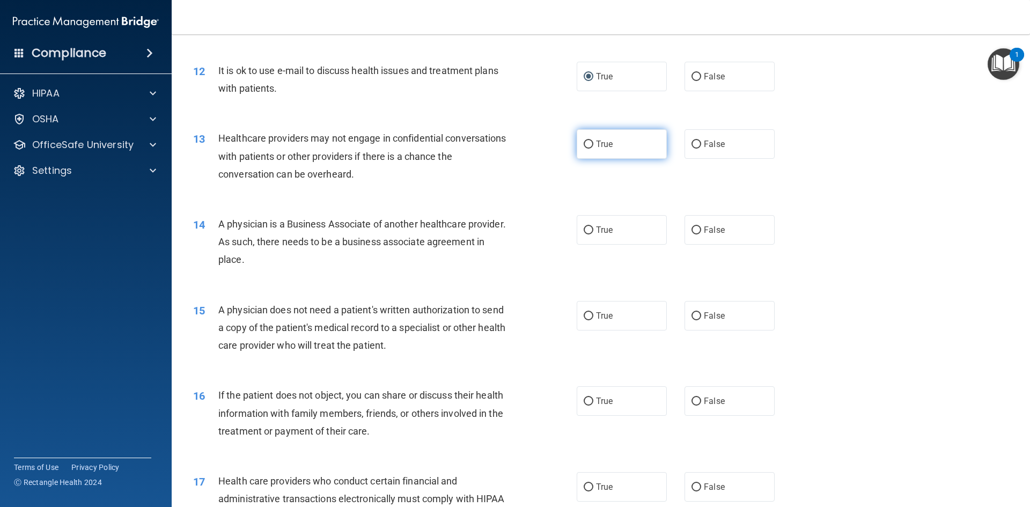
click at [584, 143] on input "True" at bounding box center [589, 145] width 10 height 8
radio input "true"
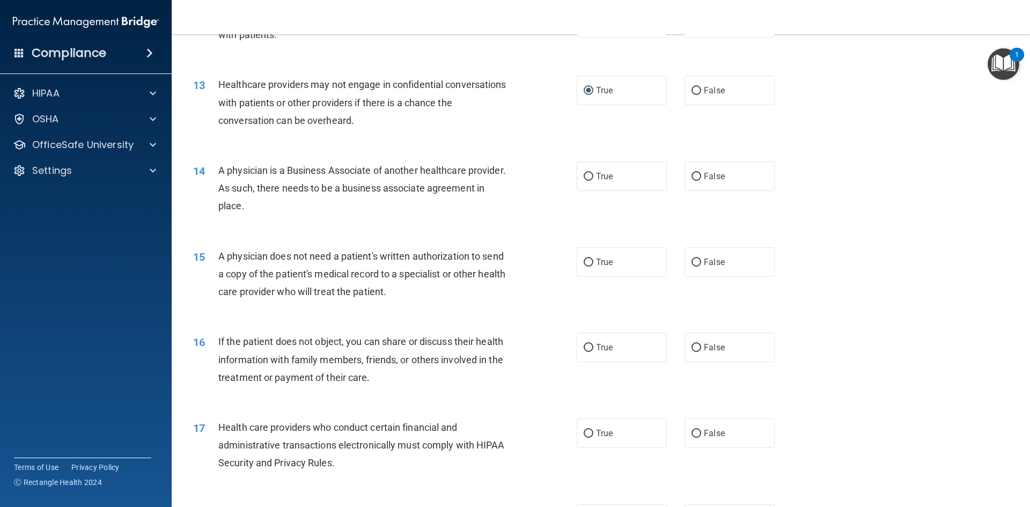
scroll to position [1019, 0]
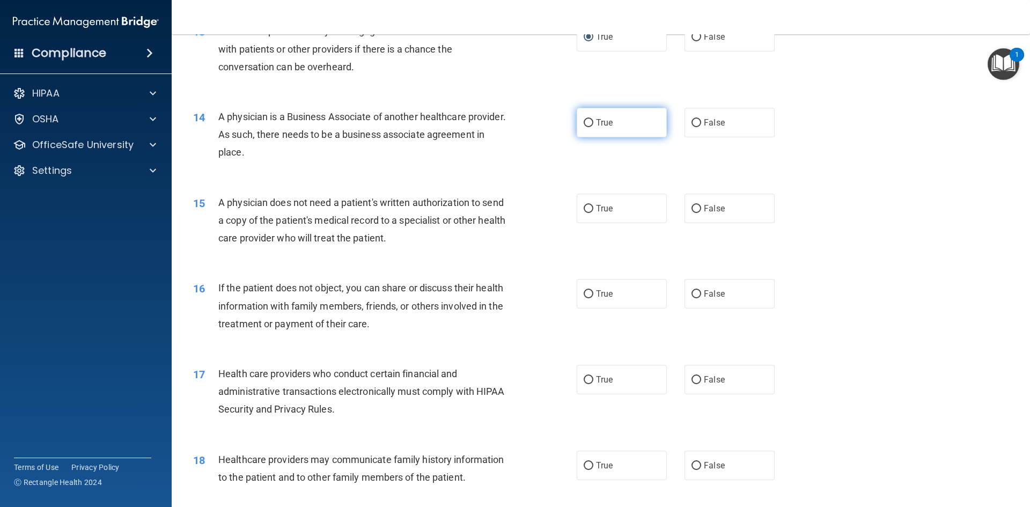
click at [586, 121] on input "True" at bounding box center [589, 123] width 10 height 8
radio input "true"
click at [692, 208] on input "False" at bounding box center [697, 209] width 10 height 8
radio input "true"
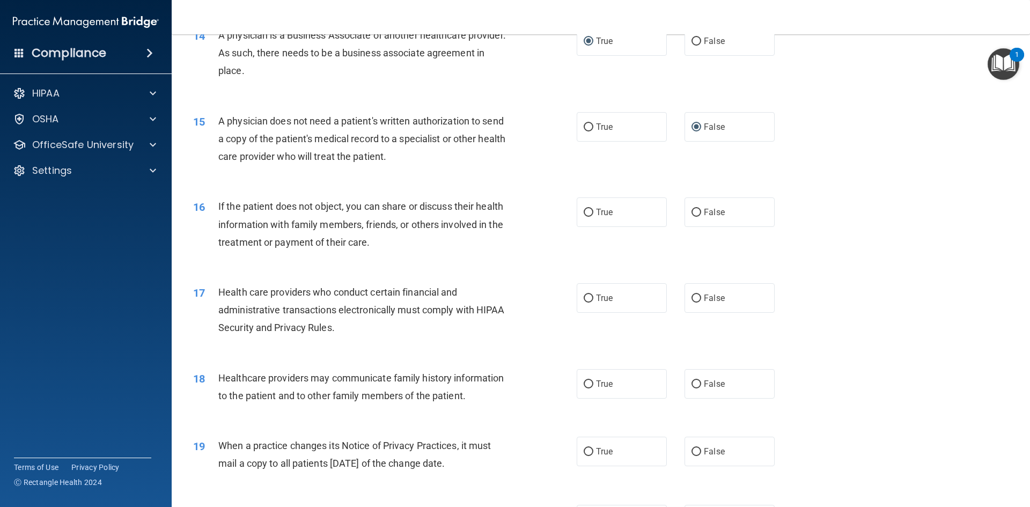
scroll to position [1127, 0]
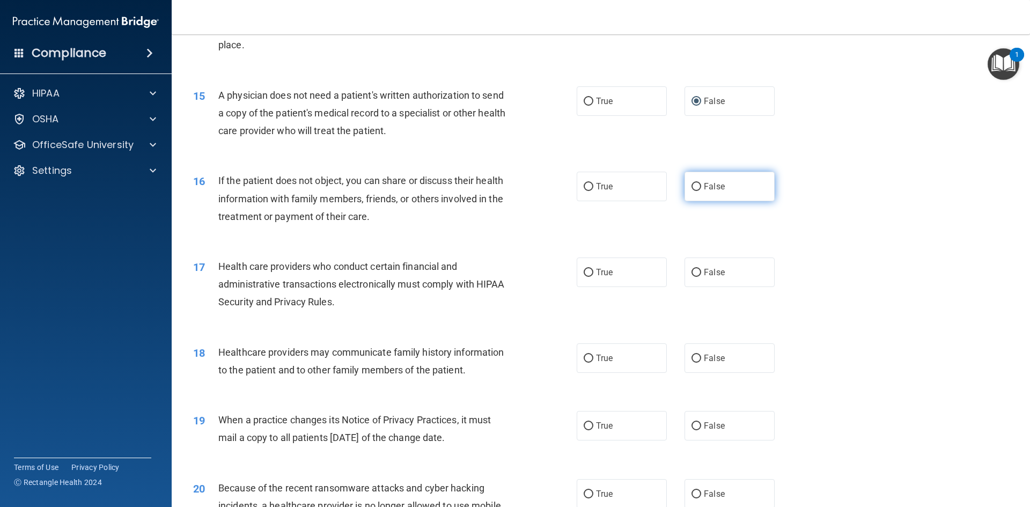
click at [693, 186] on input "False" at bounding box center [697, 187] width 10 height 8
radio input "true"
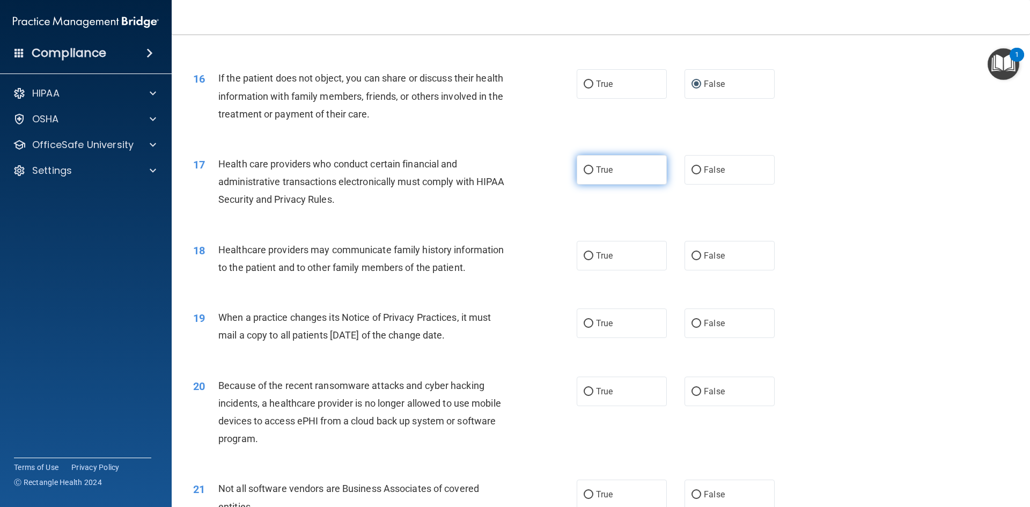
scroll to position [1234, 0]
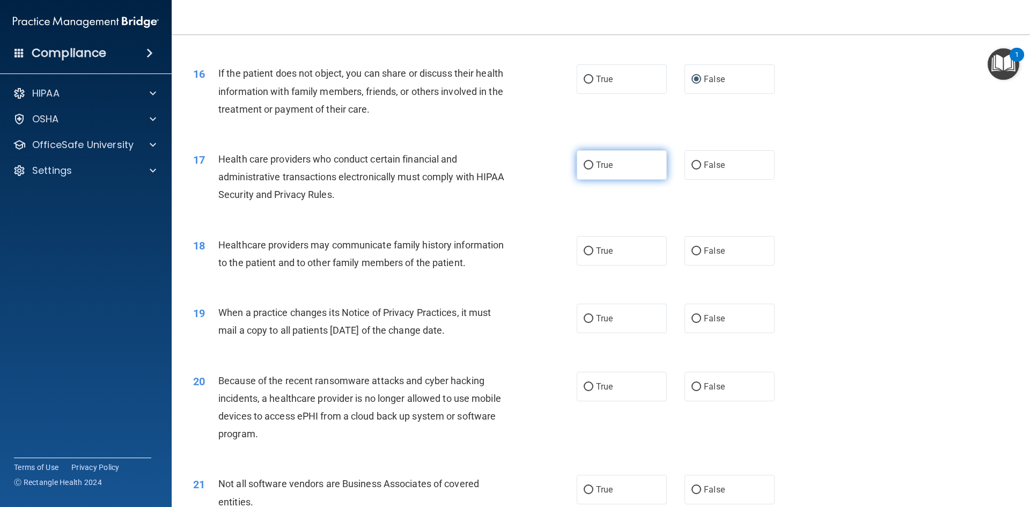
click at [587, 166] on input "True" at bounding box center [589, 166] width 10 height 8
radio input "true"
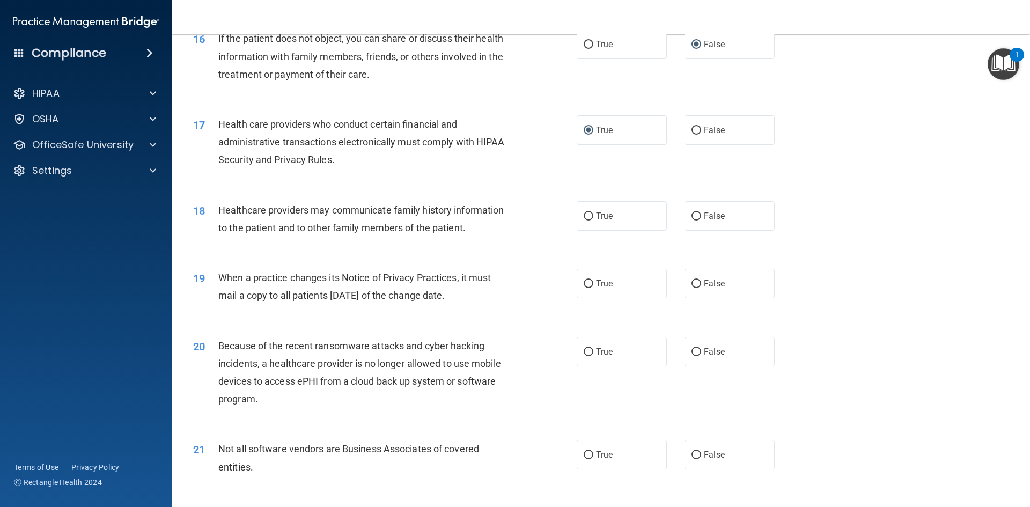
scroll to position [1288, 0]
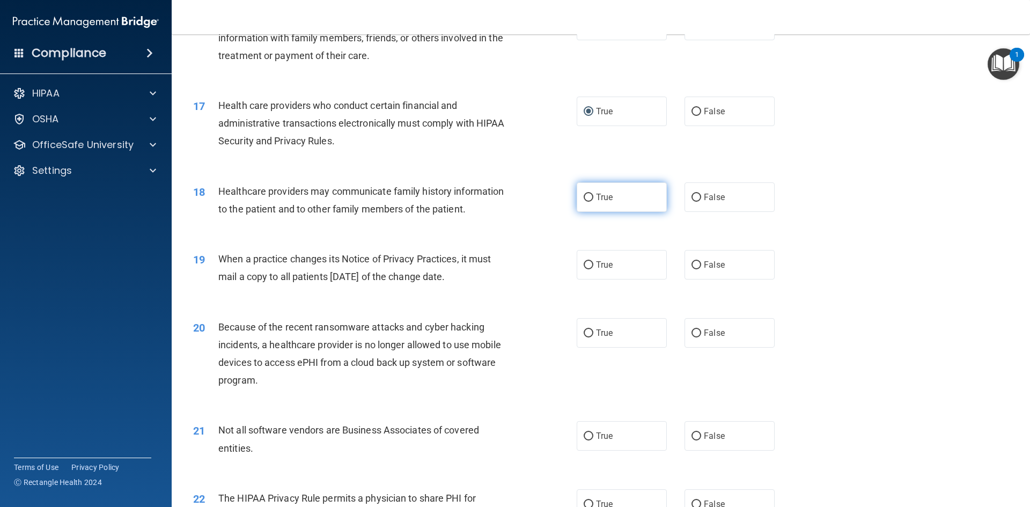
click at [586, 197] on input "True" at bounding box center [589, 198] width 10 height 8
radio input "true"
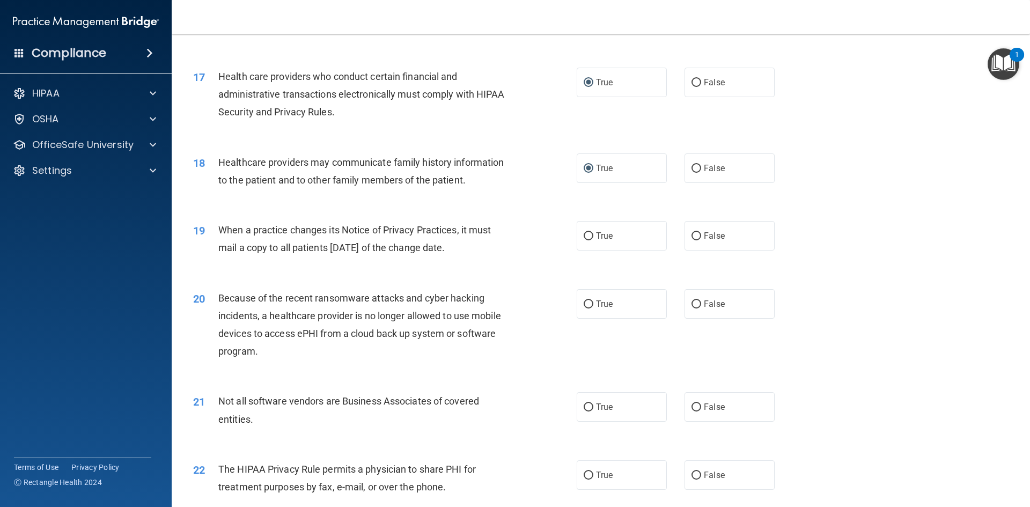
scroll to position [1341, 0]
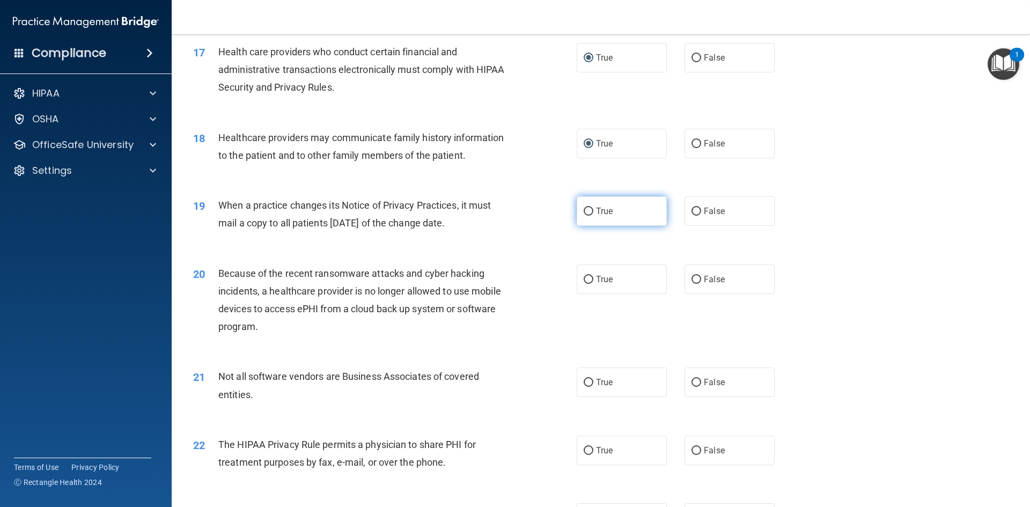
click at [586, 209] on input "True" at bounding box center [589, 212] width 10 height 8
radio input "true"
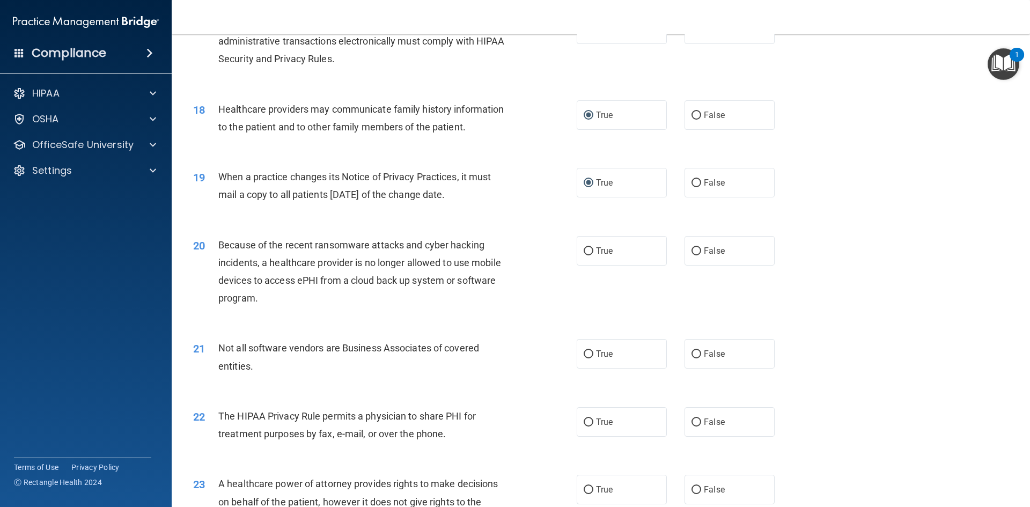
scroll to position [1395, 0]
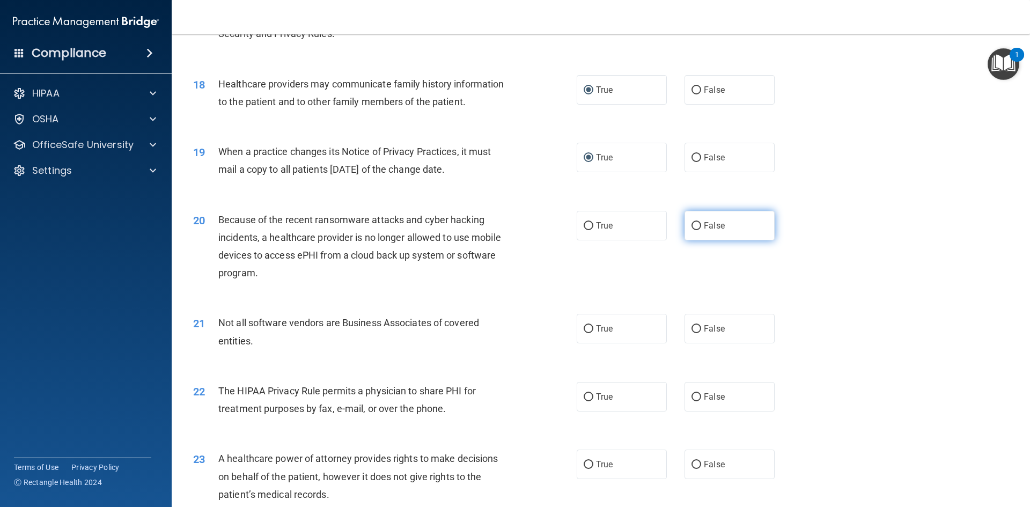
click at [694, 227] on input "False" at bounding box center [697, 226] width 10 height 8
radio input "true"
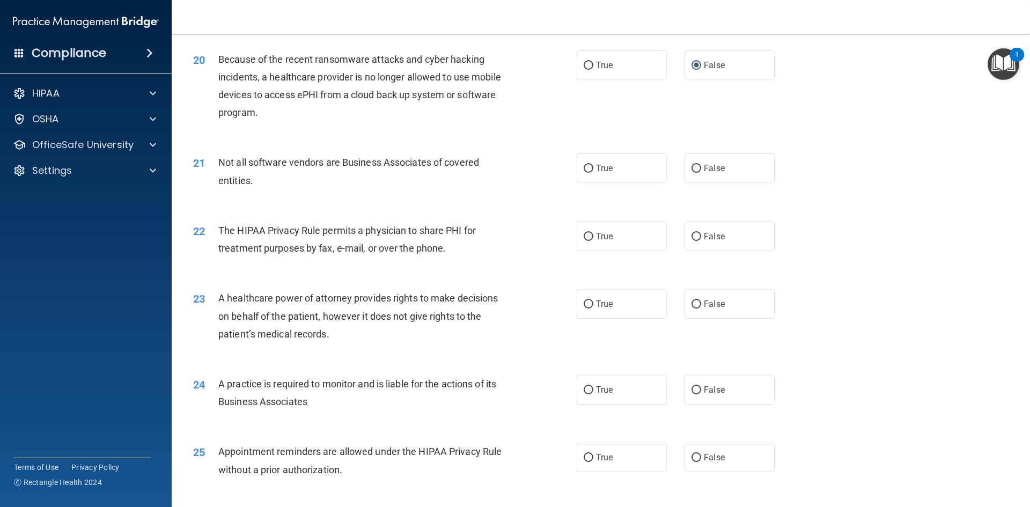
scroll to position [1556, 0]
click at [584, 168] on input "True" at bounding box center [589, 168] width 10 height 8
radio input "true"
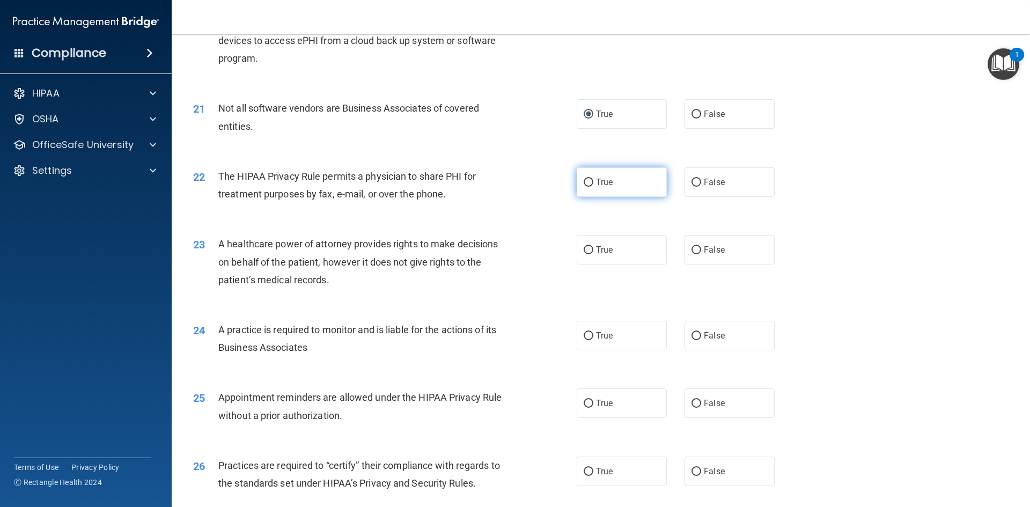
click at [584, 181] on input "True" at bounding box center [589, 183] width 10 height 8
radio input "true"
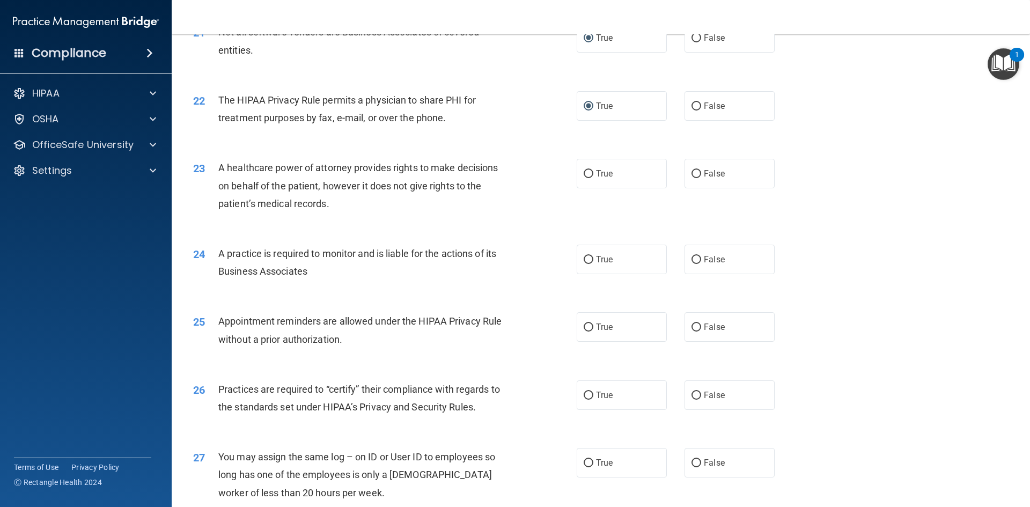
scroll to position [1717, 0]
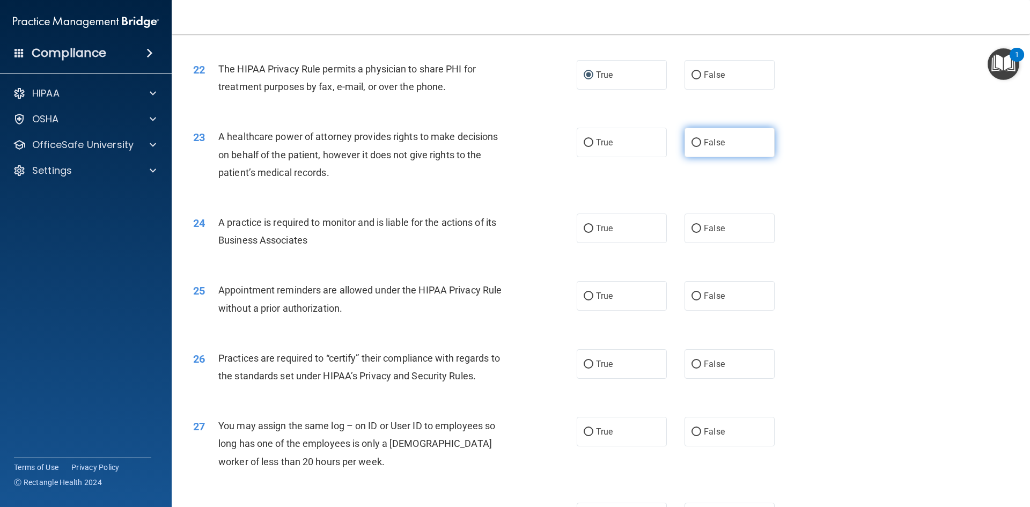
click at [693, 141] on input "False" at bounding box center [697, 143] width 10 height 8
radio input "true"
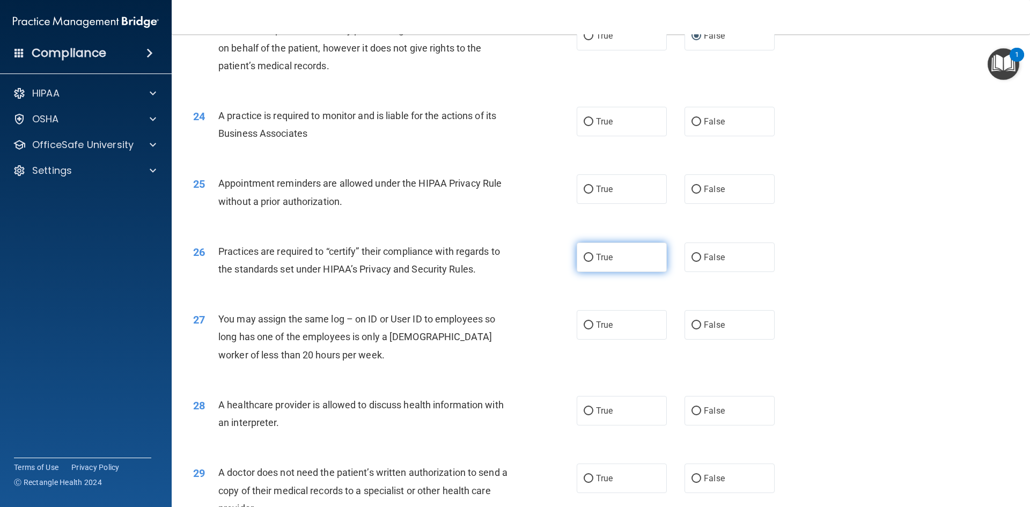
scroll to position [1824, 0]
click at [588, 122] on input "True" at bounding box center [589, 122] width 10 height 8
radio input "true"
click at [692, 188] on input "False" at bounding box center [697, 189] width 10 height 8
radio input "true"
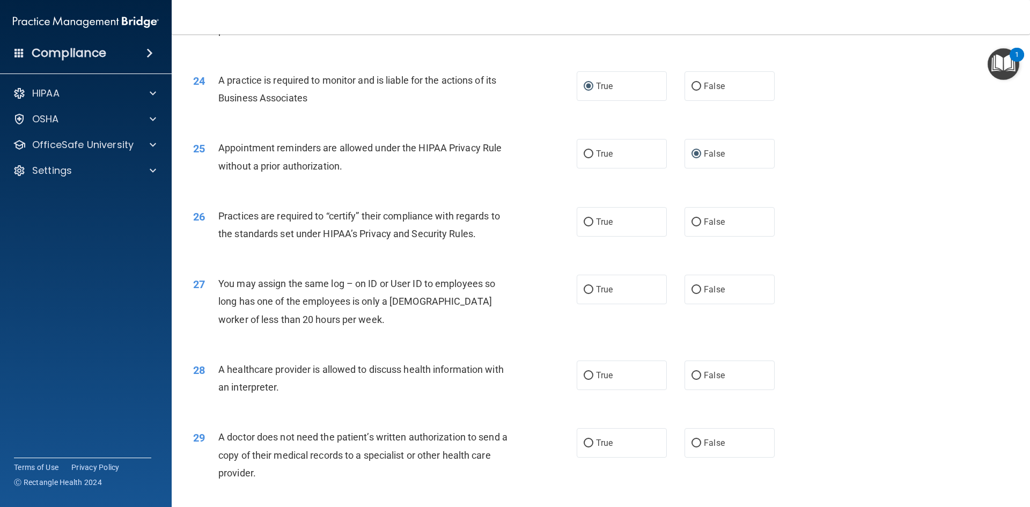
scroll to position [1878, 0]
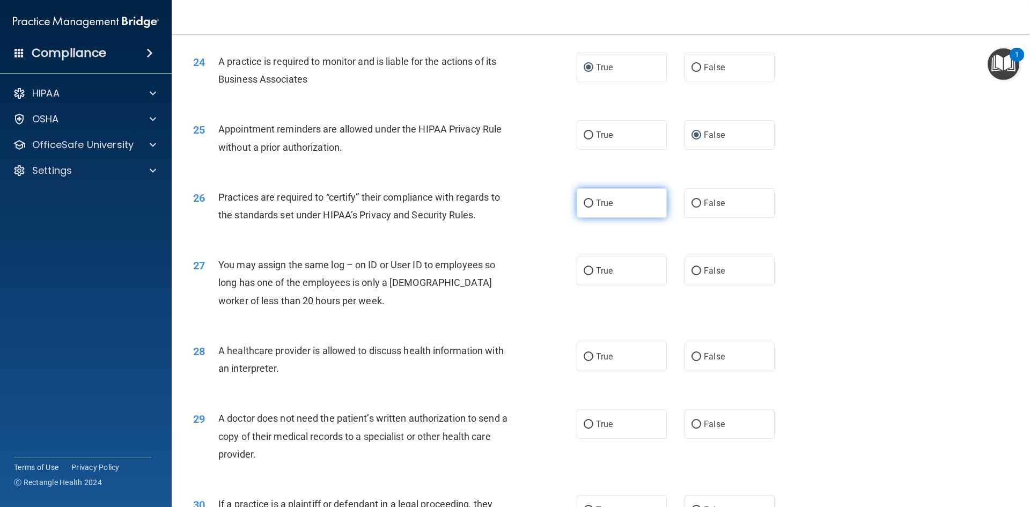
click at [584, 202] on input "True" at bounding box center [589, 204] width 10 height 8
radio input "true"
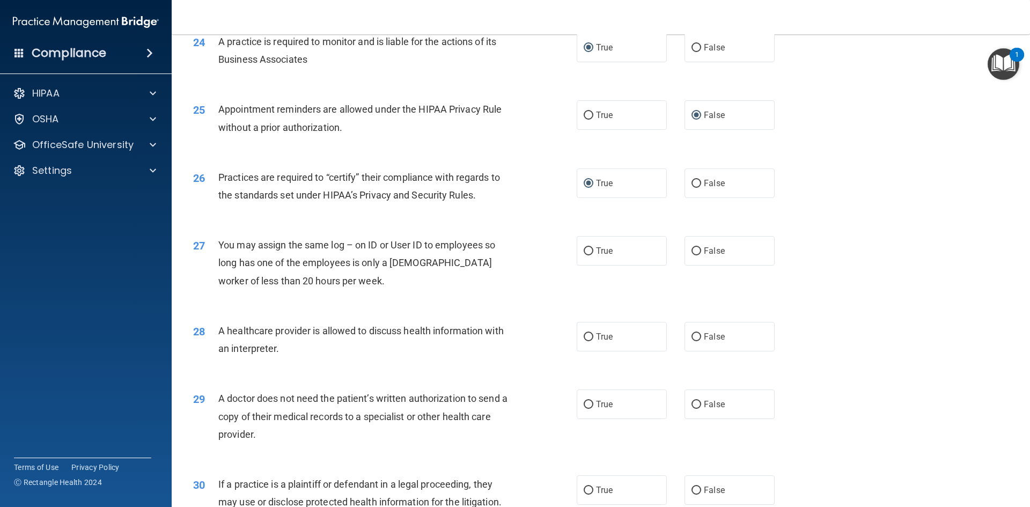
scroll to position [1932, 0]
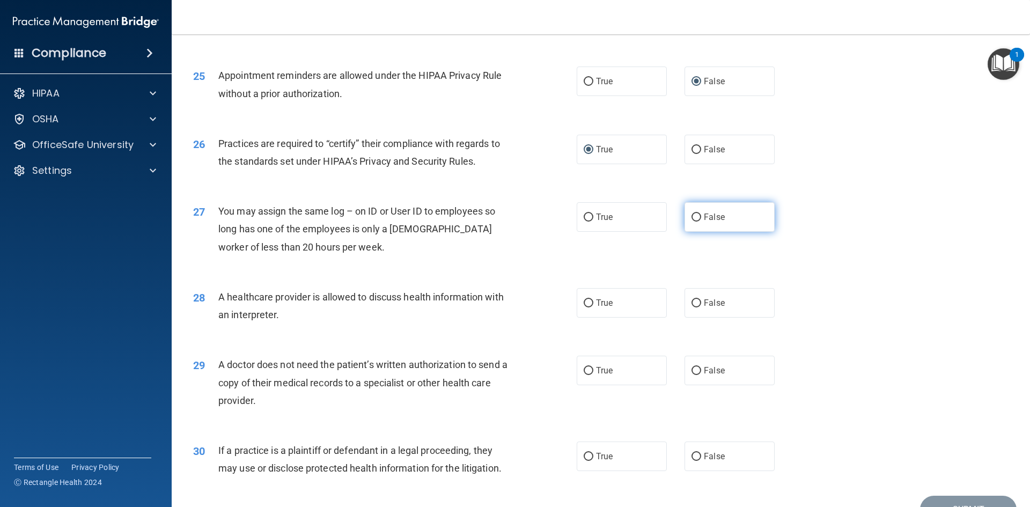
click at [692, 218] on input "False" at bounding box center [697, 218] width 10 height 8
radio input "true"
click at [592, 304] on label "True" at bounding box center [622, 303] width 90 height 30
click at [592, 304] on input "True" at bounding box center [589, 303] width 10 height 8
radio input "true"
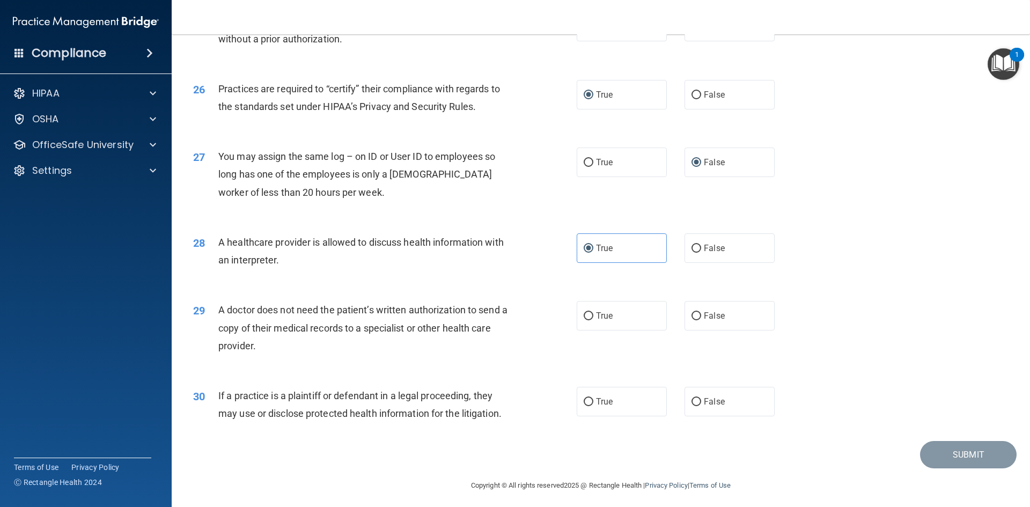
scroll to position [1991, 0]
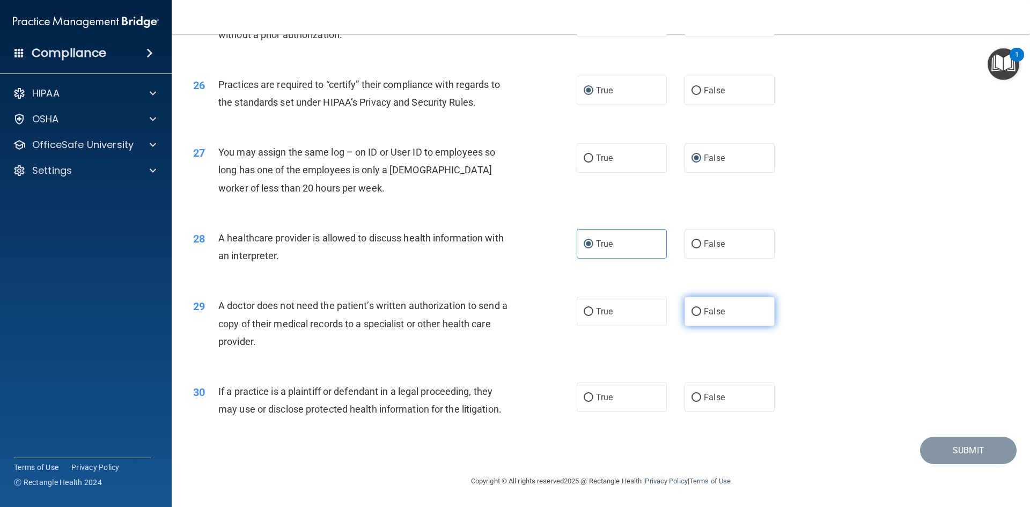
click at [692, 314] on input "False" at bounding box center [697, 312] width 10 height 8
radio input "true"
click at [584, 398] on input "True" at bounding box center [589, 398] width 10 height 8
radio input "true"
click at [977, 453] on button "Submit" at bounding box center [968, 450] width 97 height 27
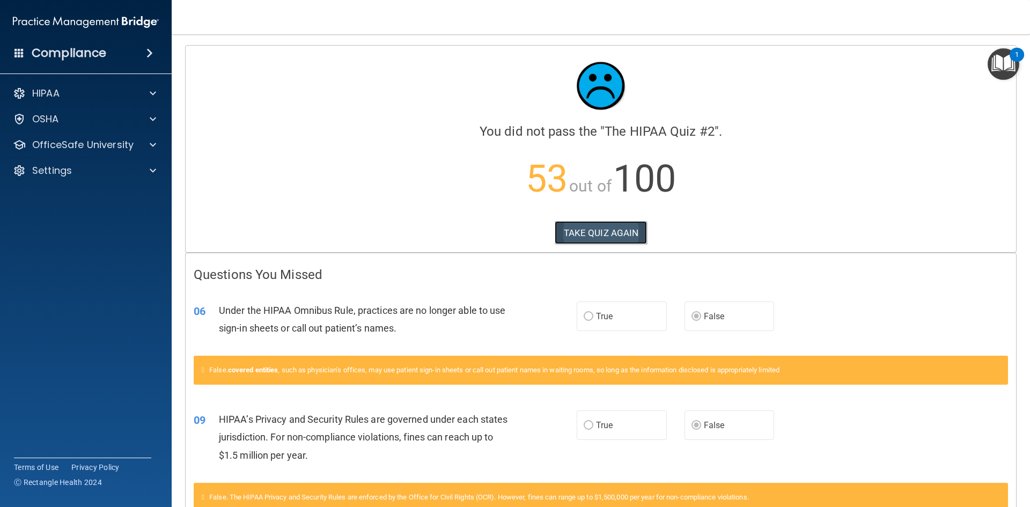
click at [601, 232] on button "TAKE QUIZ AGAIN" at bounding box center [601, 233] width 93 height 24
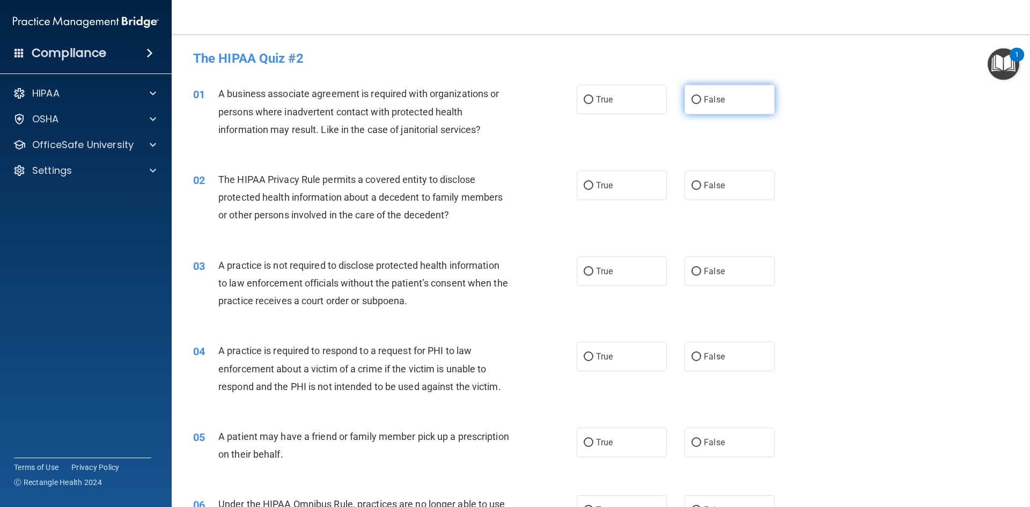
click at [692, 98] on input "False" at bounding box center [697, 100] width 10 height 8
radio input "true"
click at [584, 187] on input "True" at bounding box center [589, 186] width 10 height 8
radio input "true"
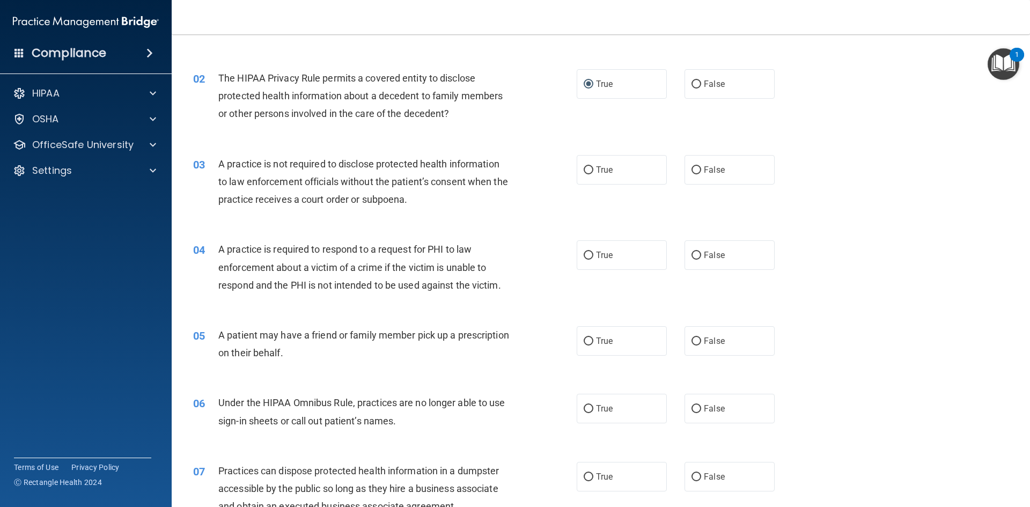
scroll to position [107, 0]
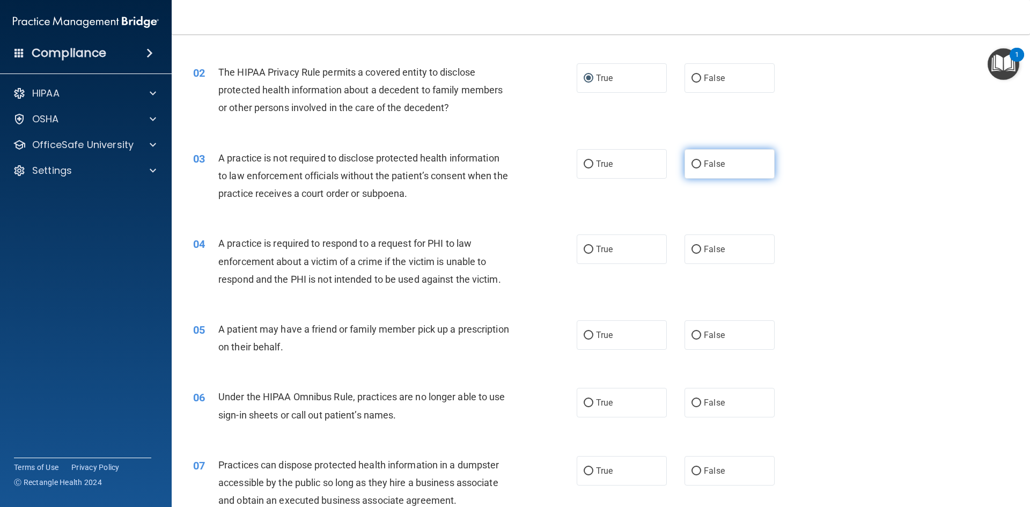
click at [692, 164] on input "False" at bounding box center [697, 164] width 10 height 8
radio input "true"
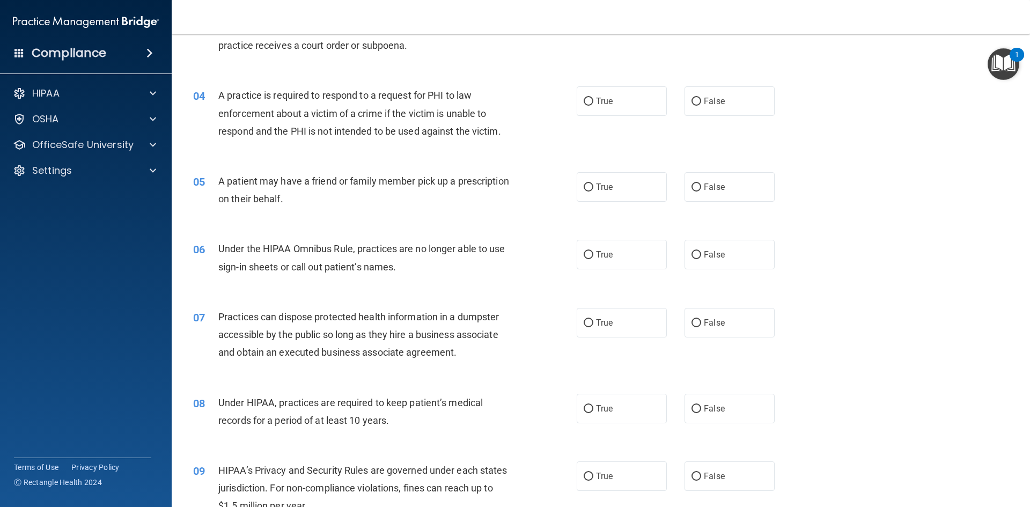
scroll to position [268, 0]
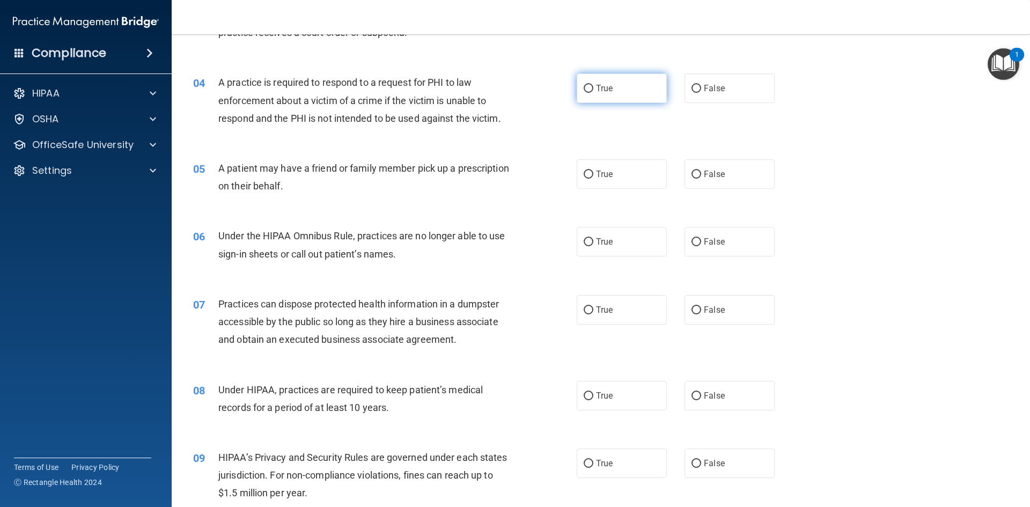
click at [589, 89] on input "True" at bounding box center [589, 89] width 10 height 8
radio input "true"
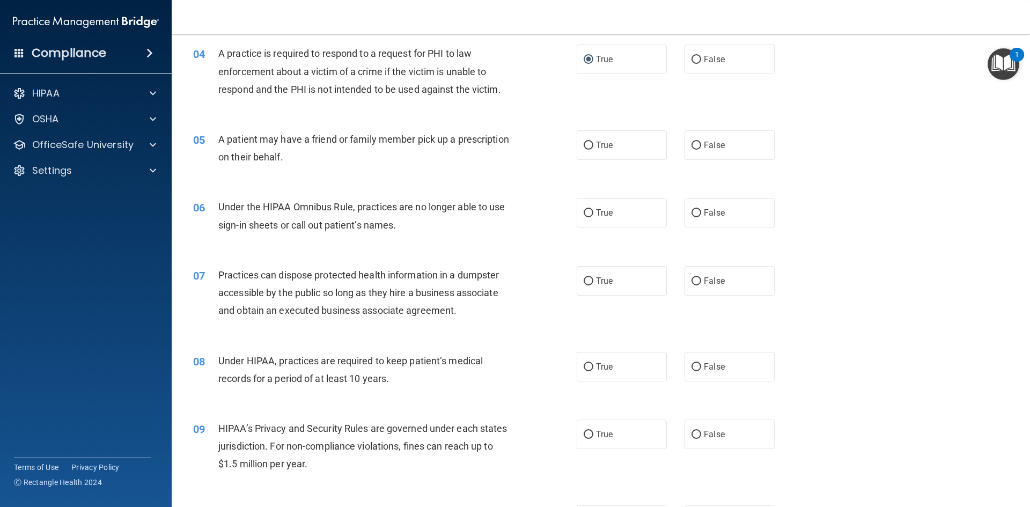
scroll to position [322, 0]
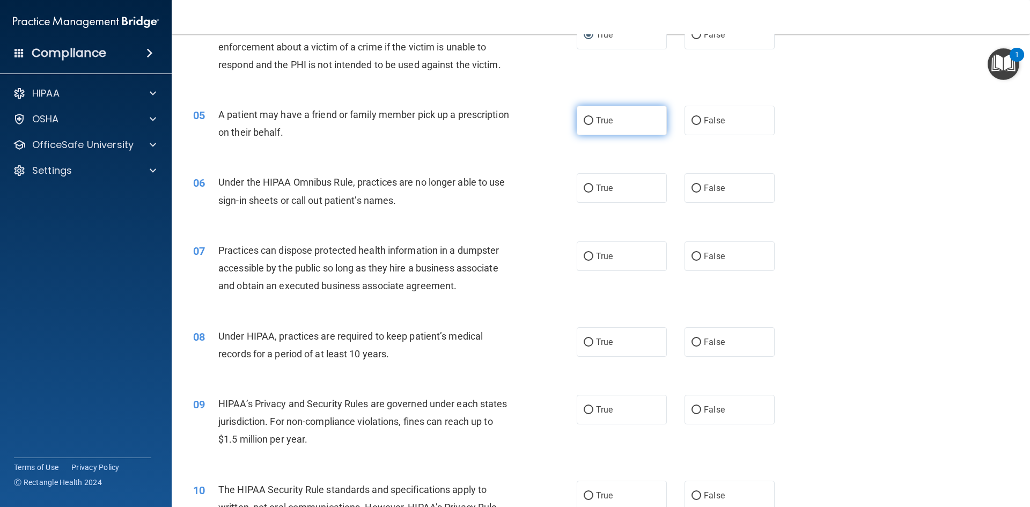
click at [584, 119] on input "True" at bounding box center [589, 121] width 10 height 8
radio input "true"
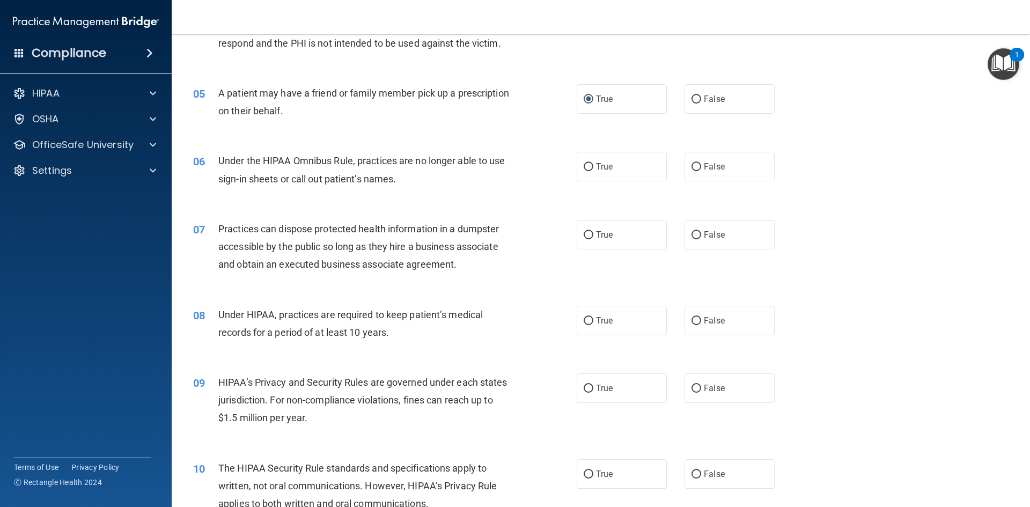
scroll to position [376, 0]
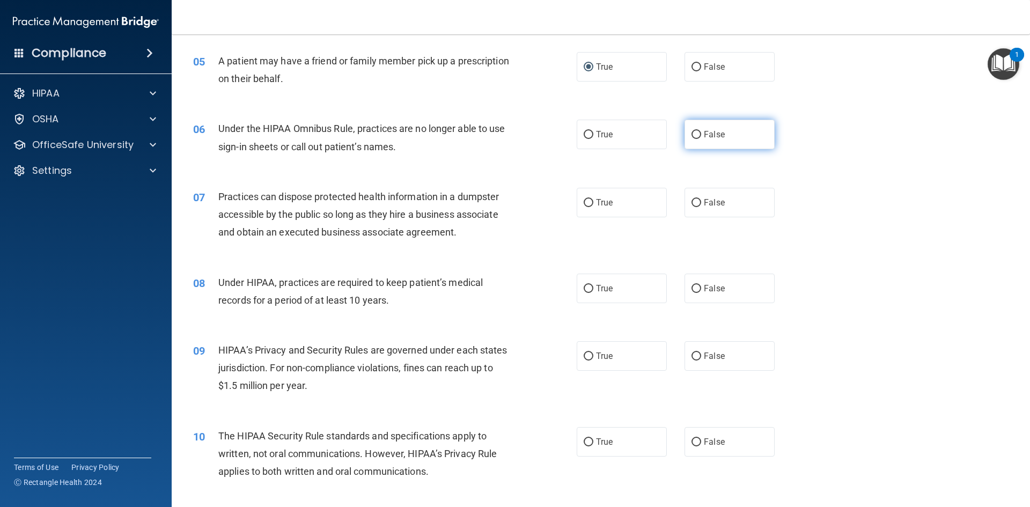
click at [693, 137] on input "False" at bounding box center [697, 135] width 10 height 8
radio input "true"
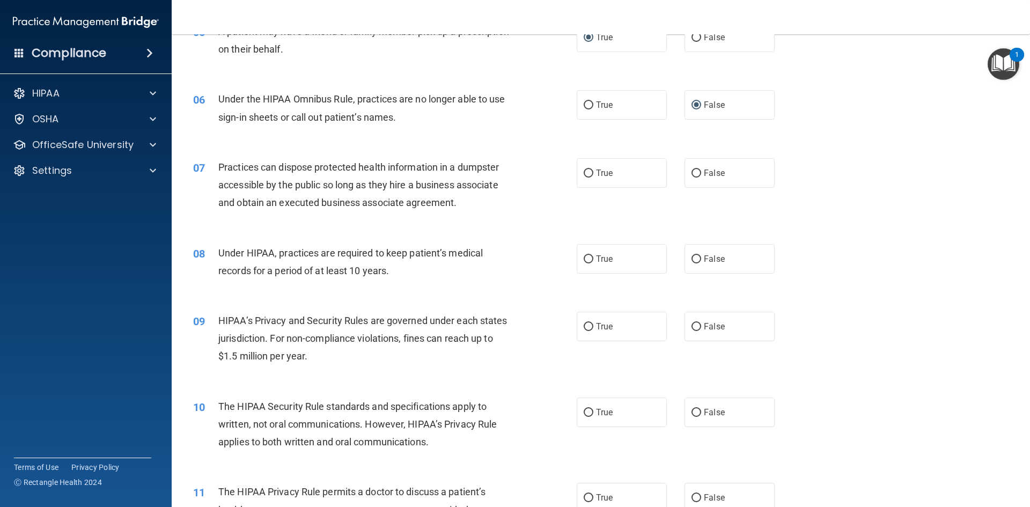
scroll to position [429, 0]
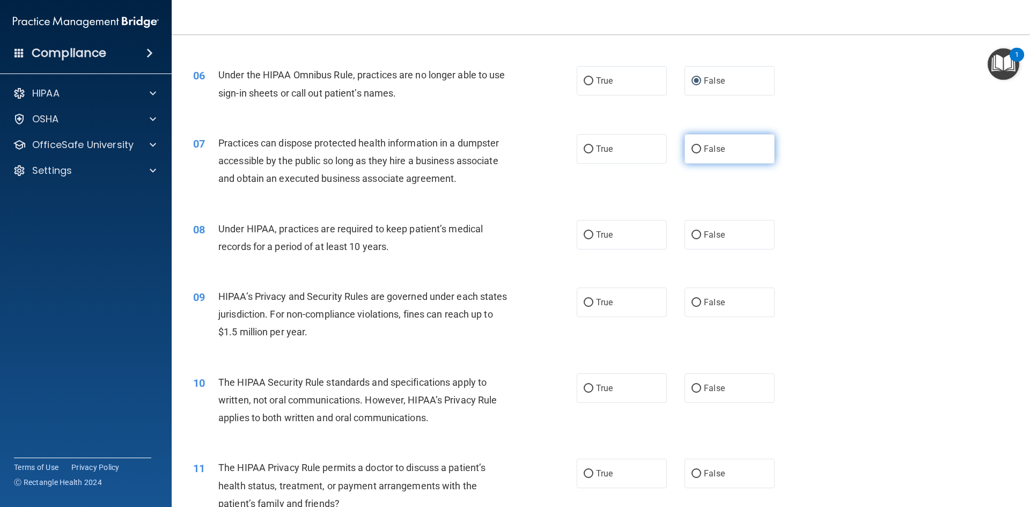
click at [692, 149] on input "False" at bounding box center [697, 149] width 10 height 8
radio input "true"
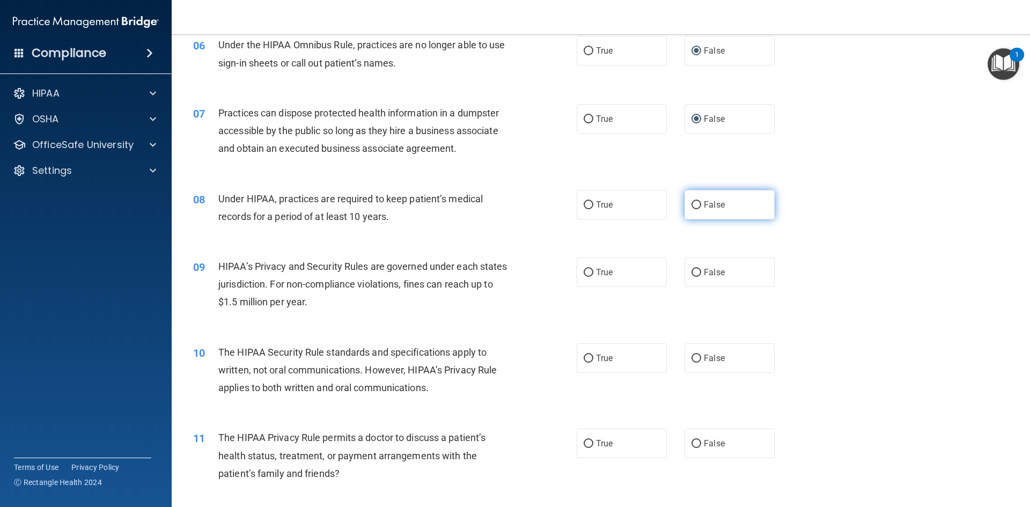
scroll to position [483, 0]
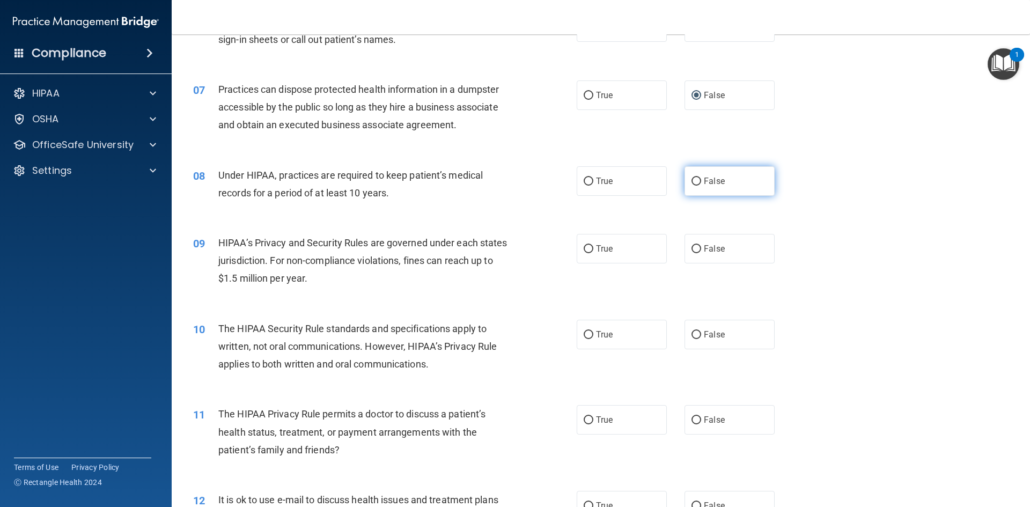
click at [693, 180] on input "False" at bounding box center [697, 182] width 10 height 8
radio input "true"
click at [588, 247] on input "True" at bounding box center [589, 249] width 10 height 8
radio input "true"
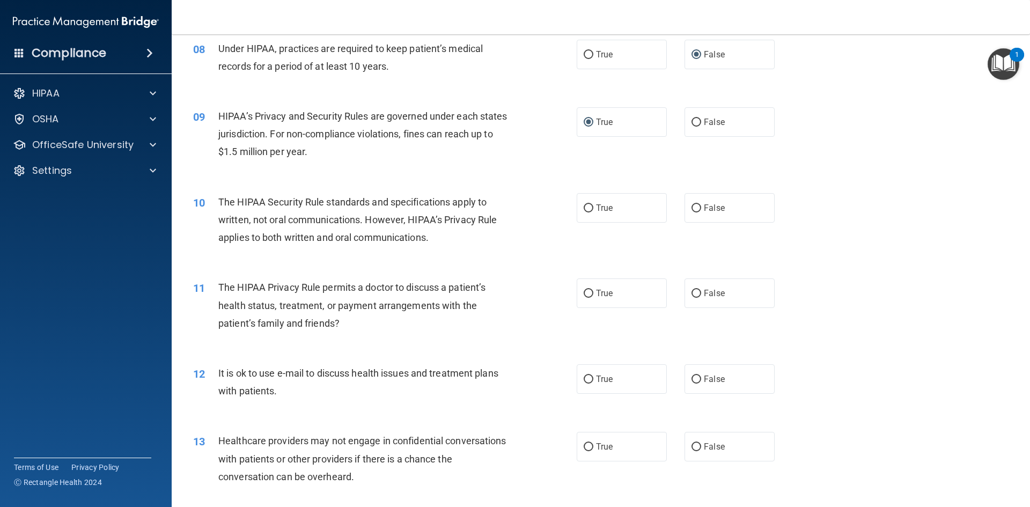
scroll to position [590, 0]
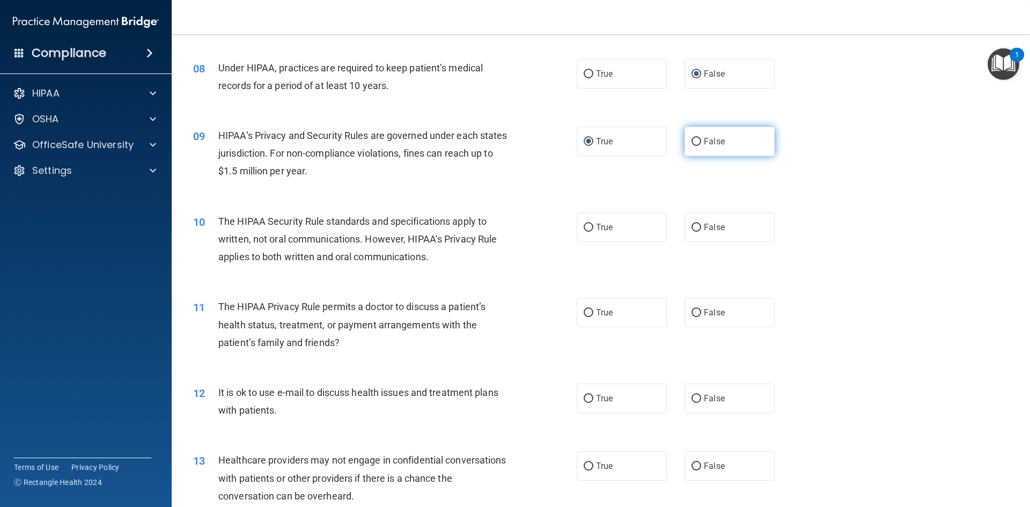
click at [692, 144] on input "False" at bounding box center [697, 142] width 10 height 8
radio input "true"
radio input "false"
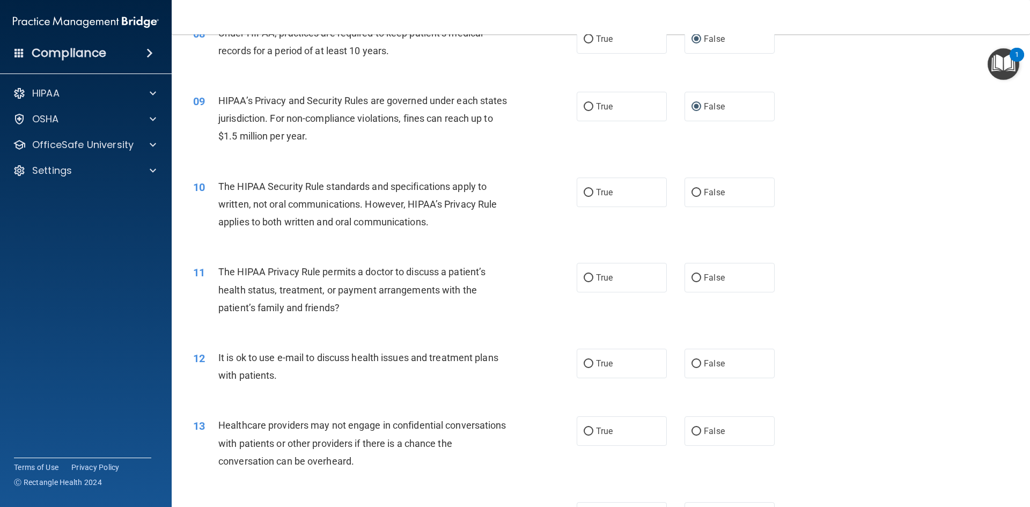
scroll to position [644, 0]
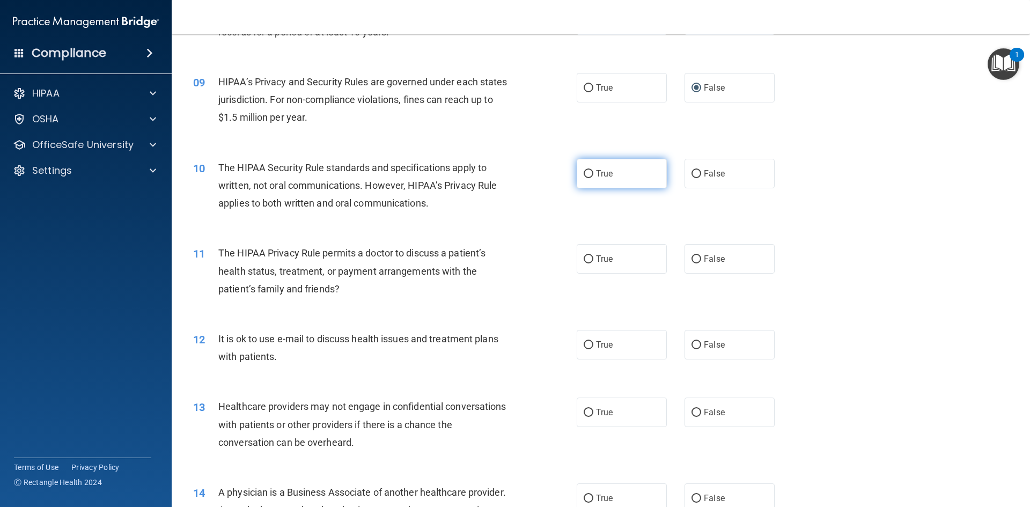
click at [585, 173] on input "True" at bounding box center [589, 174] width 10 height 8
radio input "true"
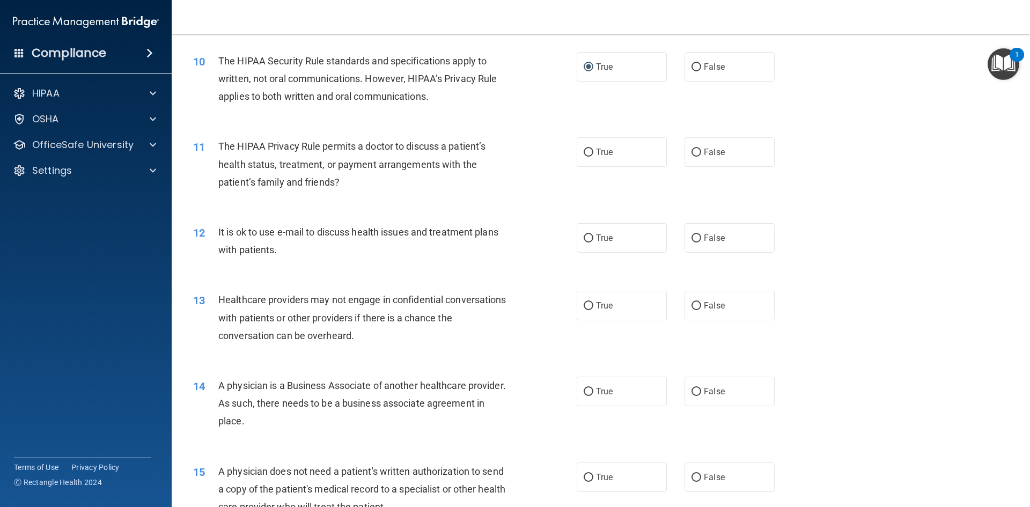
scroll to position [751, 0]
click at [584, 149] on input "True" at bounding box center [589, 152] width 10 height 8
radio input "true"
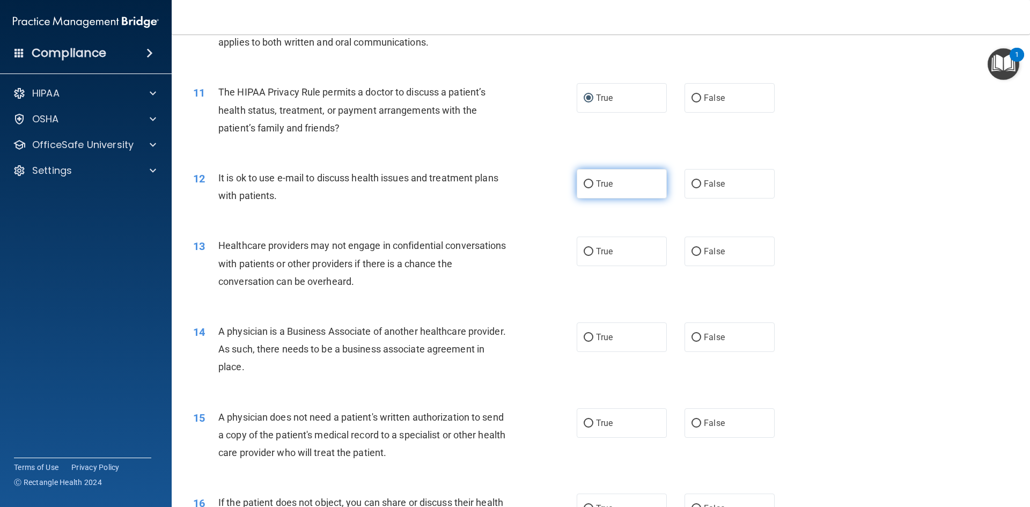
click at [584, 184] on input "True" at bounding box center [589, 184] width 10 height 8
radio input "true"
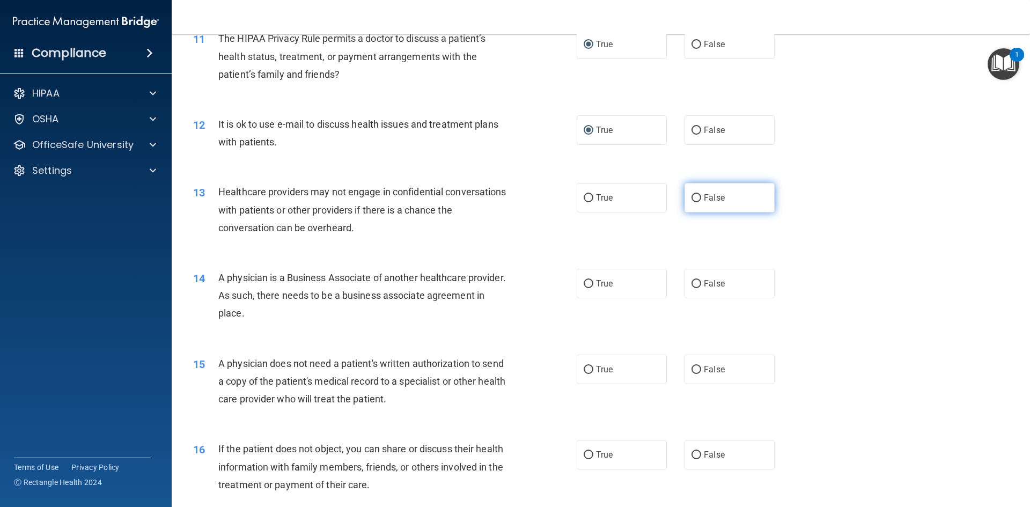
click at [694, 197] on input "False" at bounding box center [697, 198] width 10 height 8
radio input "true"
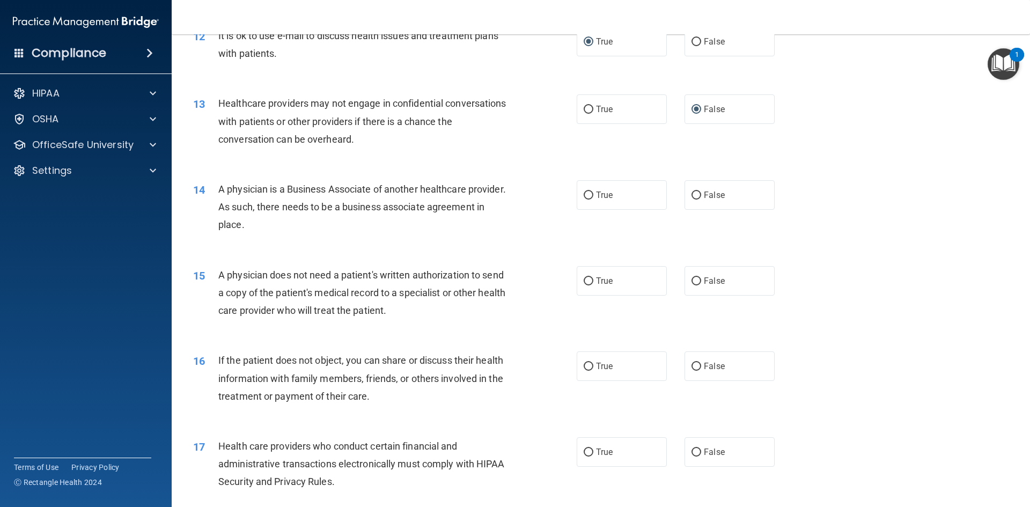
scroll to position [966, 0]
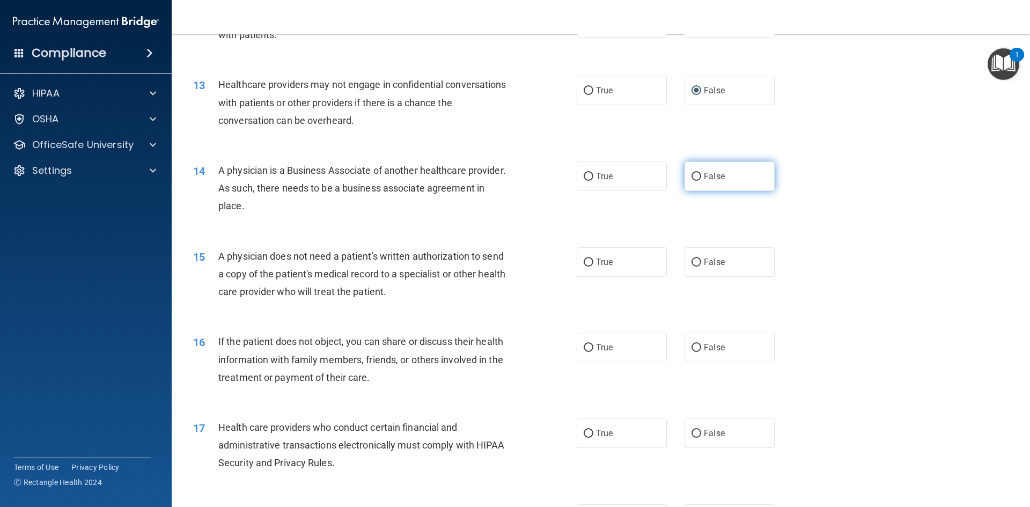
click at [693, 178] on input "False" at bounding box center [697, 177] width 10 height 8
radio input "true"
click at [584, 261] on input "True" at bounding box center [589, 263] width 10 height 8
radio input "true"
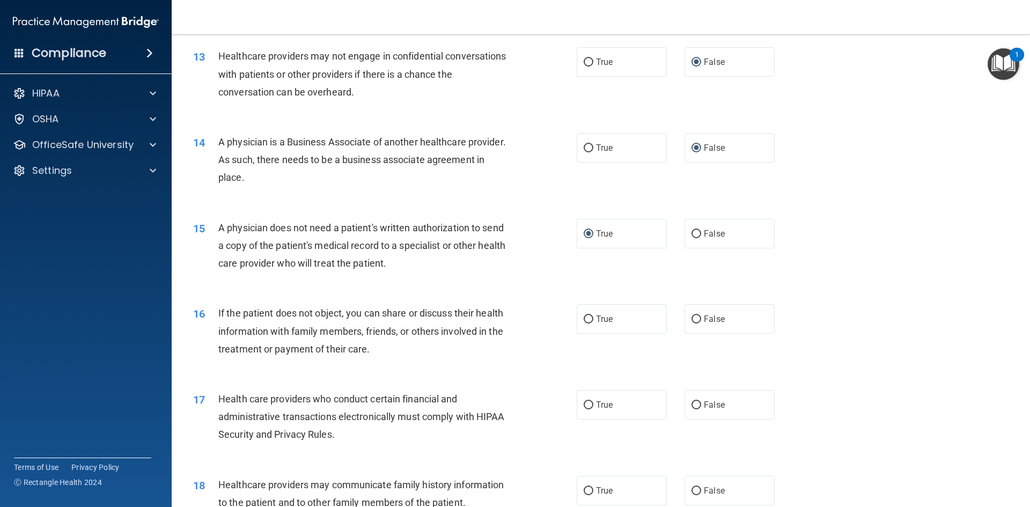
scroll to position [1019, 0]
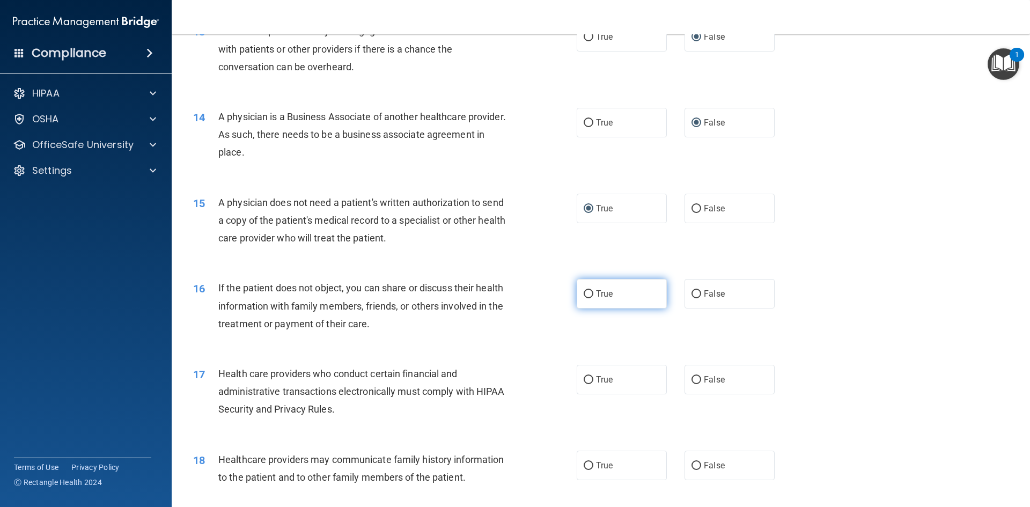
click at [584, 291] on input "True" at bounding box center [589, 294] width 10 height 8
radio input "true"
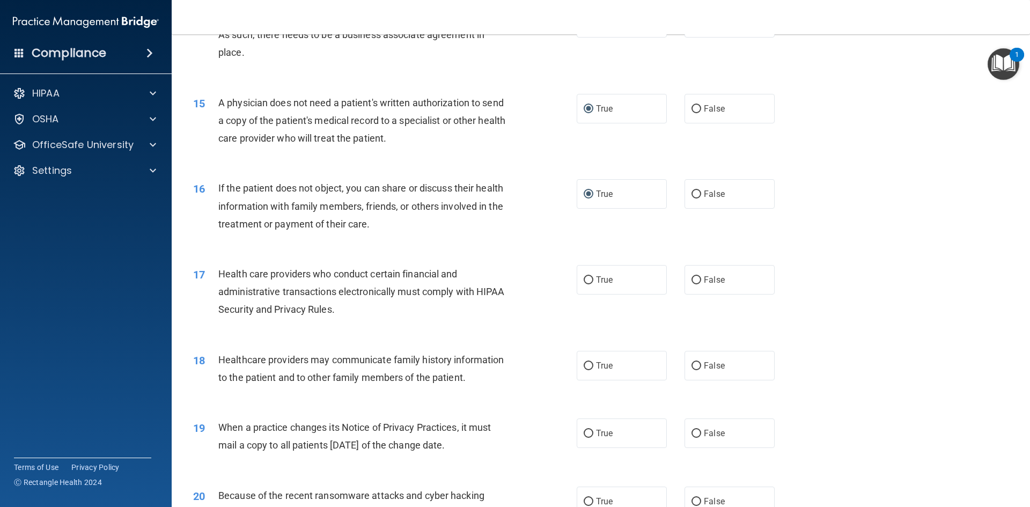
scroll to position [1127, 0]
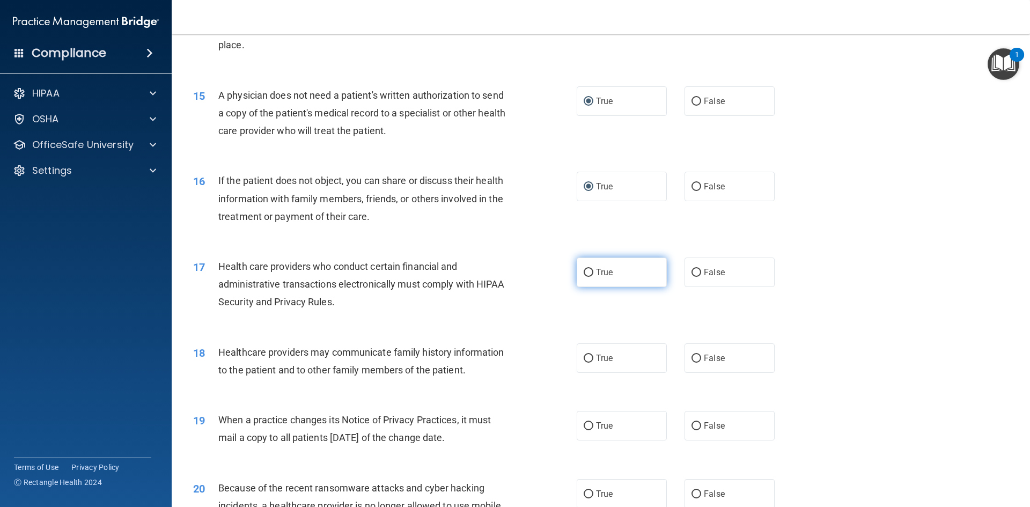
click at [585, 270] on input "True" at bounding box center [589, 273] width 10 height 8
radio input "true"
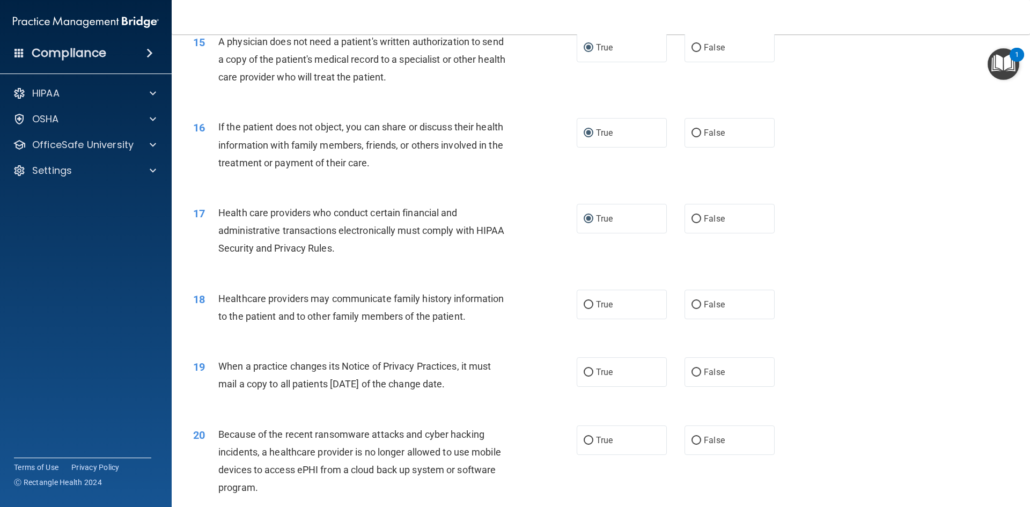
scroll to position [1234, 0]
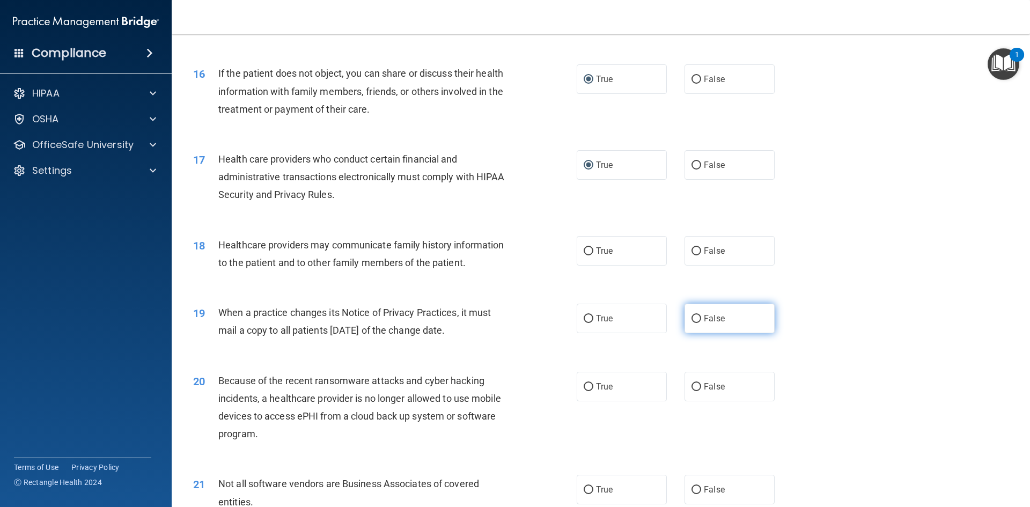
click at [695, 319] on input "False" at bounding box center [697, 319] width 10 height 8
radio input "true"
click at [692, 247] on input "False" at bounding box center [697, 251] width 10 height 8
radio input "true"
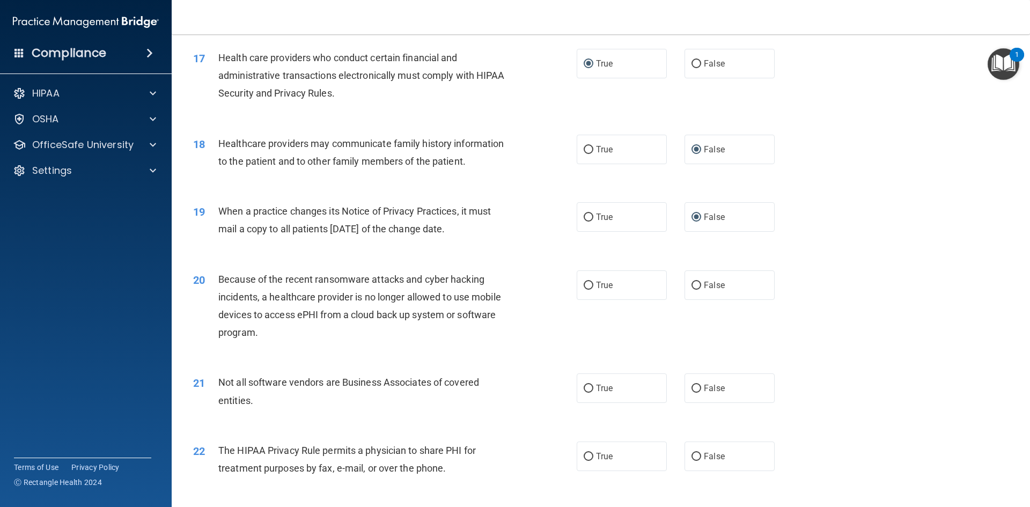
scroll to position [1341, 0]
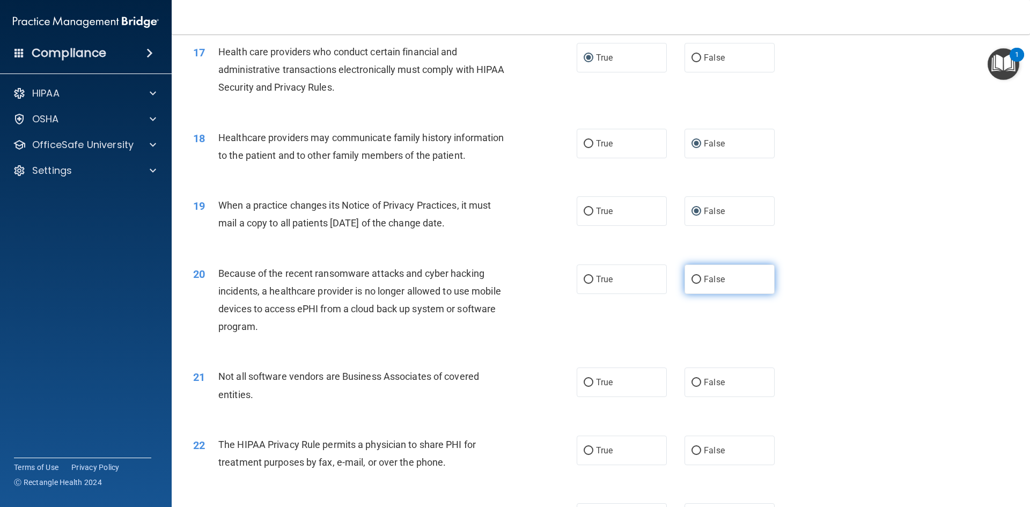
click at [692, 280] on input "False" at bounding box center [697, 280] width 10 height 8
radio input "true"
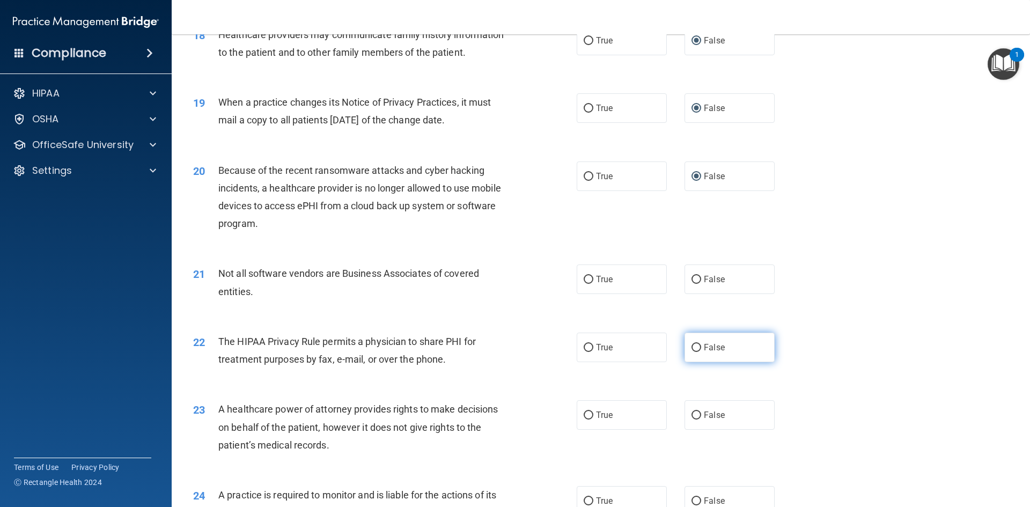
scroll to position [1449, 0]
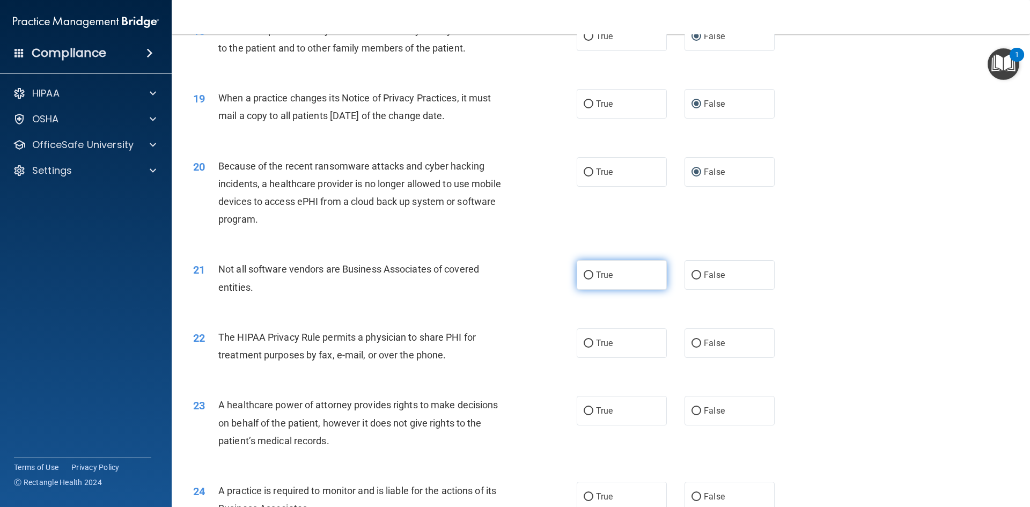
click at [584, 275] on input "True" at bounding box center [589, 276] width 10 height 8
radio input "true"
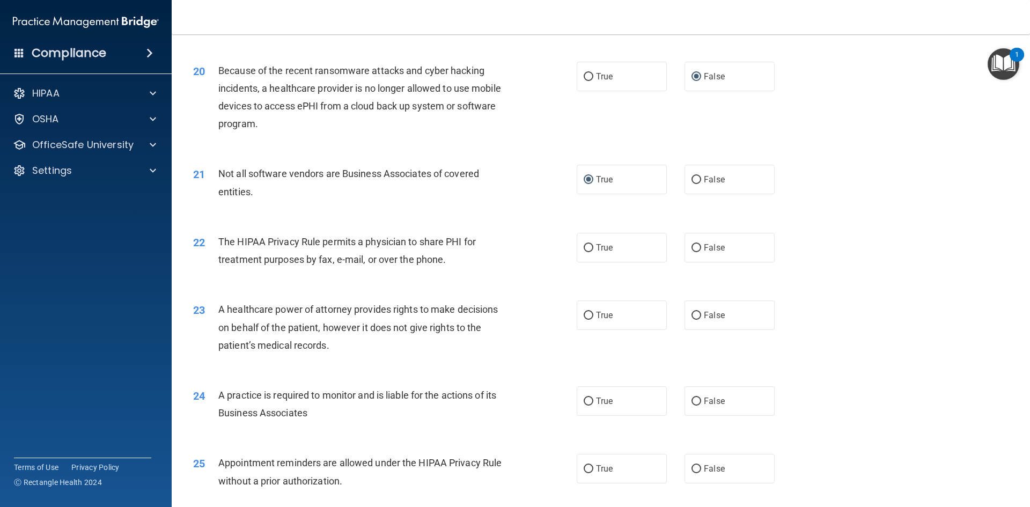
scroll to position [1556, 0]
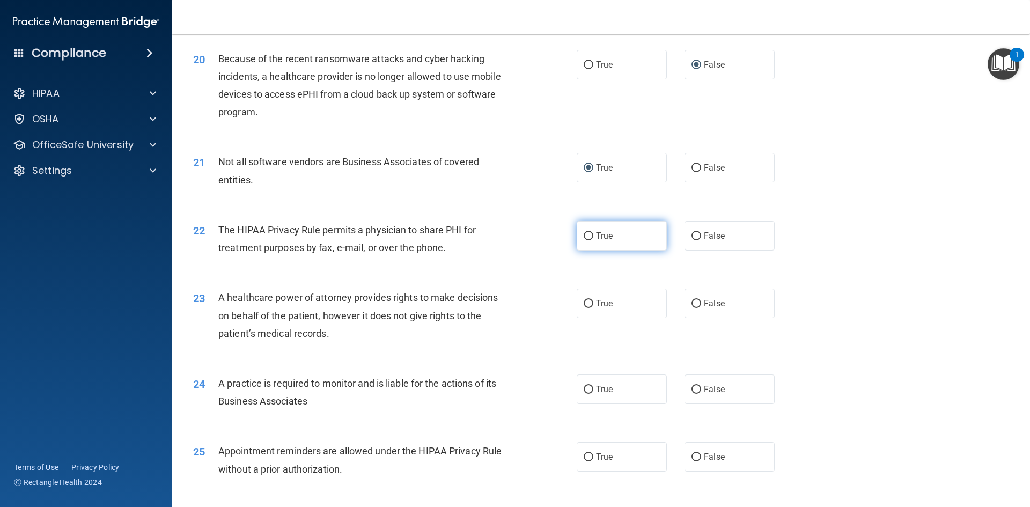
click at [589, 236] on input "True" at bounding box center [589, 236] width 10 height 8
radio input "true"
click at [692, 303] on input "False" at bounding box center [697, 304] width 10 height 8
radio input "true"
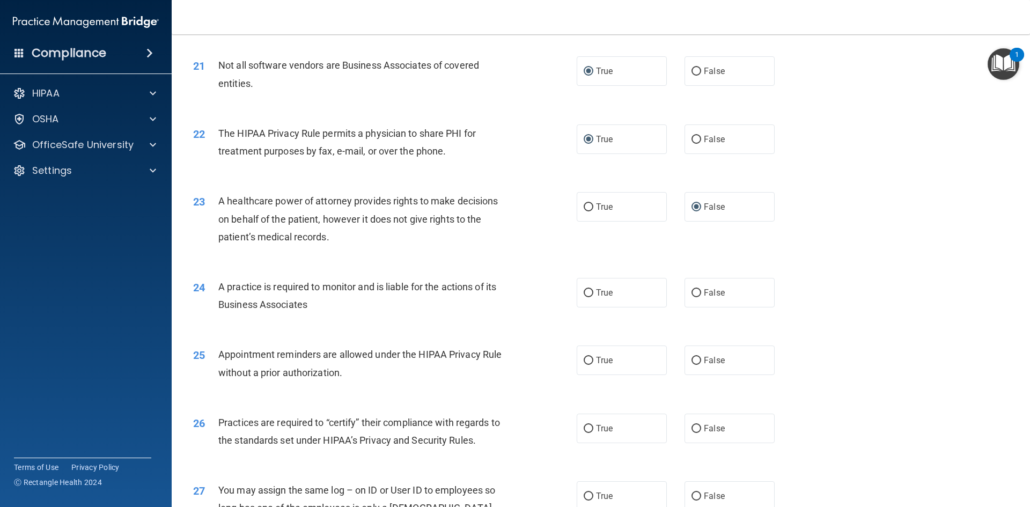
scroll to position [1663, 0]
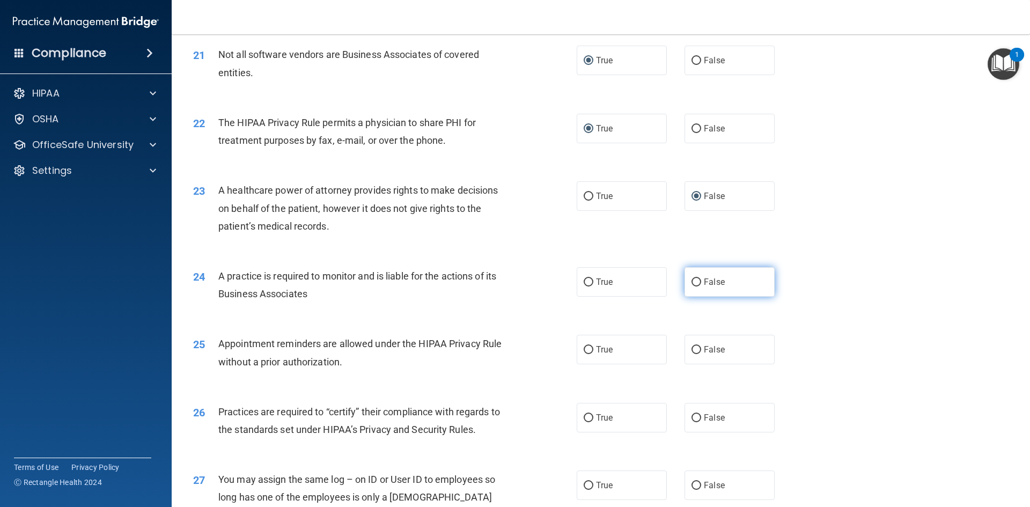
click at [694, 282] on input "False" at bounding box center [697, 282] width 10 height 8
radio input "true"
click at [584, 349] on input "True" at bounding box center [589, 350] width 10 height 8
radio input "true"
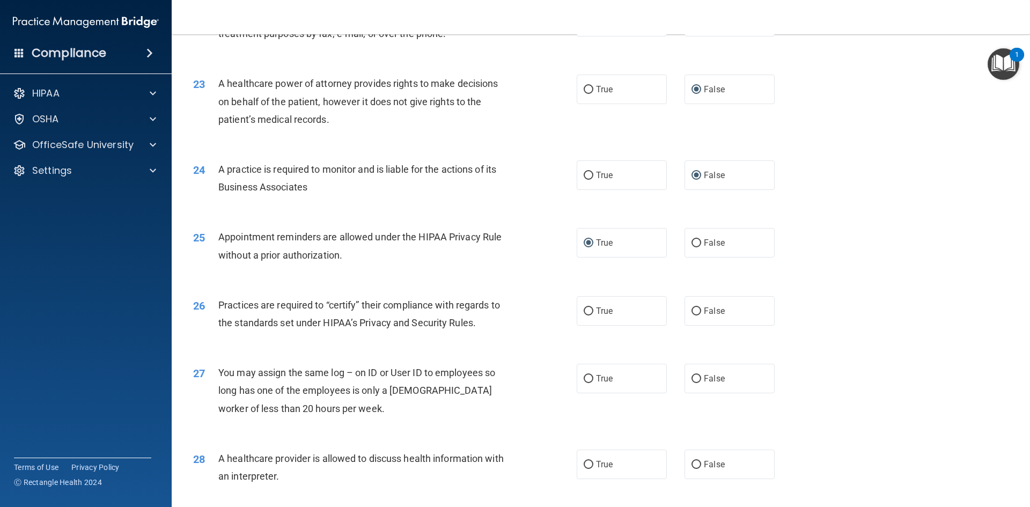
scroll to position [1771, 0]
click at [693, 315] on label "False" at bounding box center [730, 311] width 90 height 30
click at [693, 315] on input "False" at bounding box center [697, 311] width 10 height 8
radio input "true"
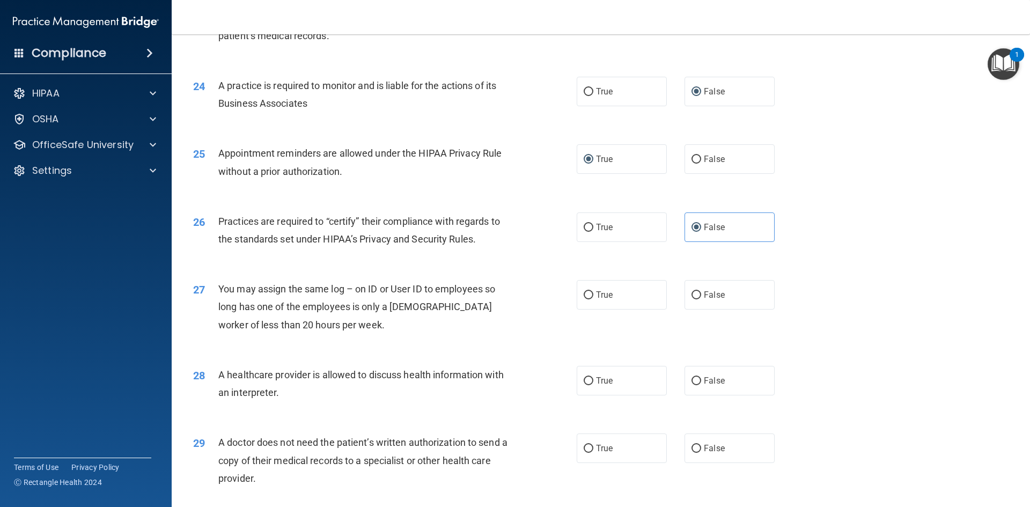
scroll to position [1878, 0]
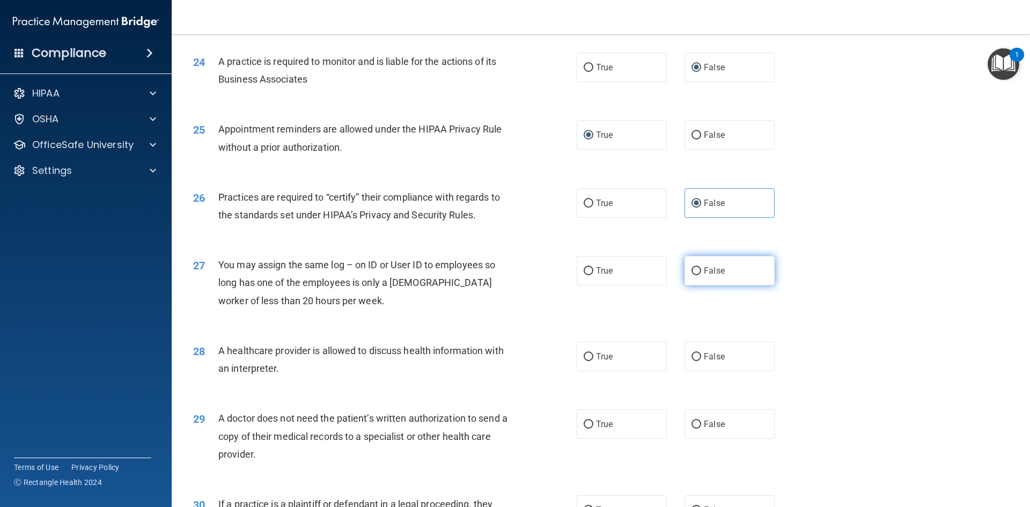
click at [692, 274] on input "False" at bounding box center [697, 271] width 10 height 8
radio input "true"
click at [589, 358] on input "True" at bounding box center [589, 357] width 10 height 8
radio input "true"
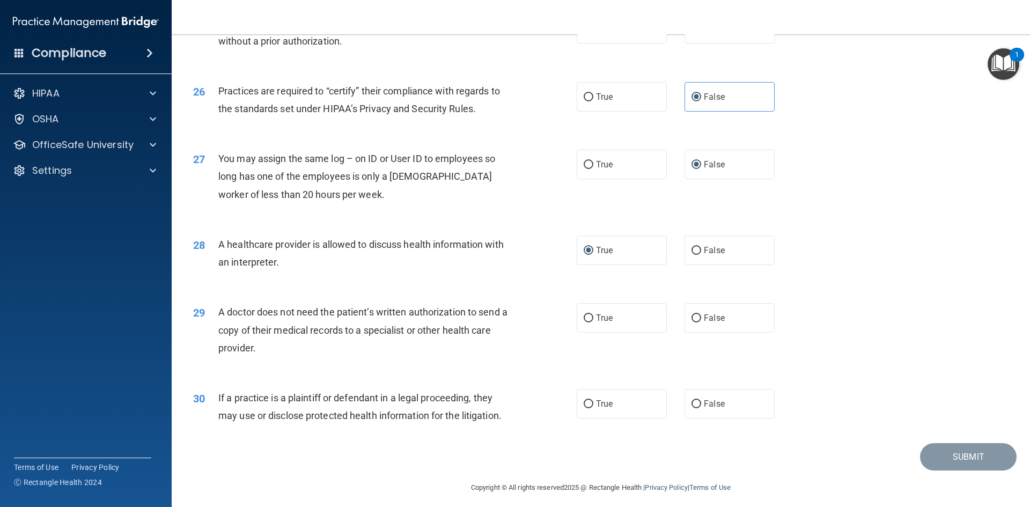
scroll to position [1985, 0]
click at [585, 316] on input "True" at bounding box center [589, 317] width 10 height 8
radio input "true"
click at [589, 400] on input "True" at bounding box center [589, 403] width 10 height 8
radio input "true"
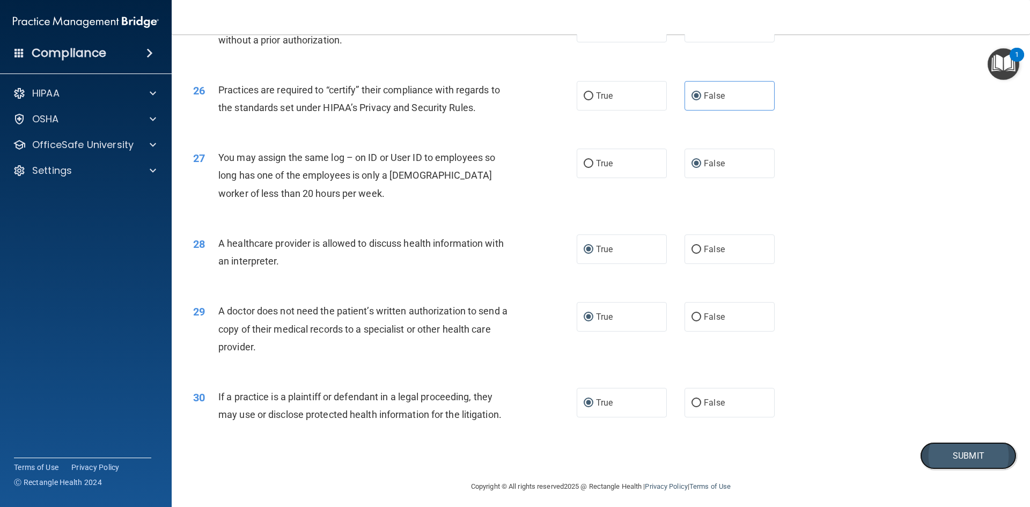
click at [947, 451] on button "Submit" at bounding box center [968, 455] width 97 height 27
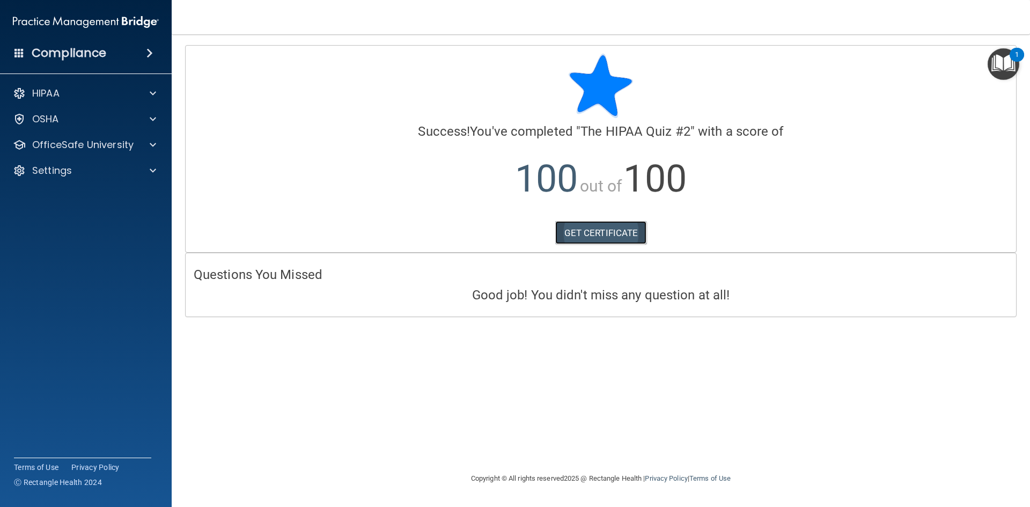
click at [628, 234] on link "GET CERTIFICATE" at bounding box center [601, 233] width 92 height 24
click at [149, 147] on div at bounding box center [151, 144] width 27 height 13
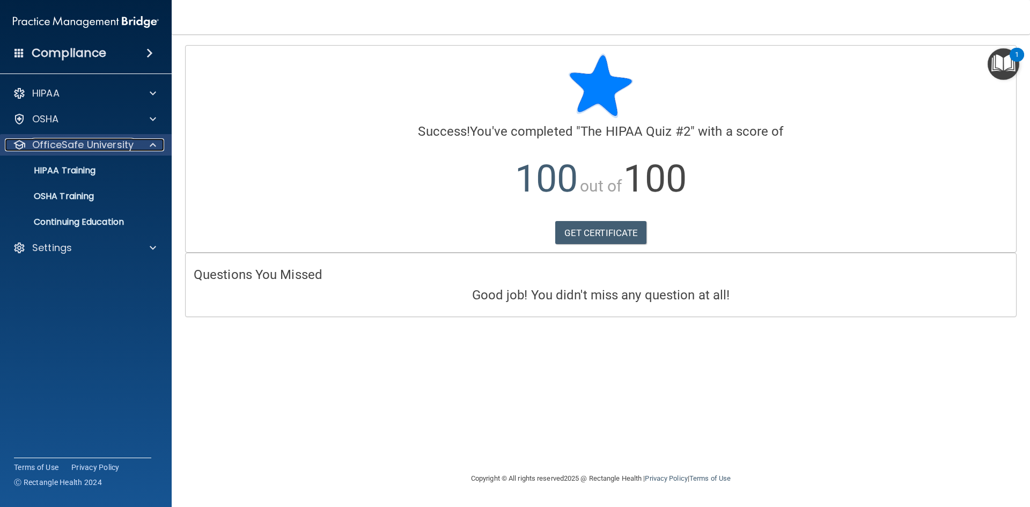
click at [108, 145] on p "OfficeSafe University" at bounding box center [82, 144] width 101 height 13
click at [119, 143] on p "OfficeSafe University" at bounding box center [82, 144] width 101 height 13
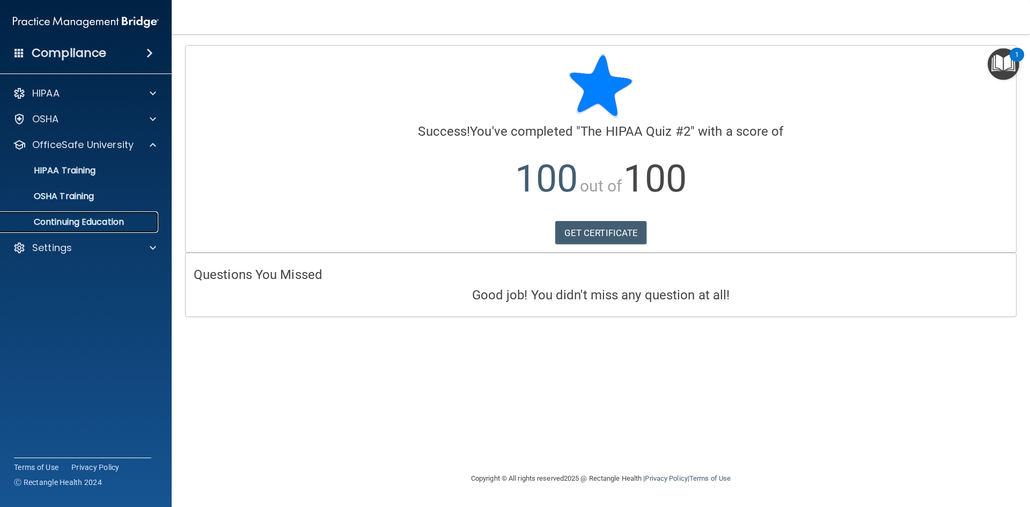
click at [86, 223] on p "Continuing Education" at bounding box center [80, 222] width 146 height 11
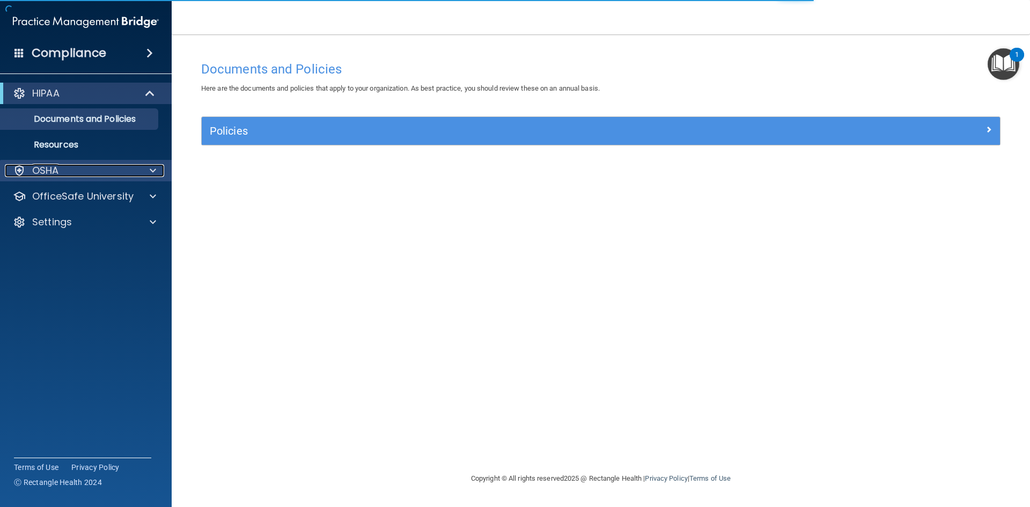
click at [127, 170] on div "OSHA" at bounding box center [71, 170] width 133 height 13
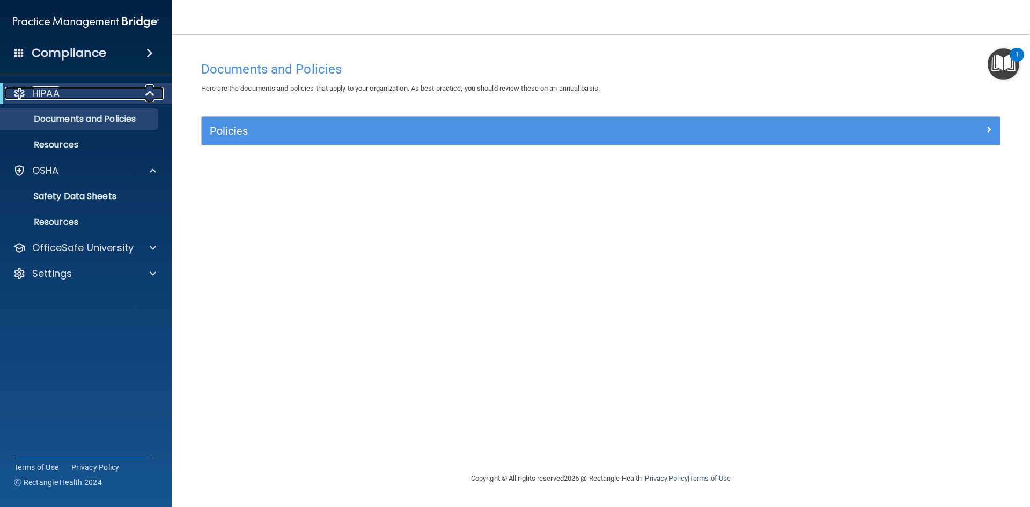
click at [141, 95] on div at bounding box center [150, 93] width 26 height 13
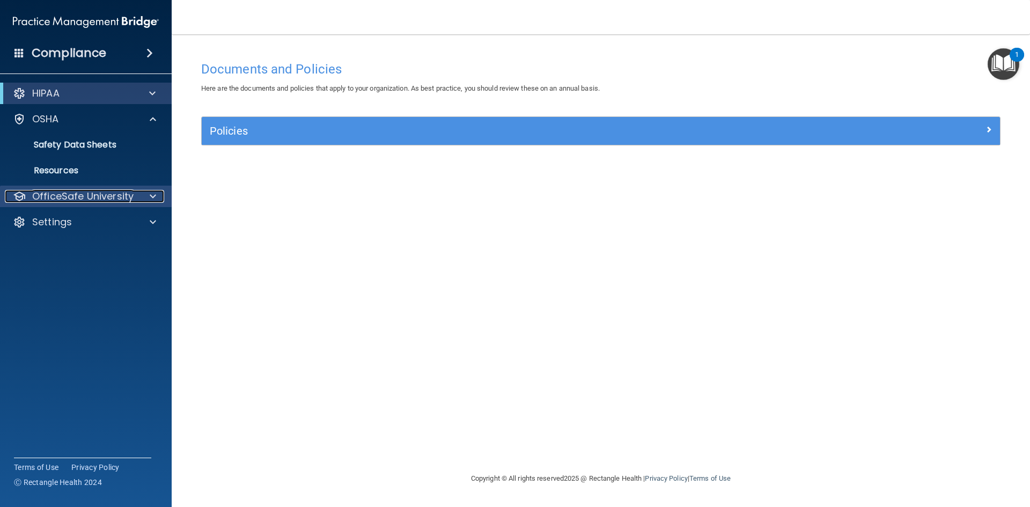
click at [85, 199] on p "OfficeSafe University" at bounding box center [82, 196] width 101 height 13
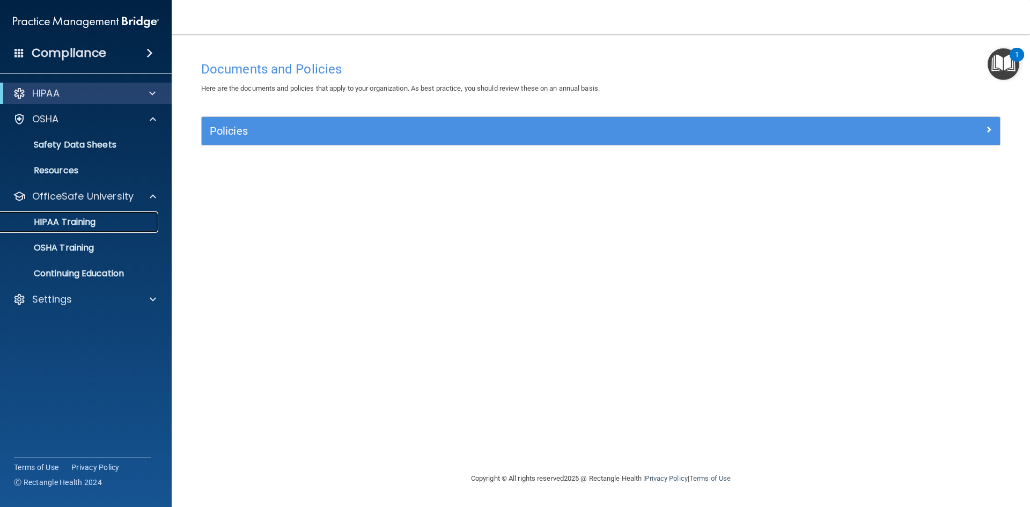
click at [77, 228] on p "HIPAA Training" at bounding box center [51, 222] width 89 height 11
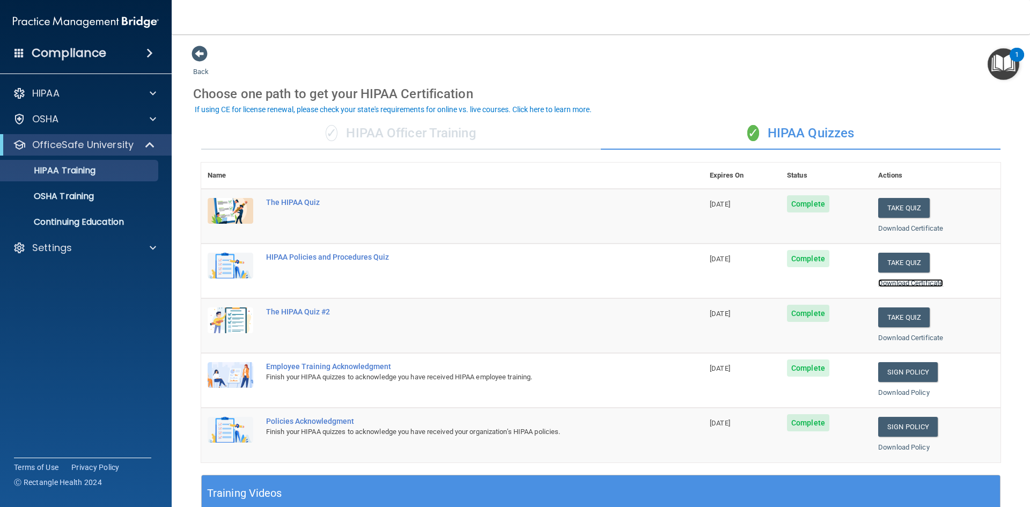
click at [898, 284] on link "Download Certificate" at bounding box center [910, 283] width 65 height 8
